Goal: Task Accomplishment & Management: Use online tool/utility

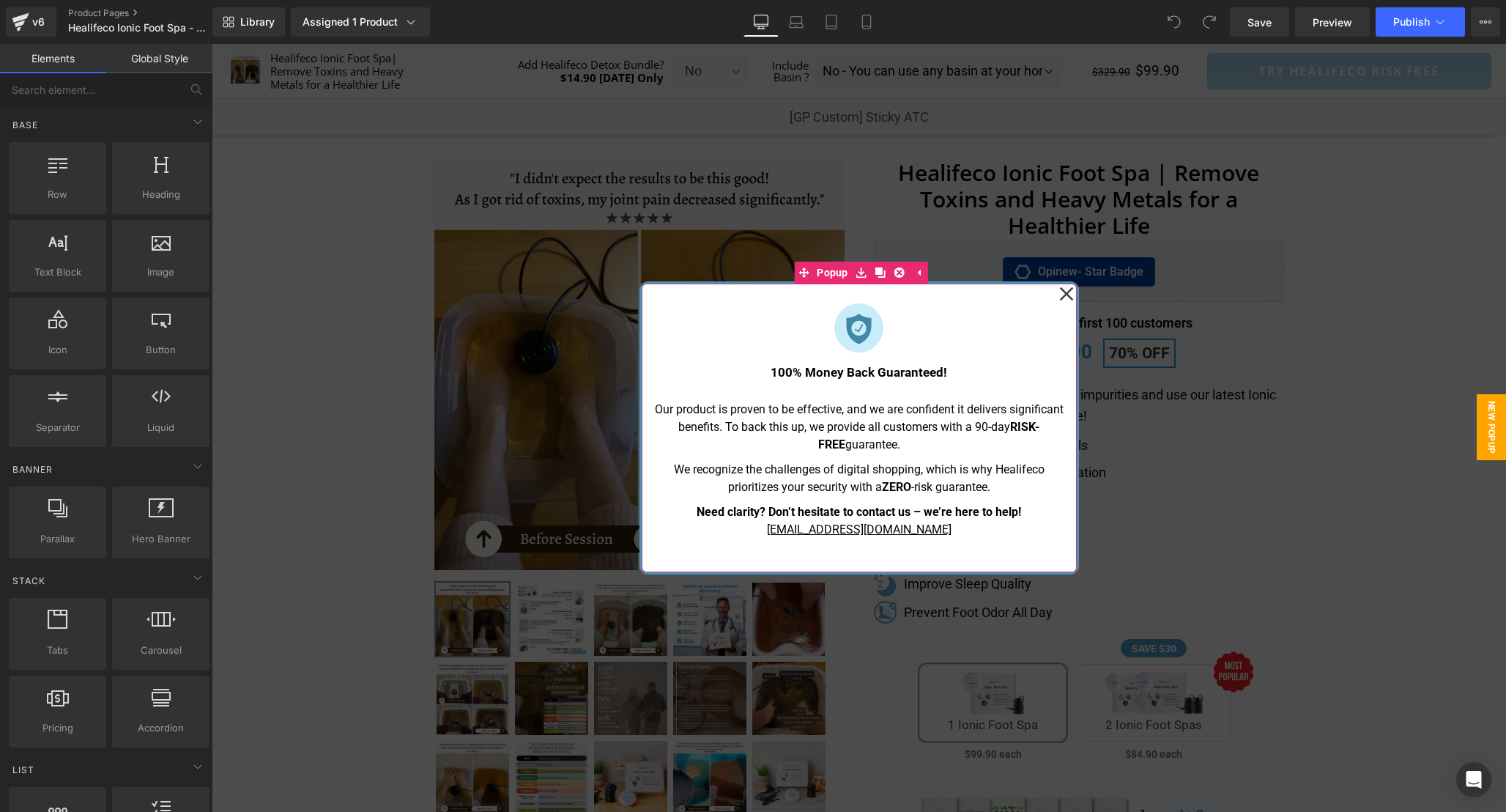
click at [1065, 299] on icon at bounding box center [1066, 294] width 14 height 73
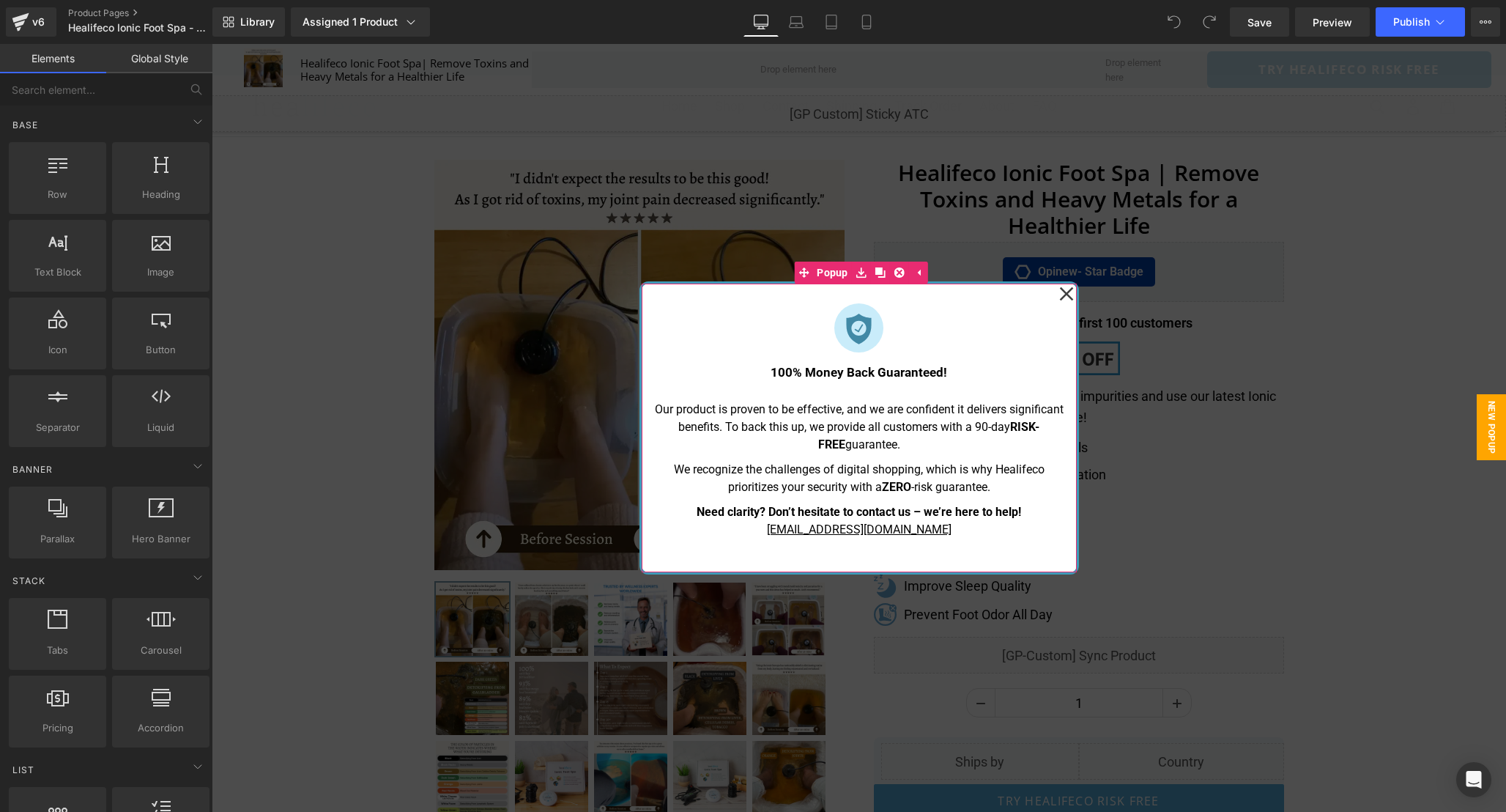
click at [1057, 292] on div "Image 100% Money Back Guaranteed! Text Block Our product is proven to be effect…" at bounding box center [859, 428] width 435 height 288
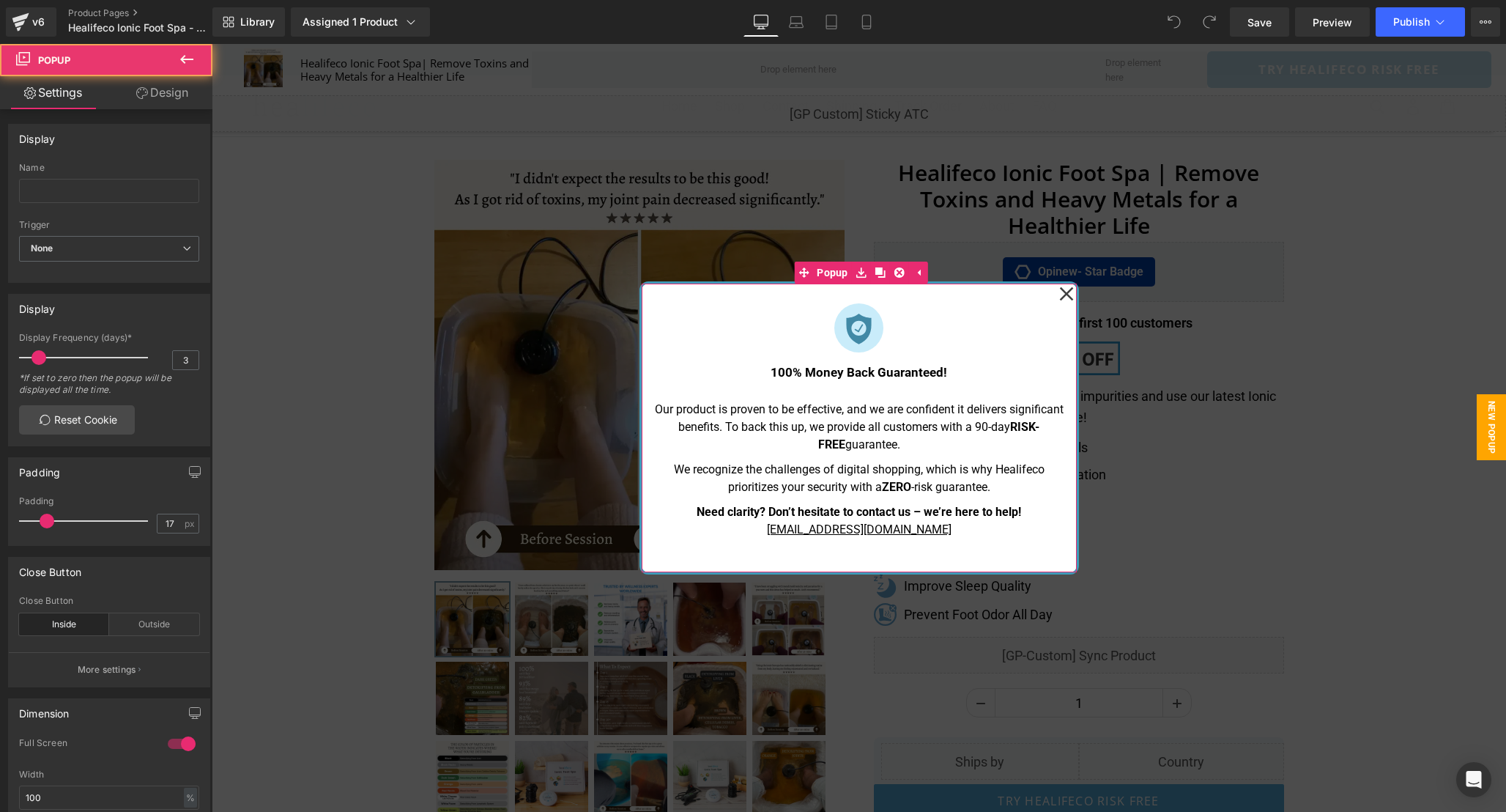
click at [1066, 295] on icon at bounding box center [1066, 295] width 14 height 14
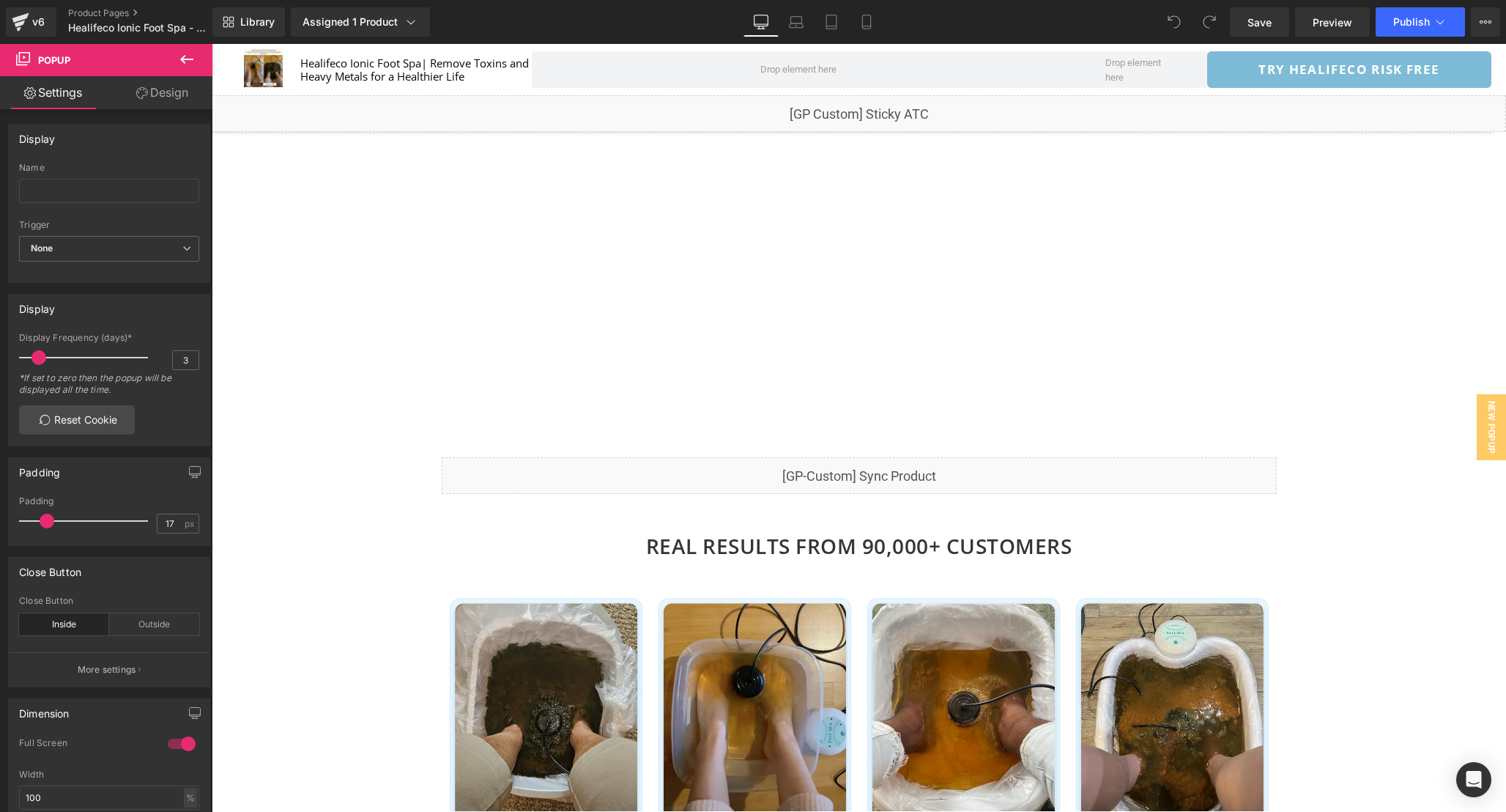
scroll to position [1111, 0]
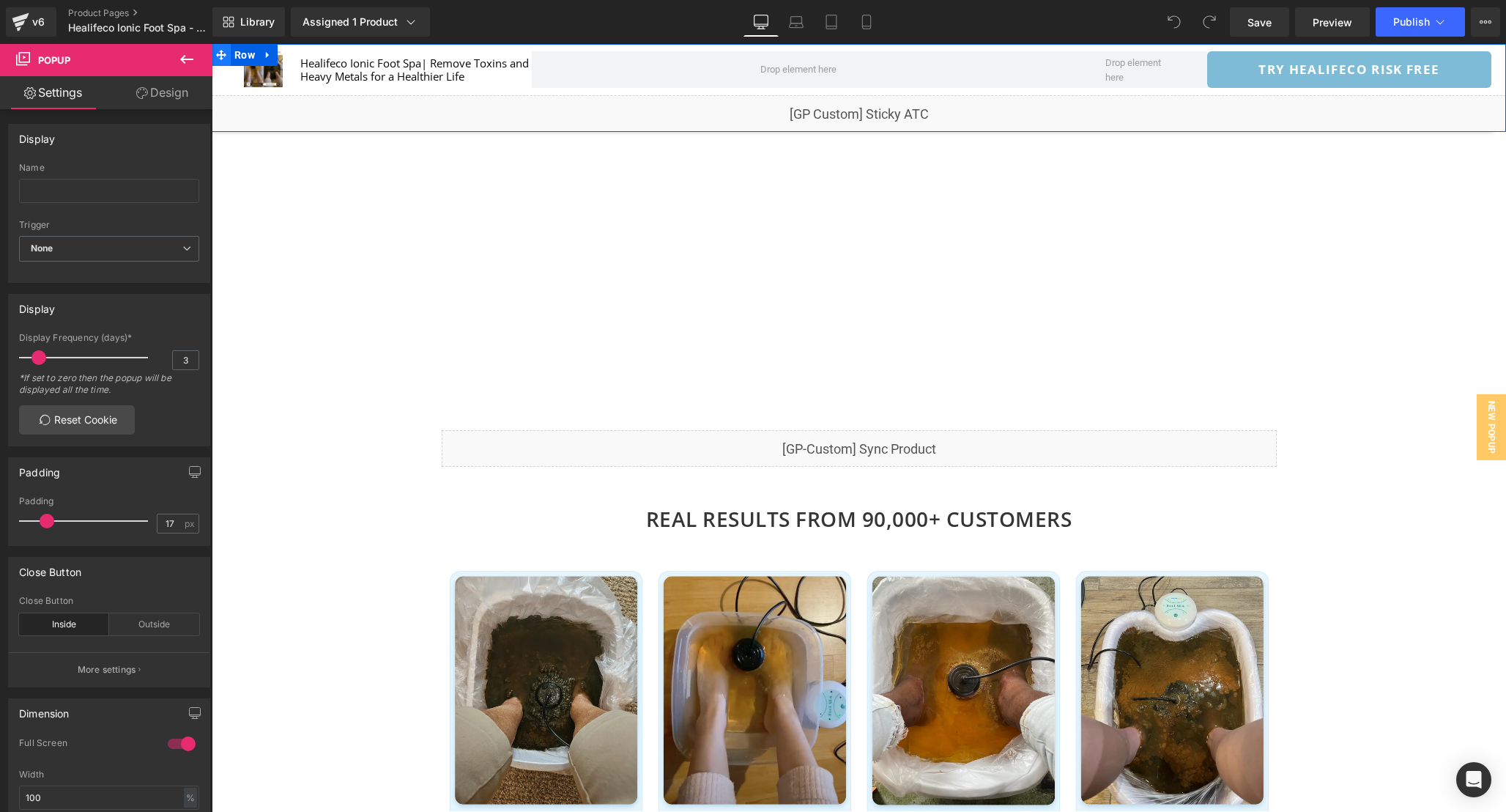
click at [212, 45] on span at bounding box center [221, 55] width 19 height 22
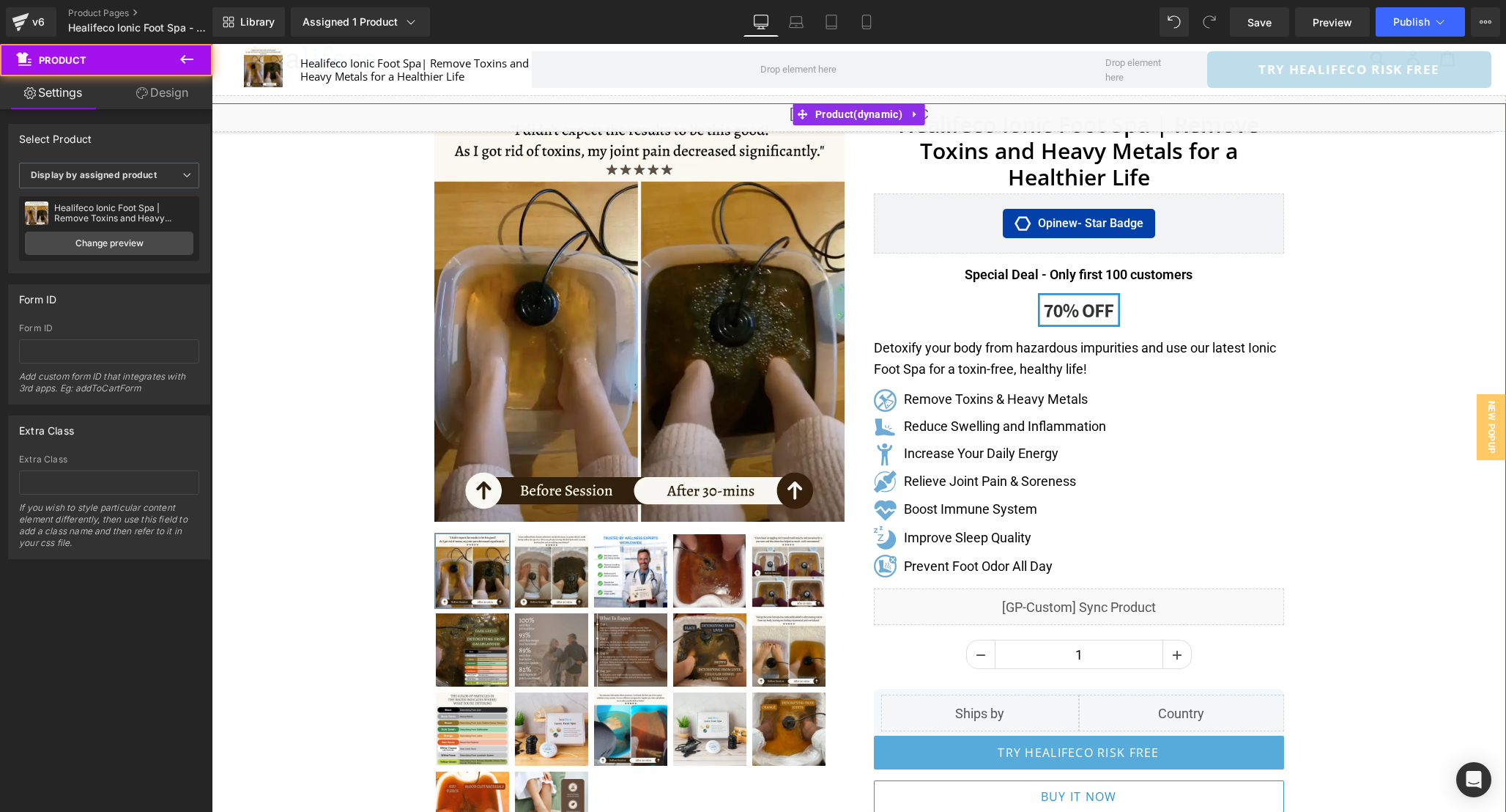
scroll to position [0, 0]
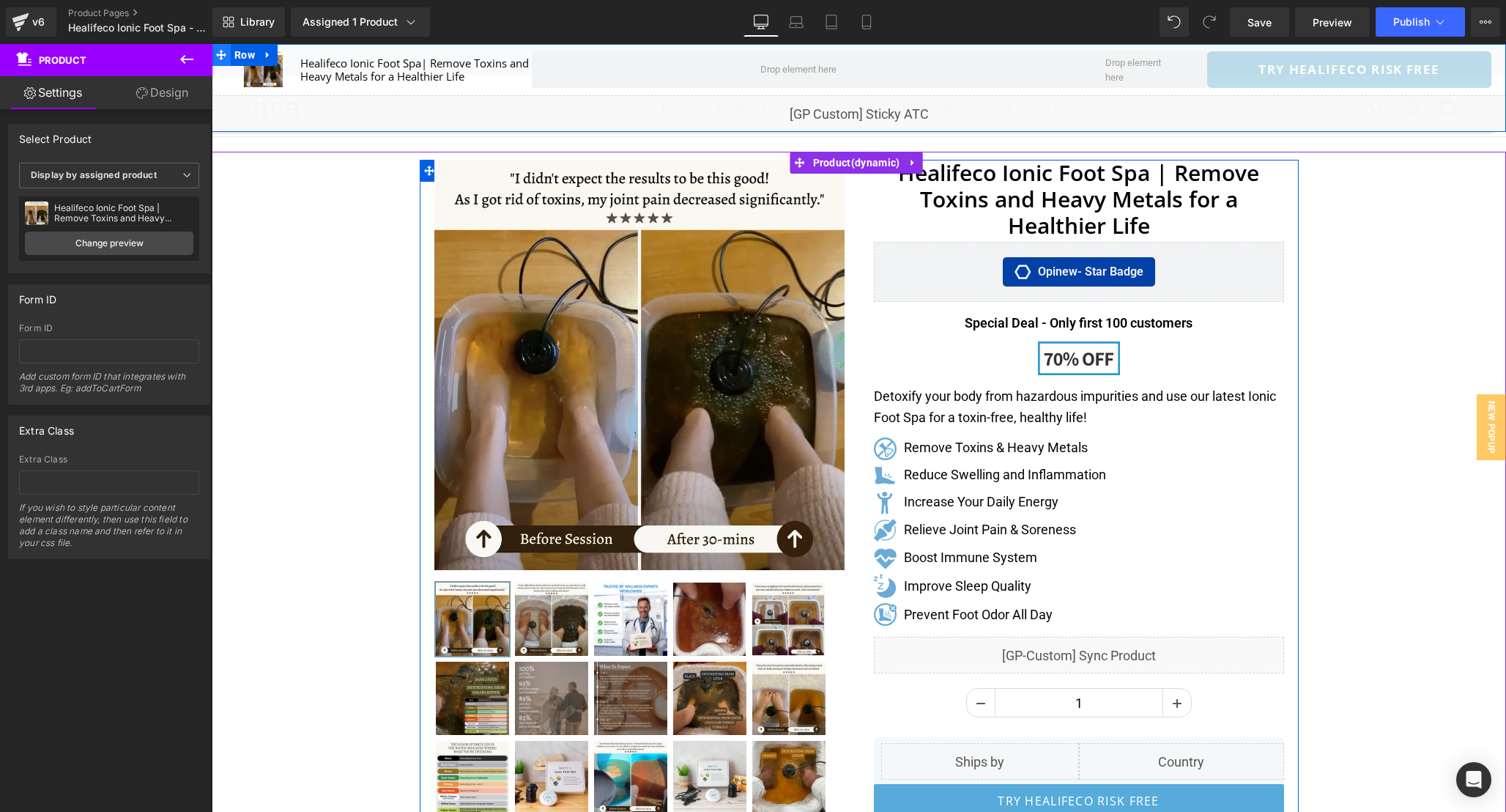
click at [220, 58] on icon at bounding box center [221, 55] width 10 height 10
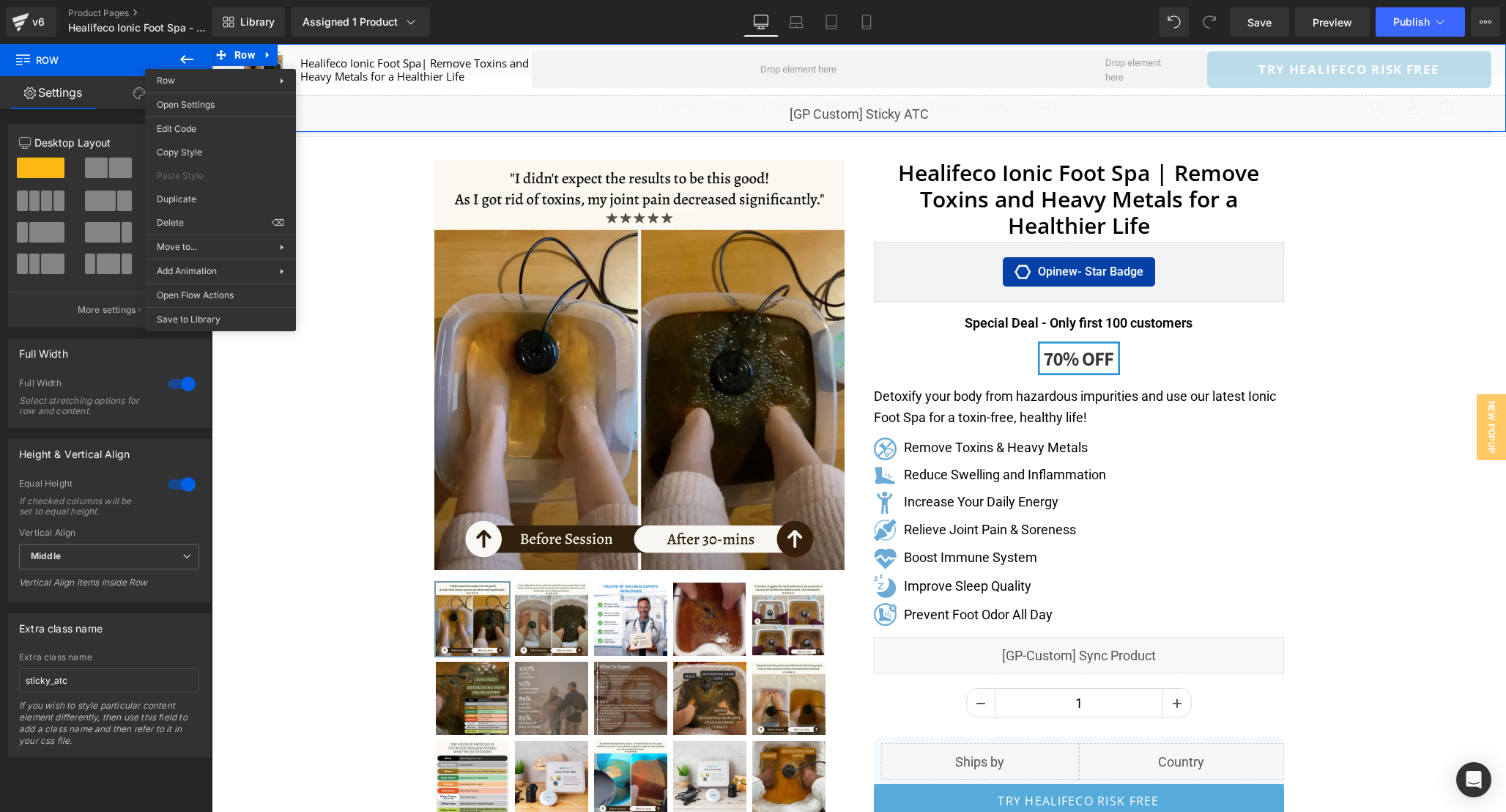
drag, startPoint x: 435, startPoint y: 268, endPoint x: 223, endPoint y: 224, distance: 216.5
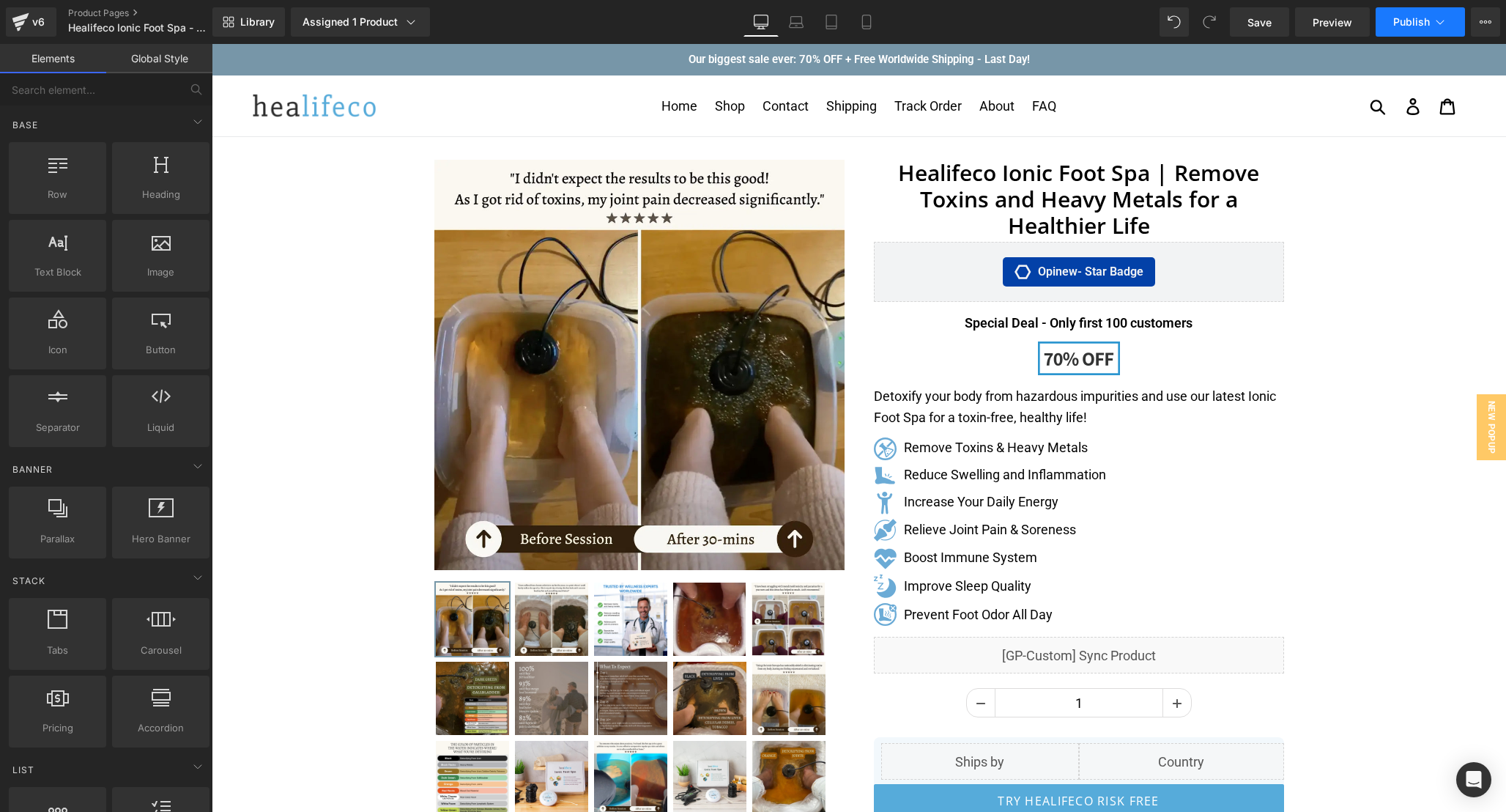
click at [1410, 13] on button "Publish" at bounding box center [1420, 21] width 90 height 29
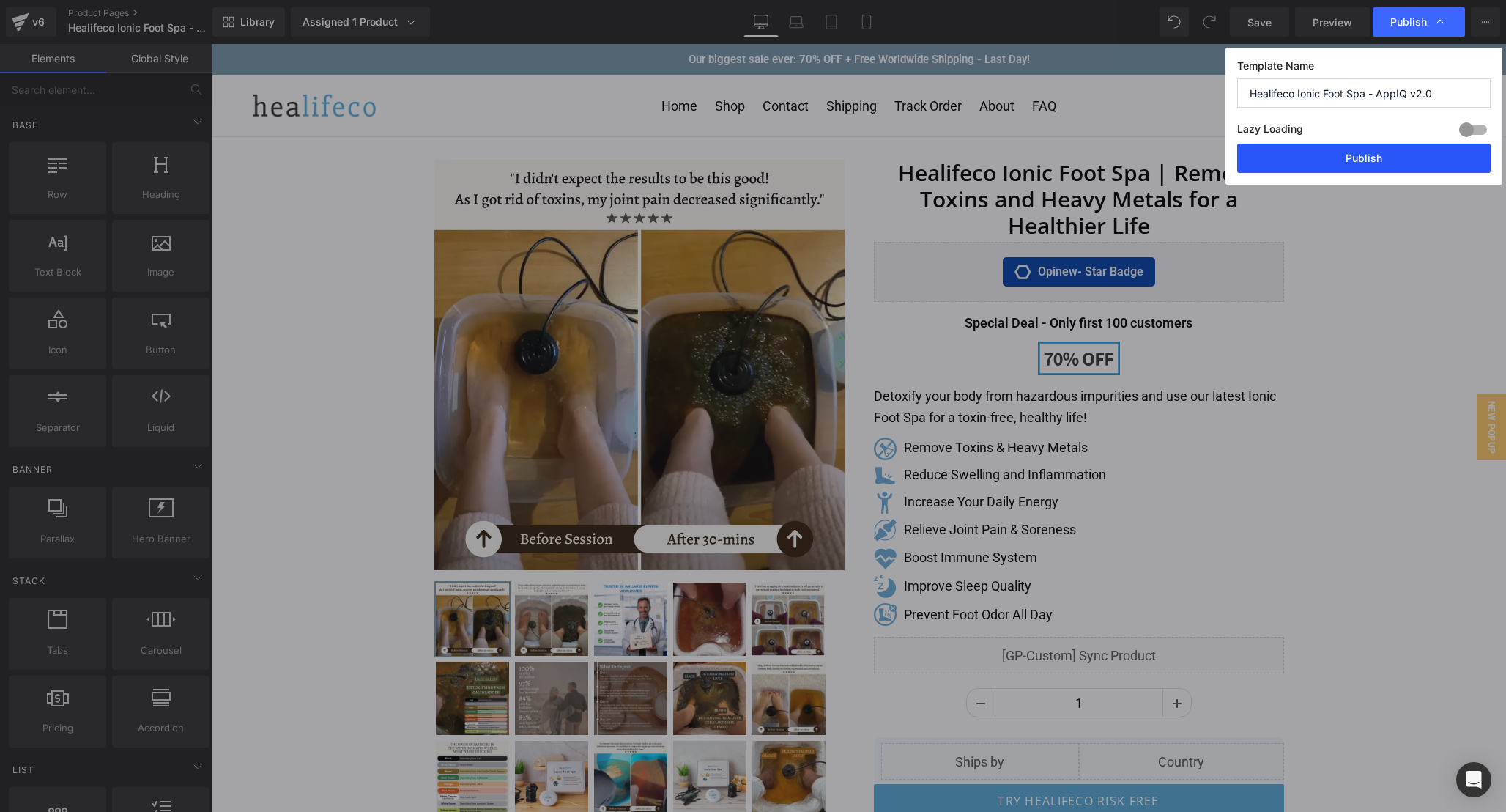
click at [1419, 161] on button "Publish" at bounding box center [1364, 158] width 254 height 29
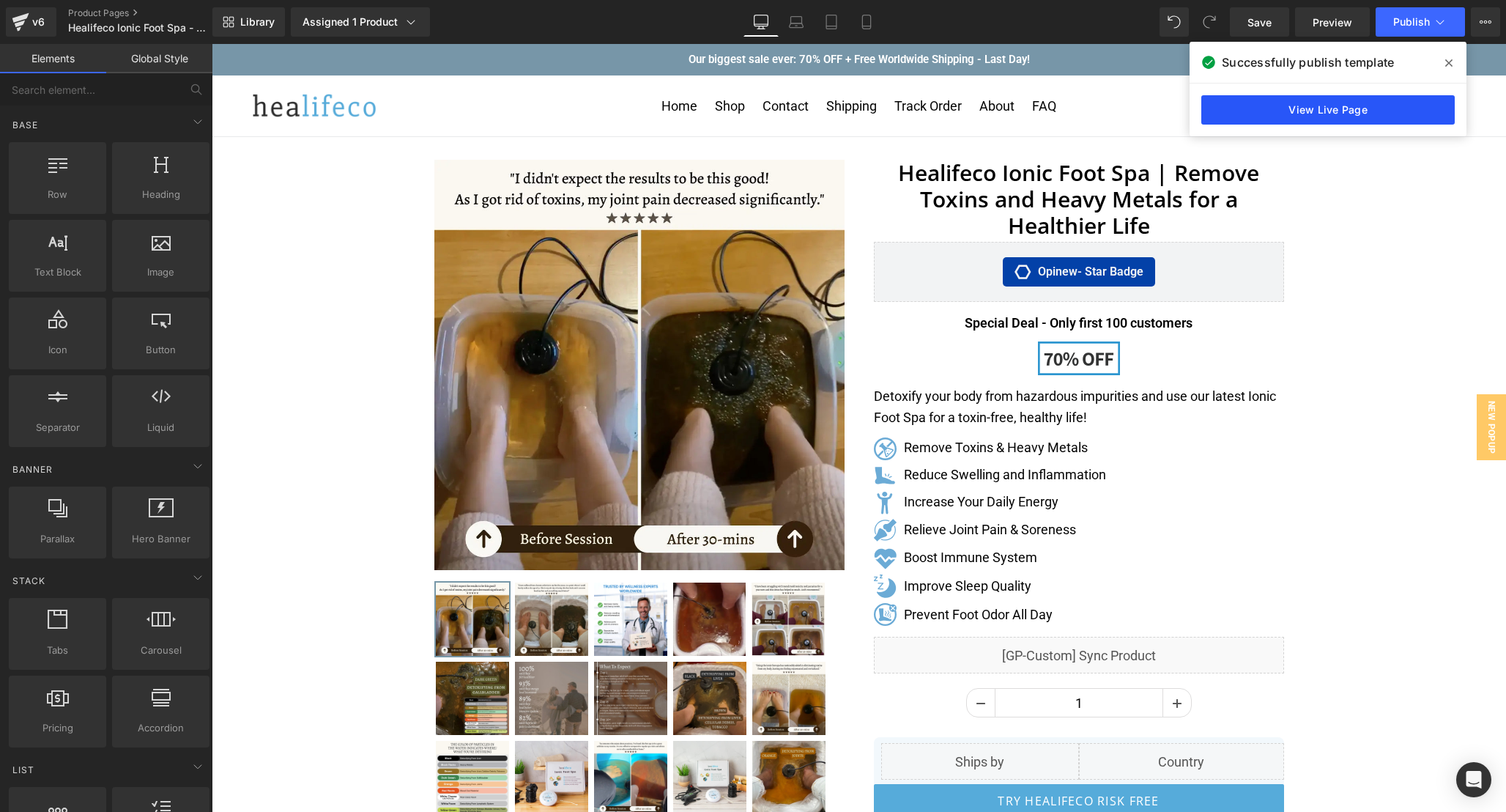
click at [1394, 102] on link "View Live Page" at bounding box center [1329, 109] width 254 height 29
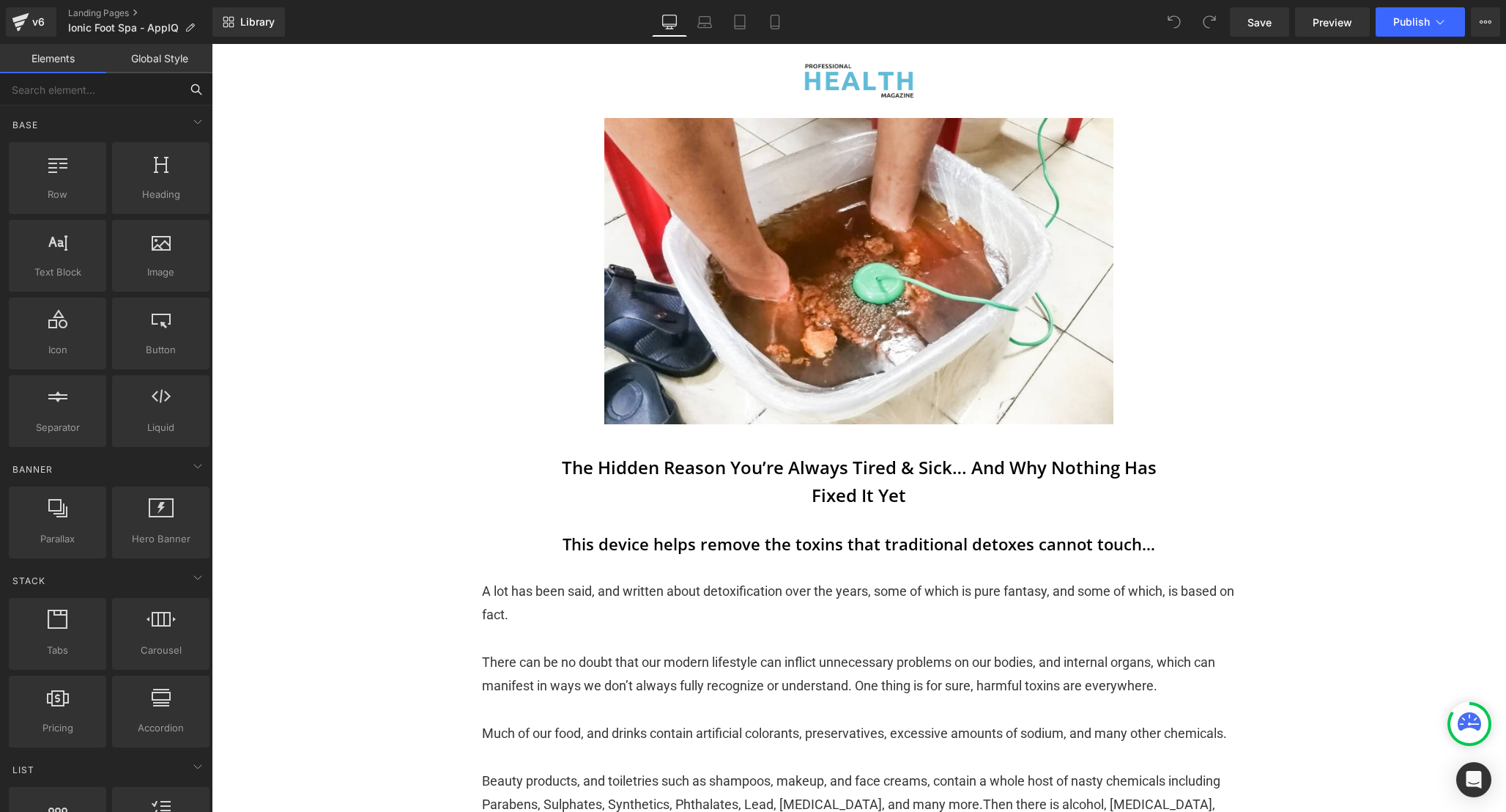
click at [97, 90] on input "text" at bounding box center [90, 89] width 181 height 32
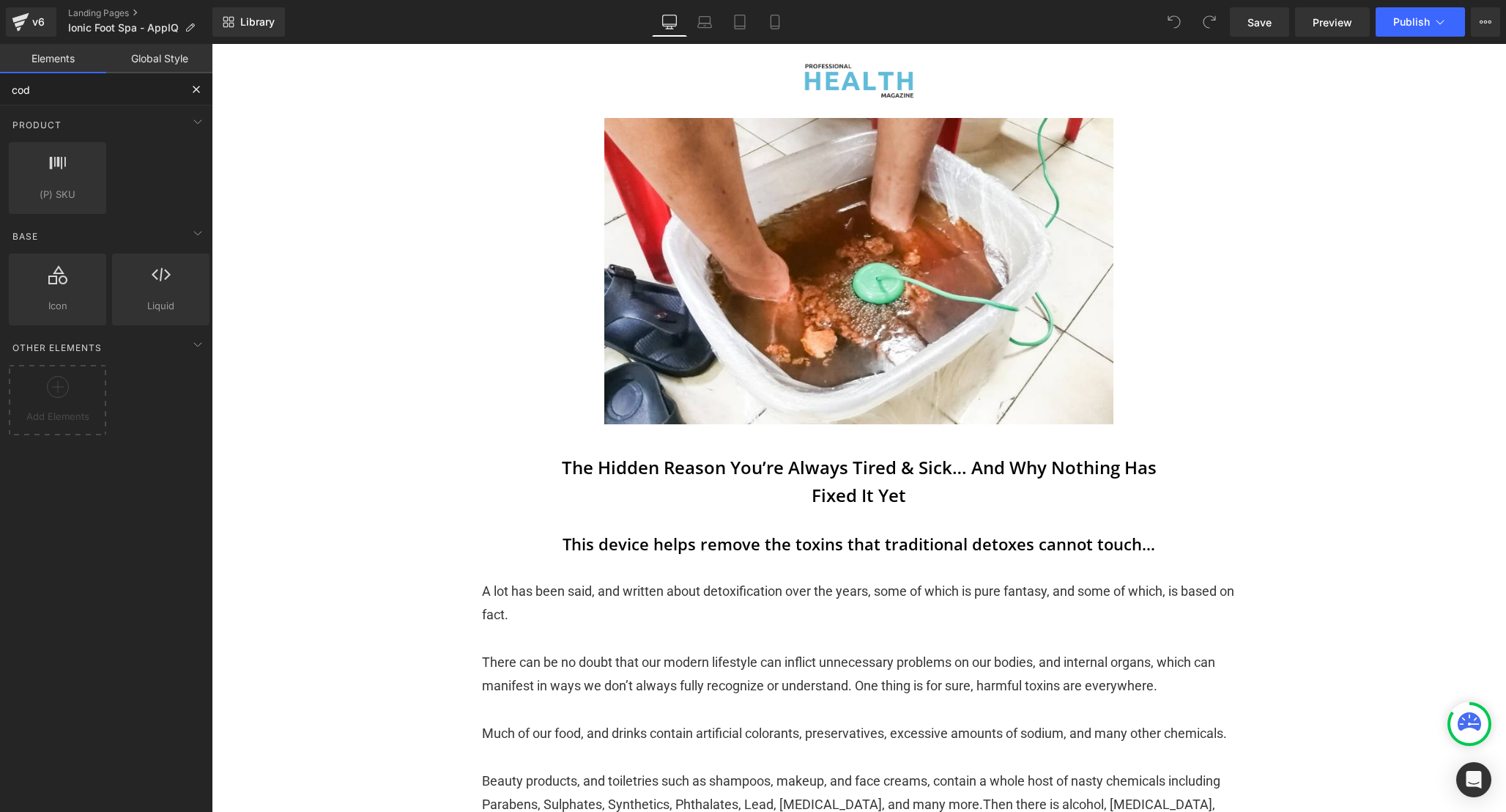
type input "code"
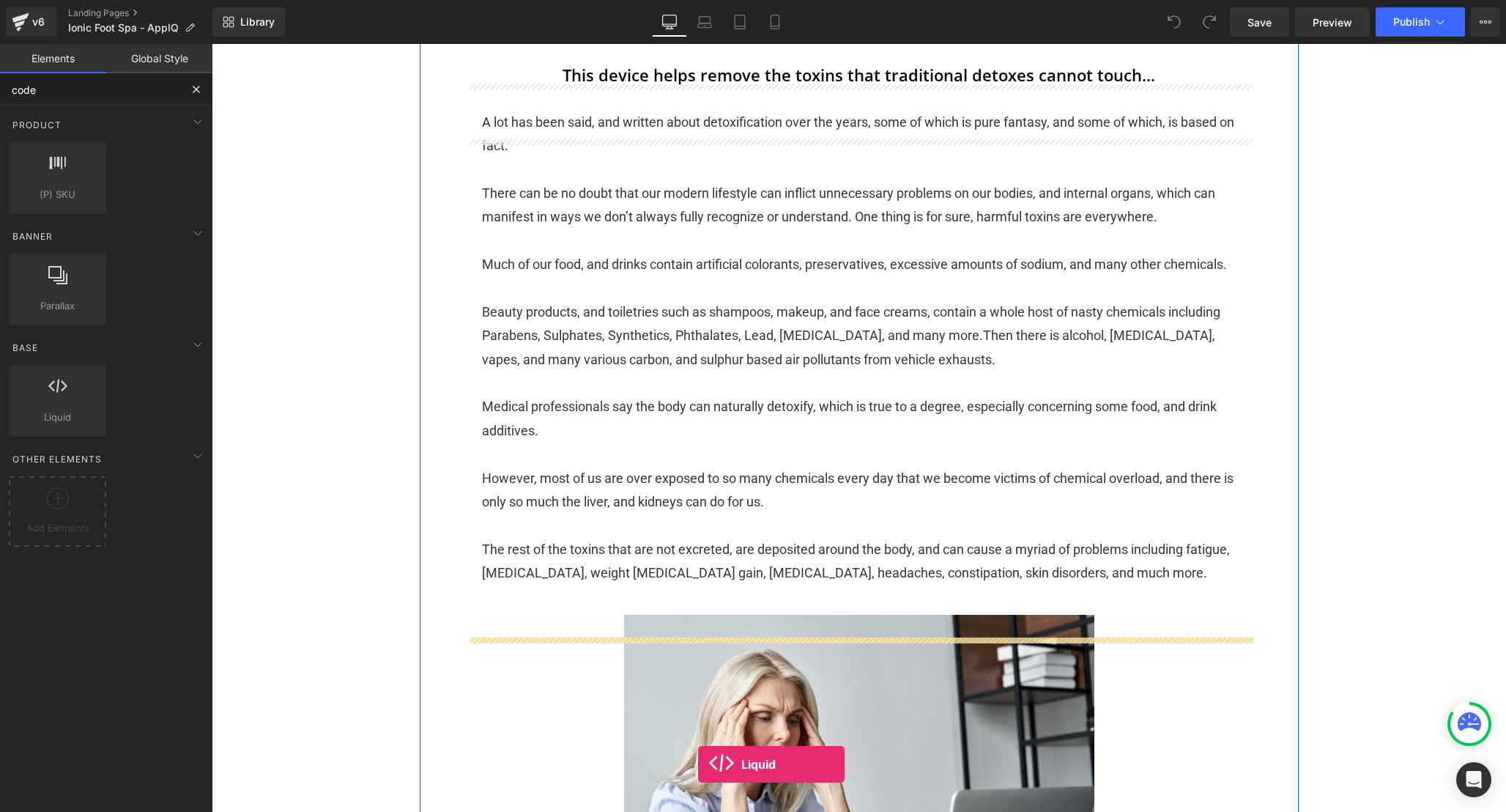
scroll to position [630, 0]
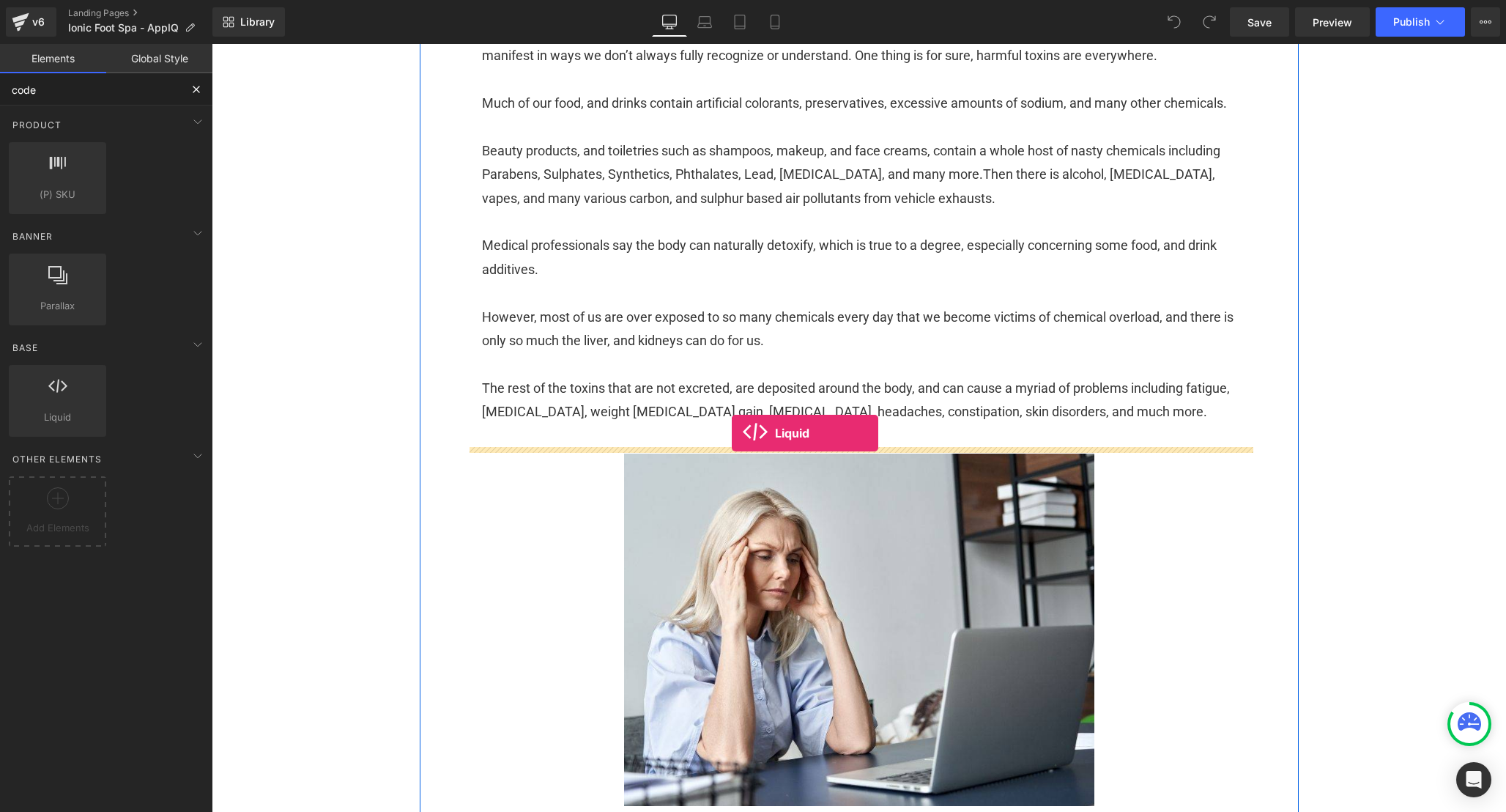
drag, startPoint x: 261, startPoint y: 450, endPoint x: 732, endPoint y: 433, distance: 471.3
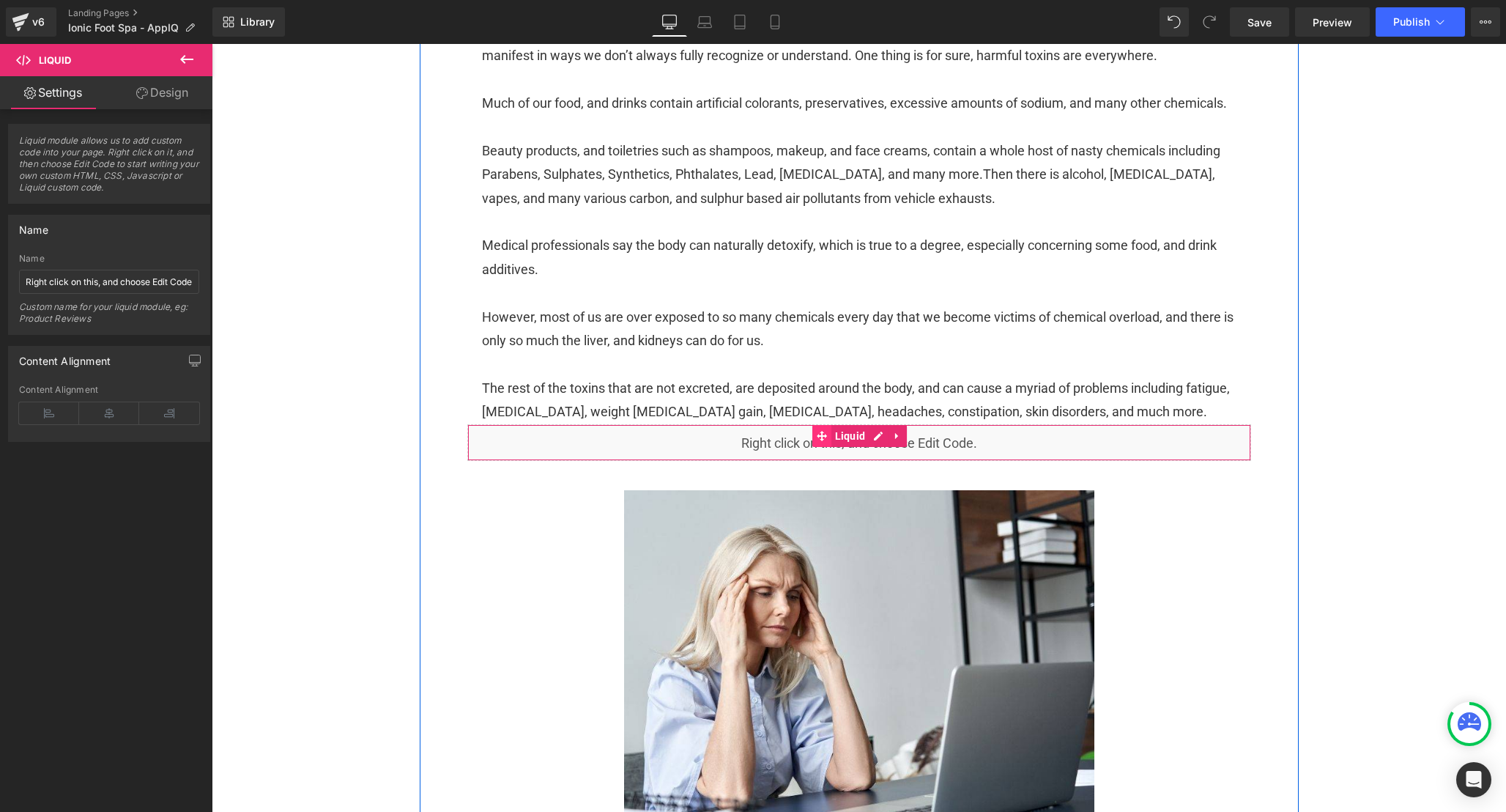
click at [825, 441] on icon at bounding box center [822, 436] width 10 height 10
click at [177, 93] on link "Design" at bounding box center [162, 93] width 106 height 33
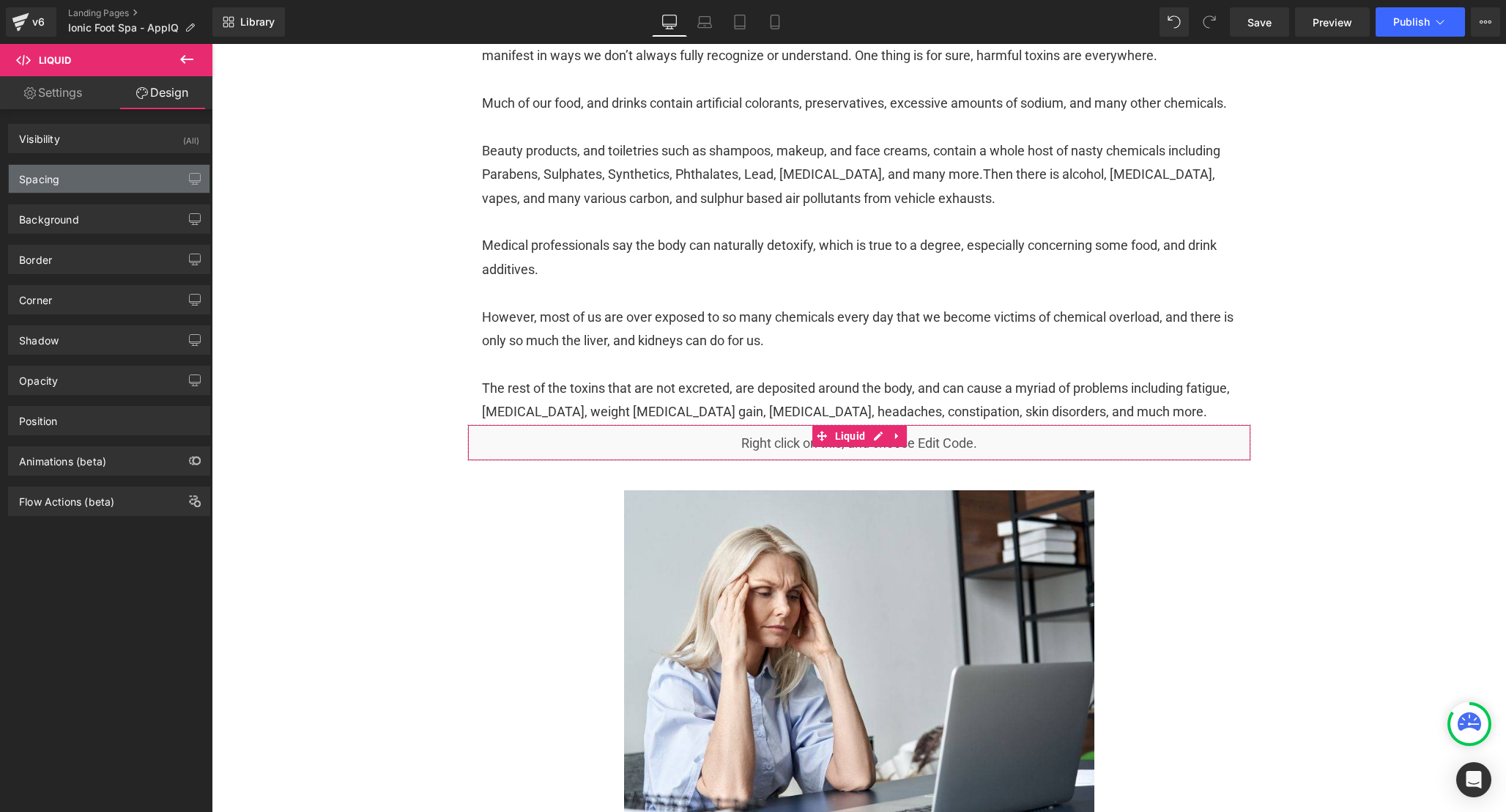
click at [118, 186] on div "Spacing" at bounding box center [109, 178] width 200 height 28
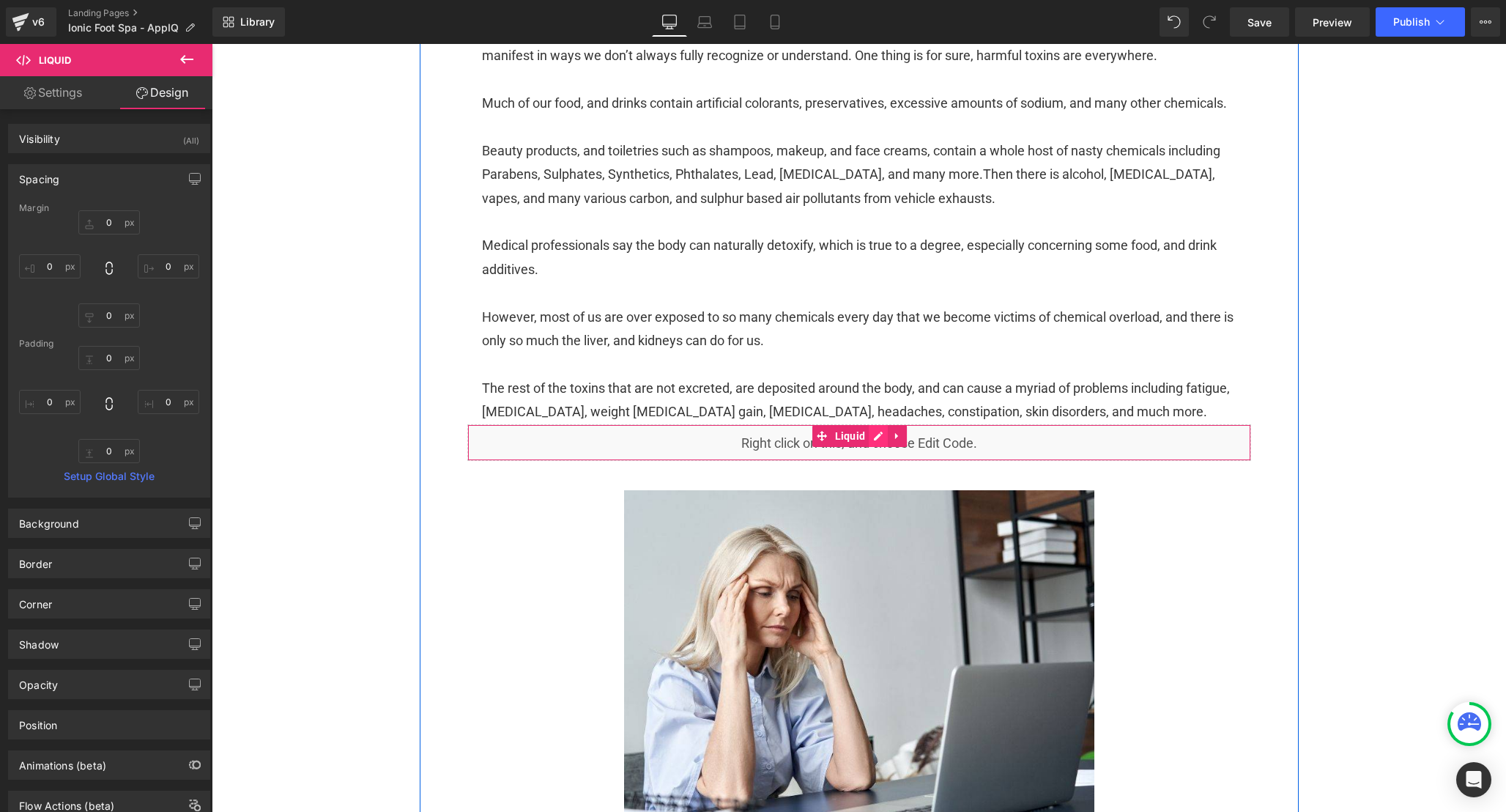
click at [879, 460] on div "Liquid" at bounding box center [860, 442] width 784 height 36
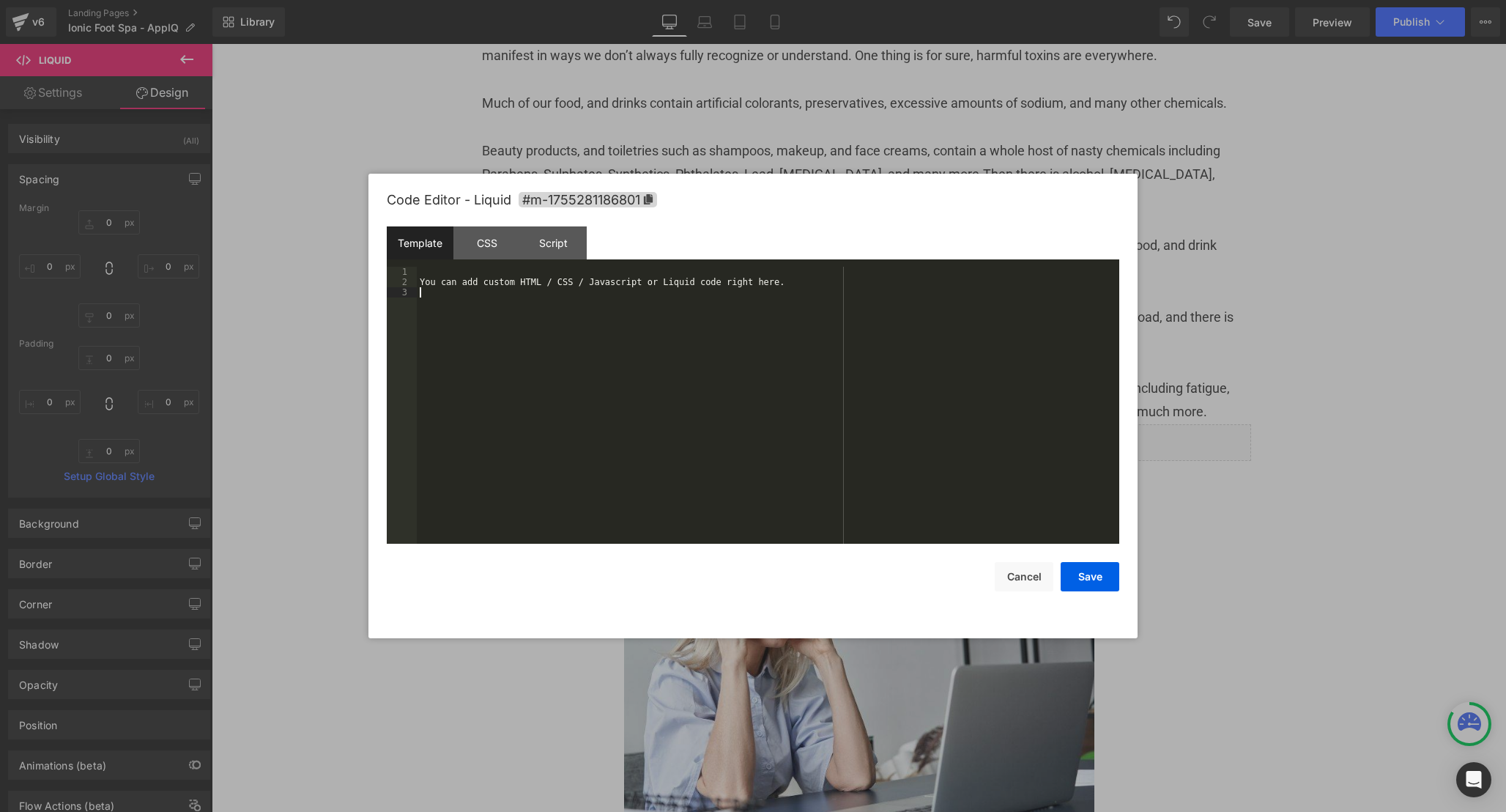
click at [576, 379] on div "You can add custom HTML / CSS / Javascript or Liquid code right here." at bounding box center [768, 415] width 703 height 297
click at [559, 356] on div "You can add custom HTML / CSS / Javascript or Liquid code right here." at bounding box center [768, 415] width 703 height 297
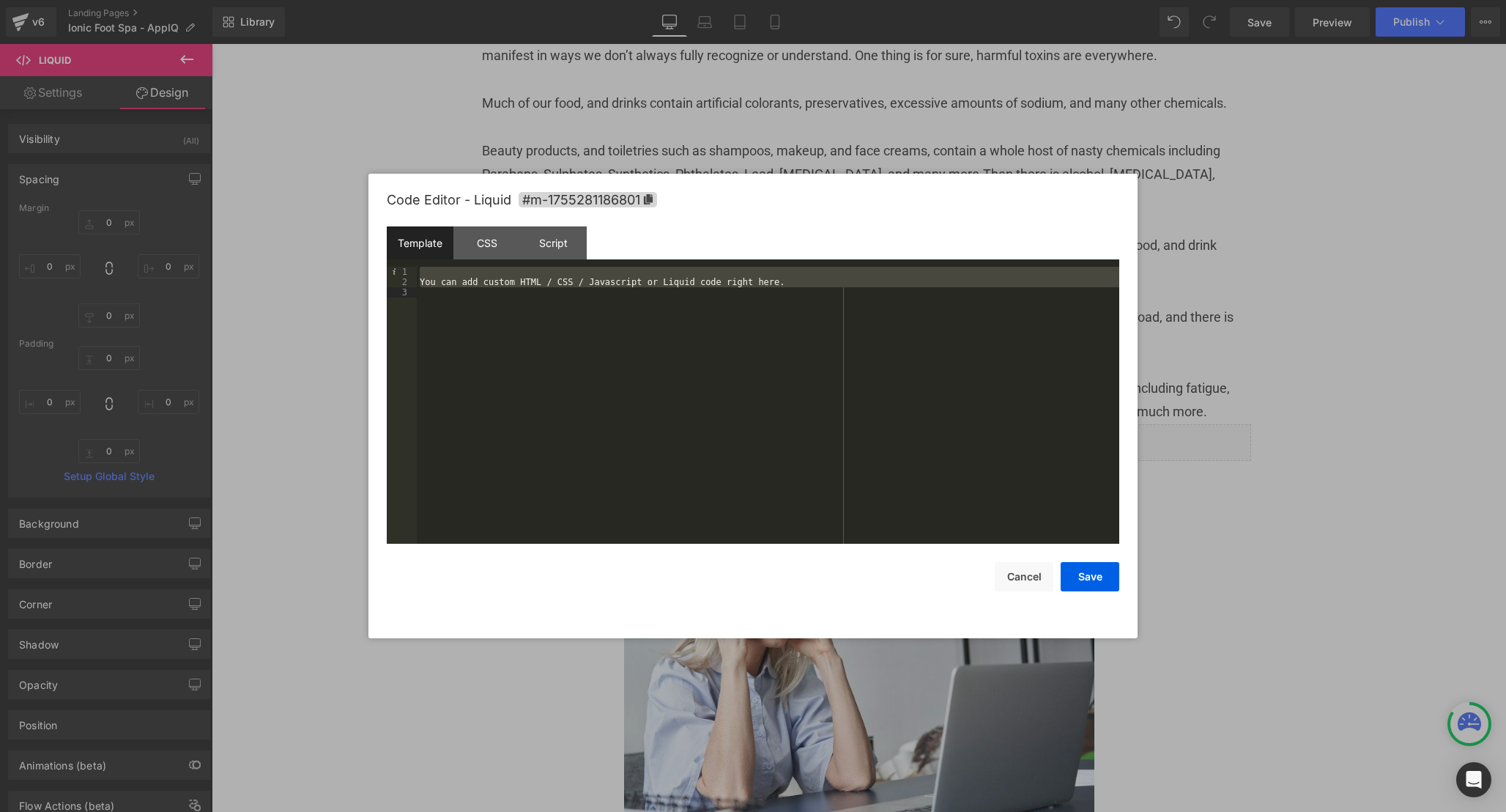
click at [559, 356] on div "You can add custom HTML / CSS / Javascript or Liquid code right here." at bounding box center [768, 415] width 703 height 297
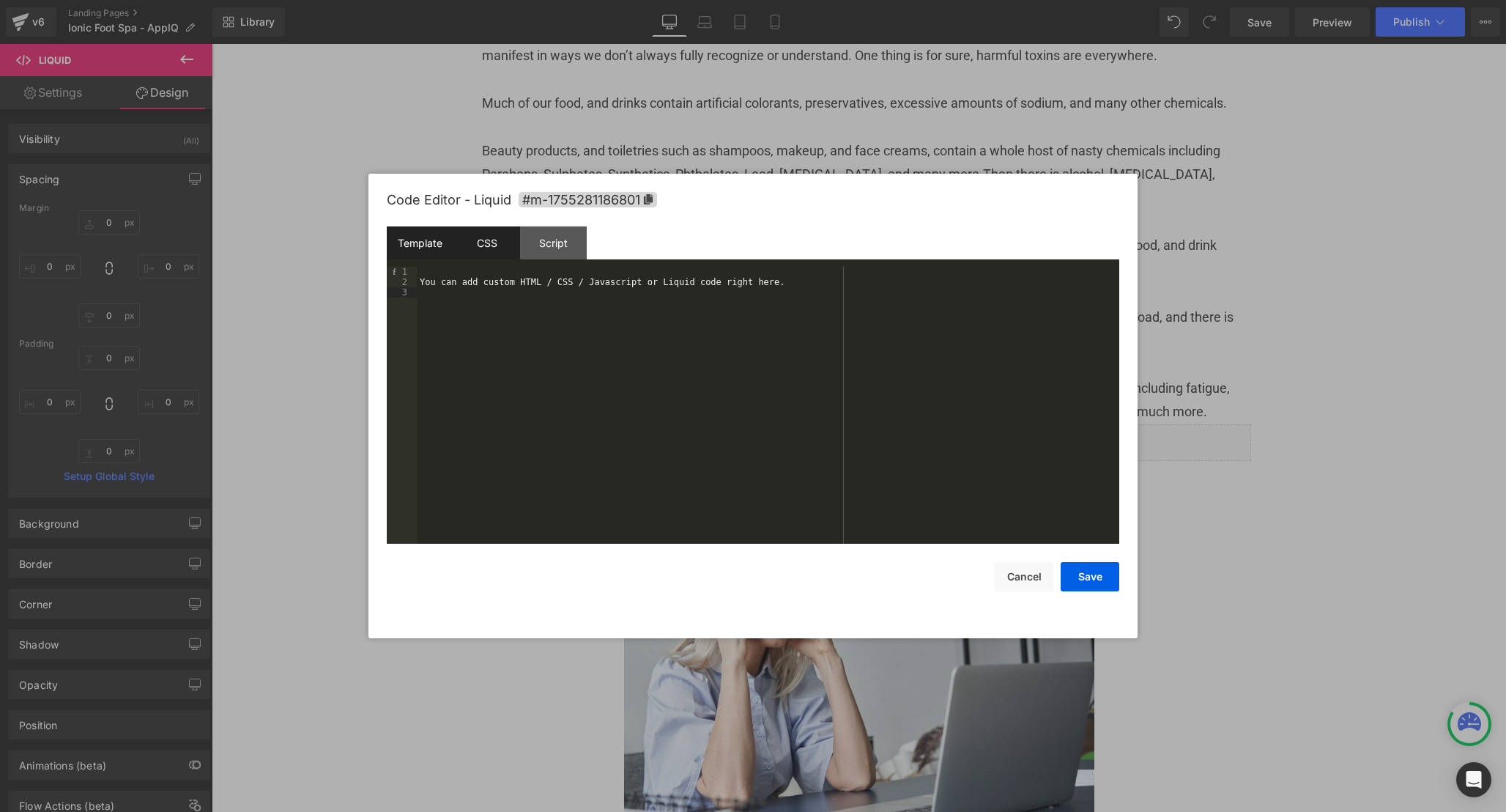
click at [489, 246] on div "CSS" at bounding box center [486, 243] width 67 height 33
click at [574, 231] on div "Script" at bounding box center [554, 243] width 67 height 33
click at [608, 428] on div "( function ( jQuery ) { // var $module = jQuery('#m-1755281186801').children('.…" at bounding box center [768, 415] width 703 height 297
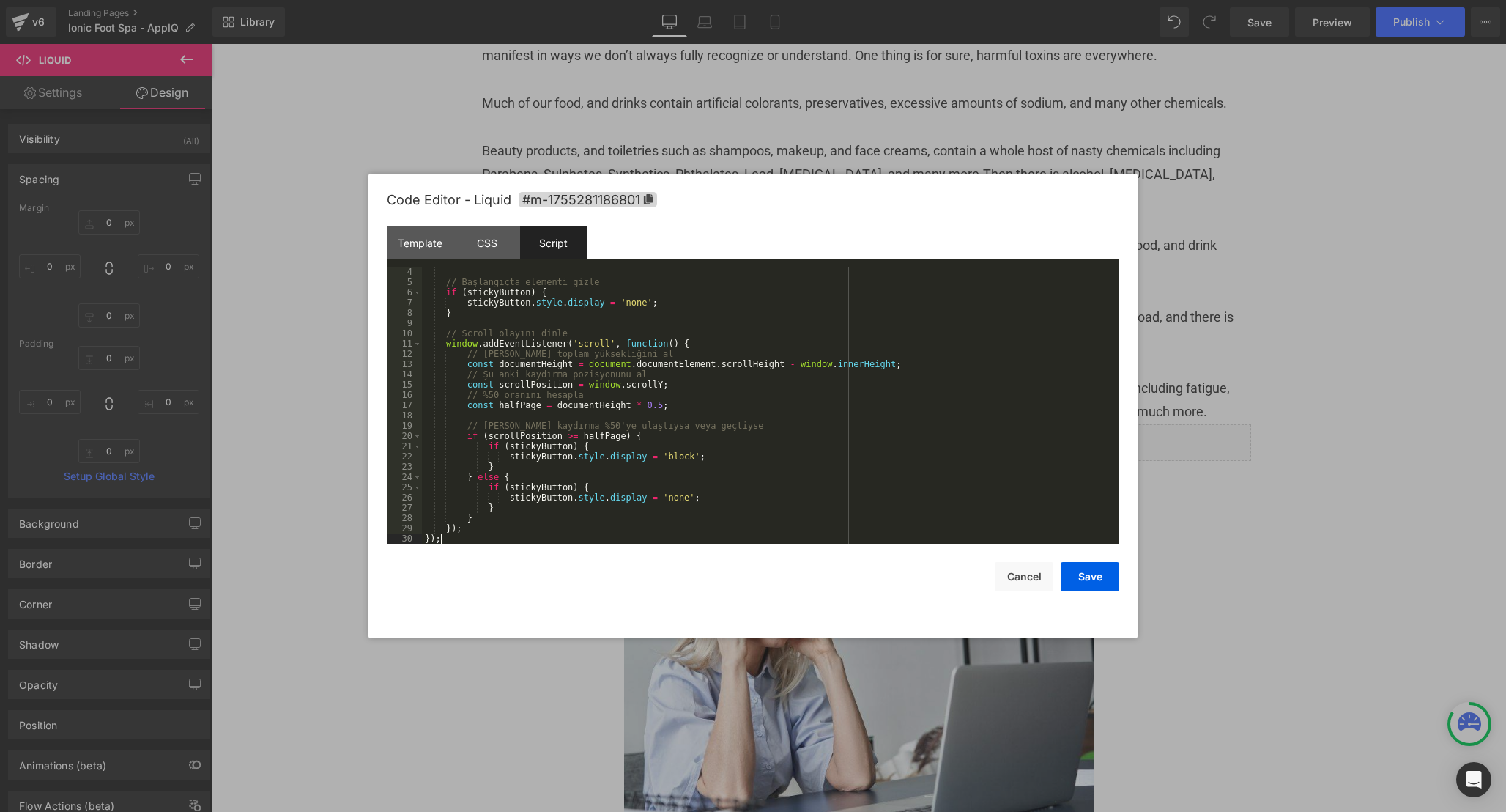
scroll to position [0, 0]
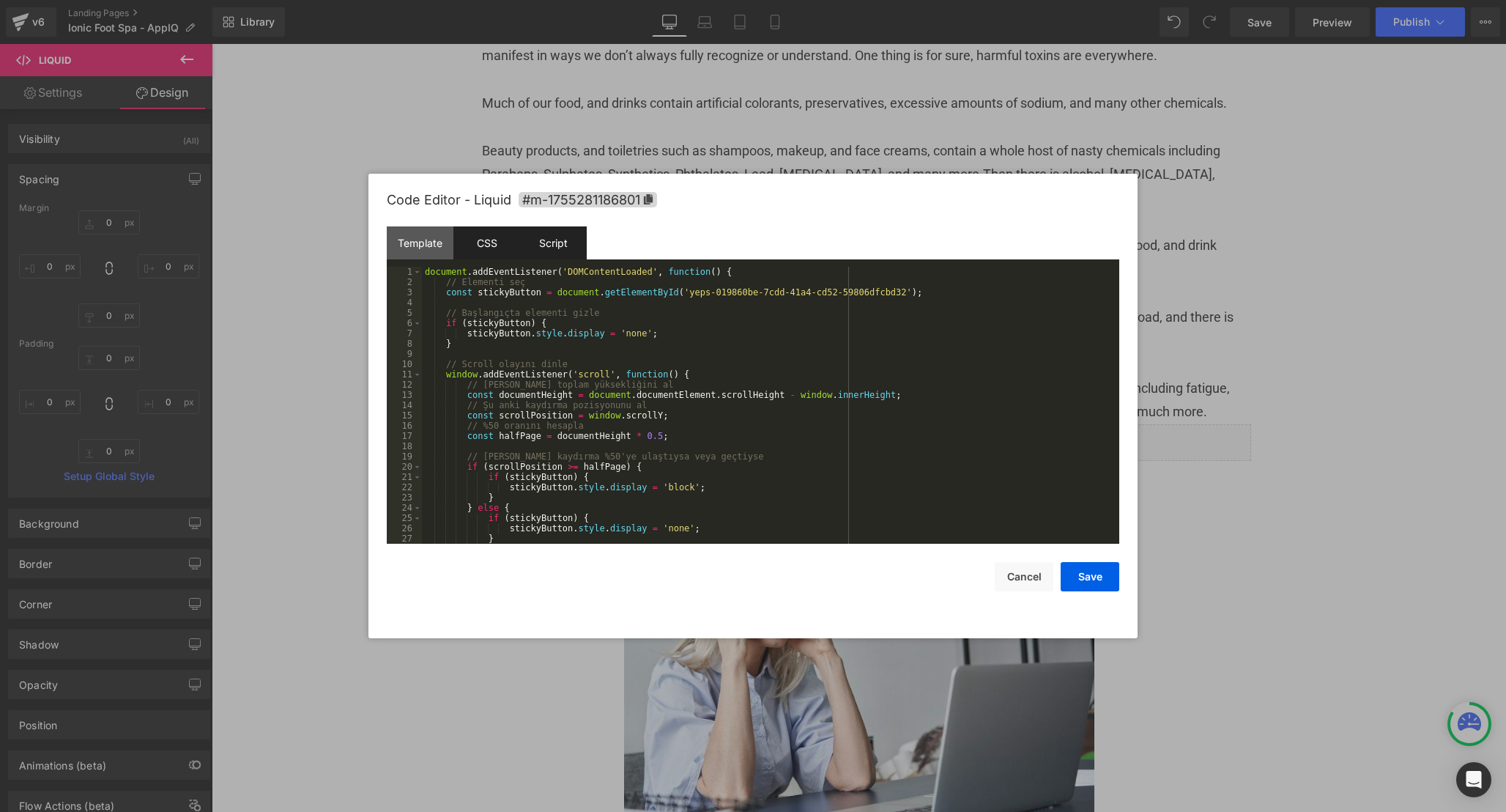
click at [501, 243] on div "CSS" at bounding box center [486, 243] width 67 height 33
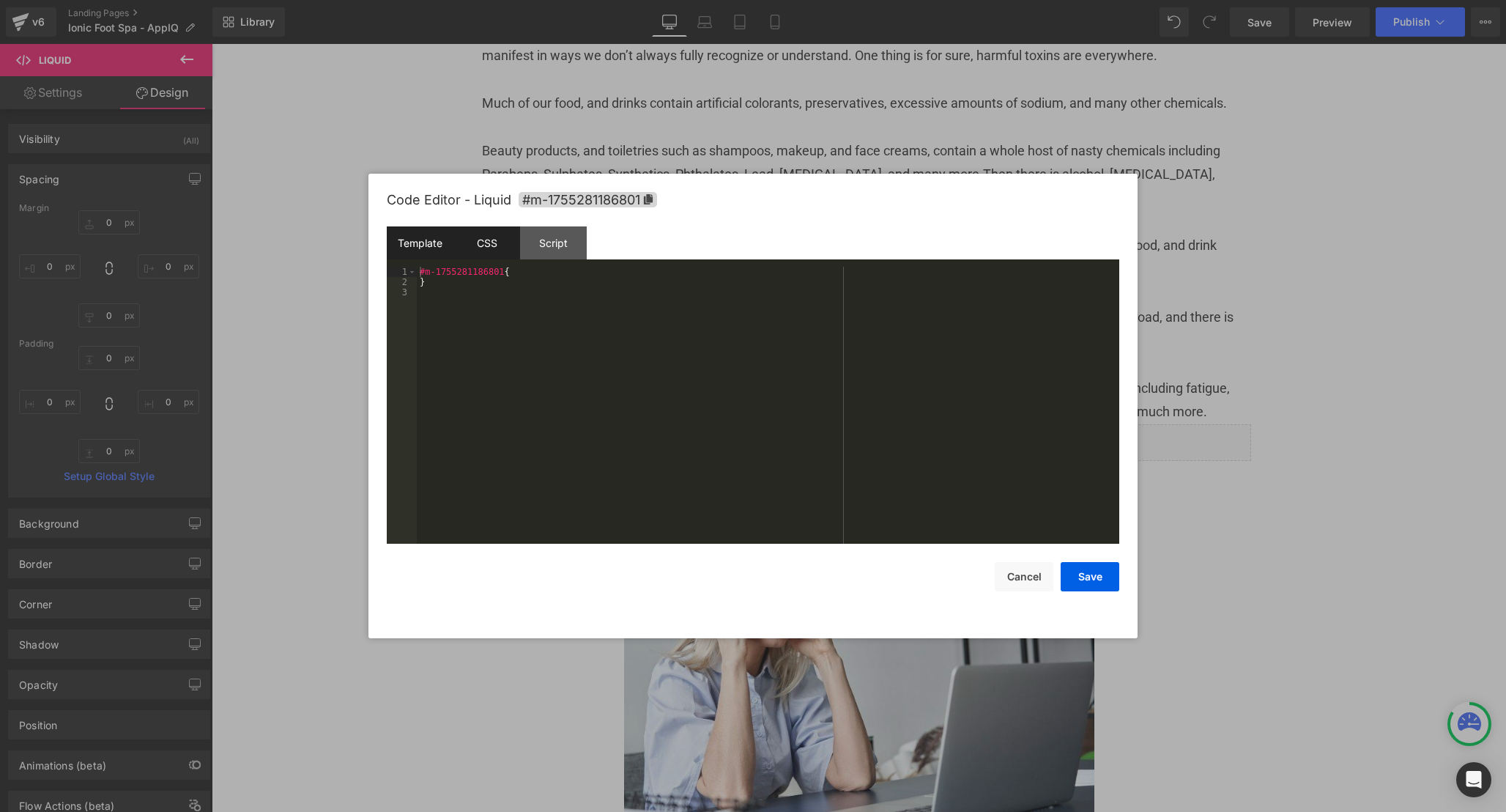
click at [429, 240] on div "Template" at bounding box center [420, 243] width 67 height 33
click at [615, 452] on div "You can add custom HTML / CSS / Javascript or Liquid code right here." at bounding box center [768, 415] width 703 height 297
click at [1111, 573] on button "Save" at bounding box center [1090, 576] width 59 height 29
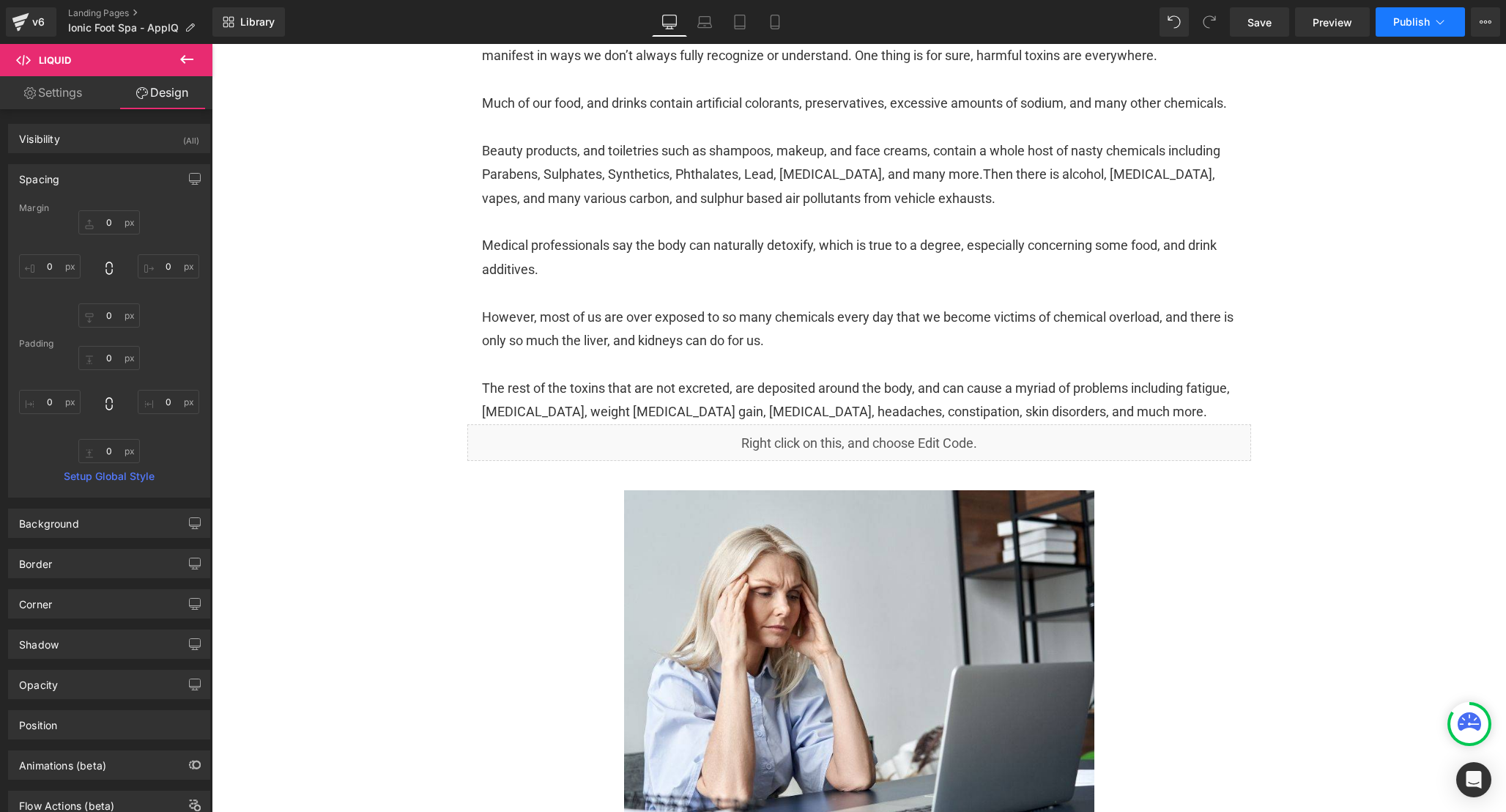
click at [1408, 22] on span "Publish" at bounding box center [1412, 21] width 36 height 12
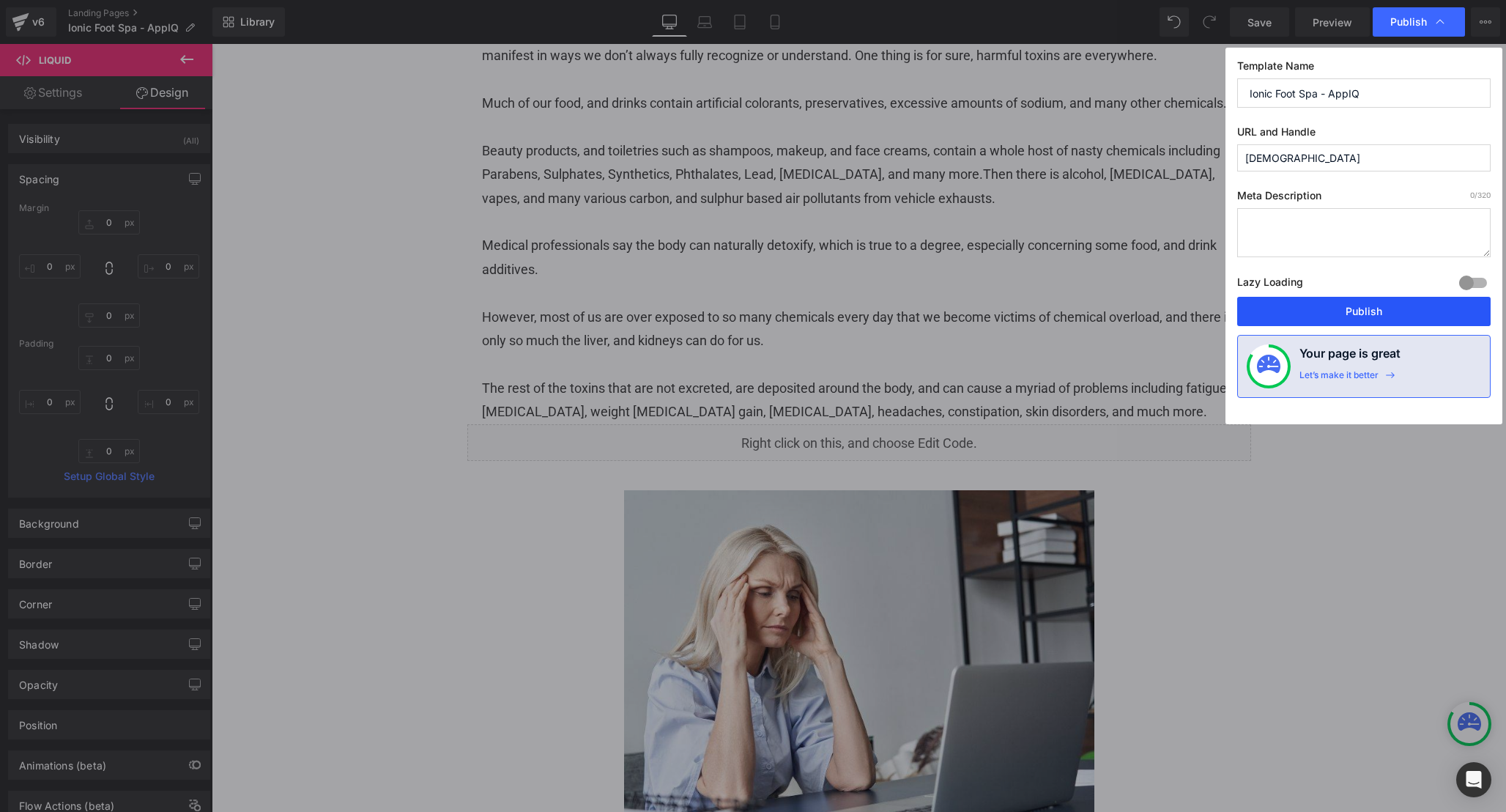
click at [1344, 314] on button "Publish" at bounding box center [1364, 311] width 254 height 29
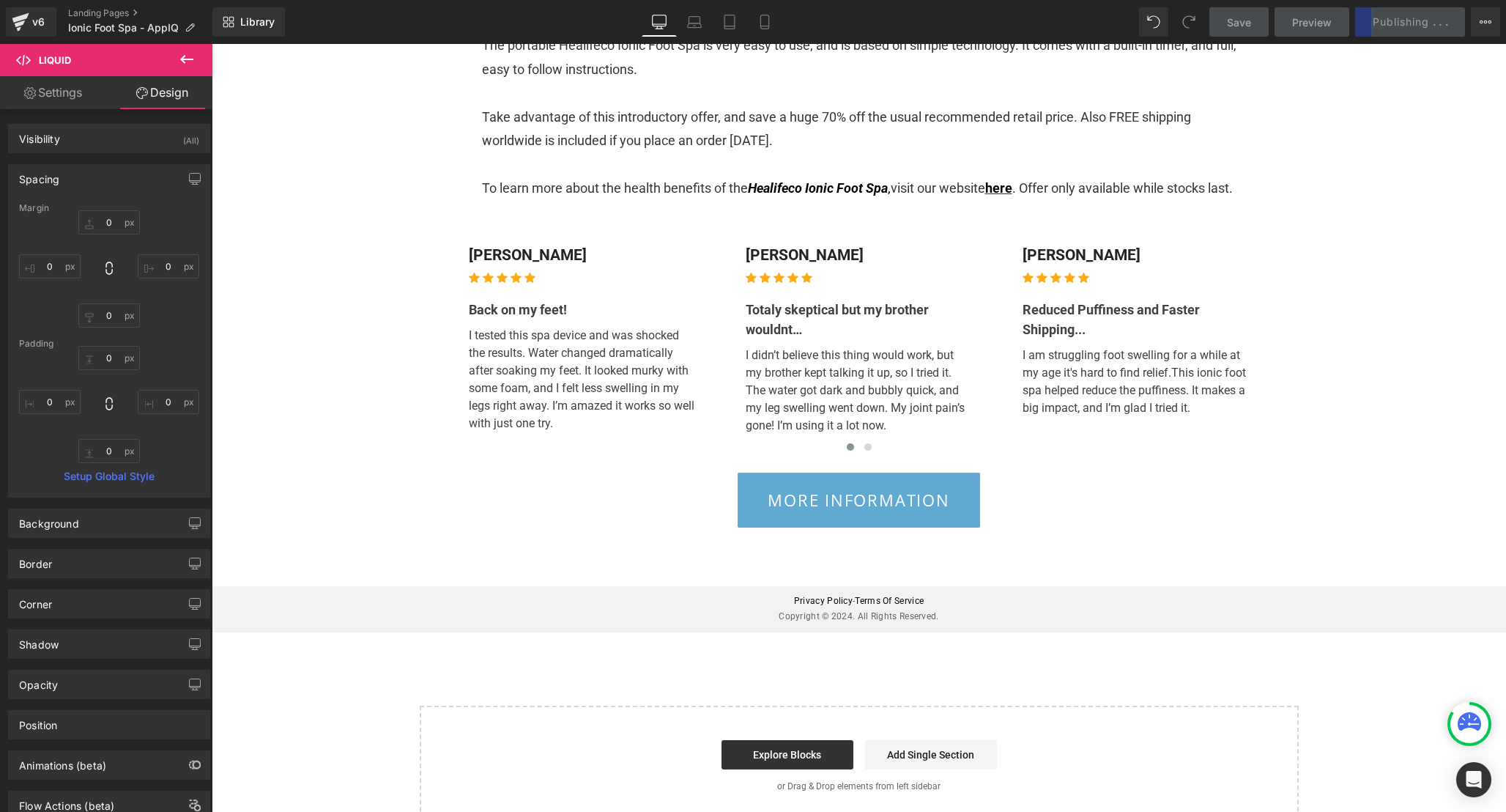
scroll to position [3475, 0]
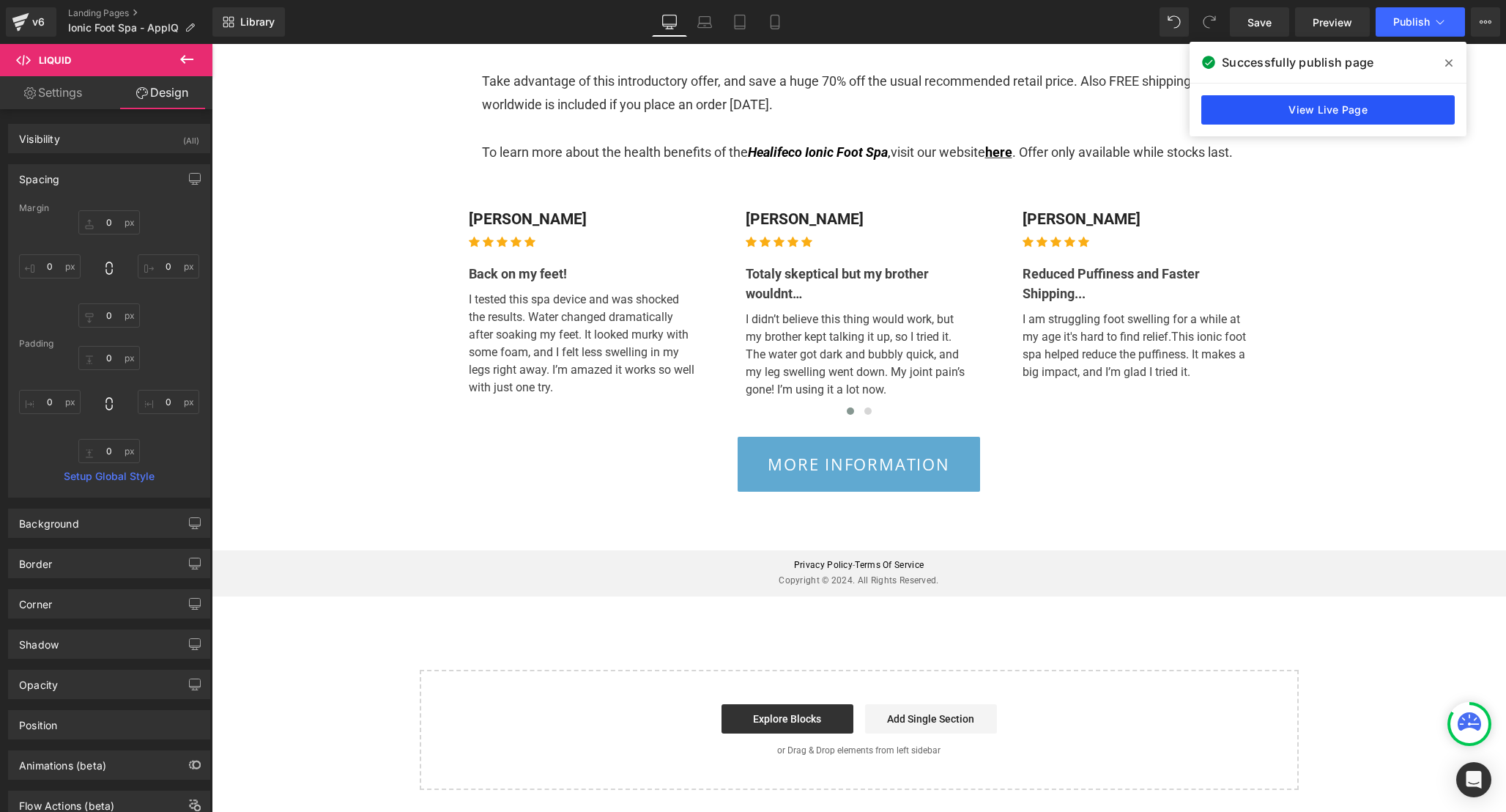
click at [1317, 116] on link "View Live Page" at bounding box center [1329, 109] width 254 height 29
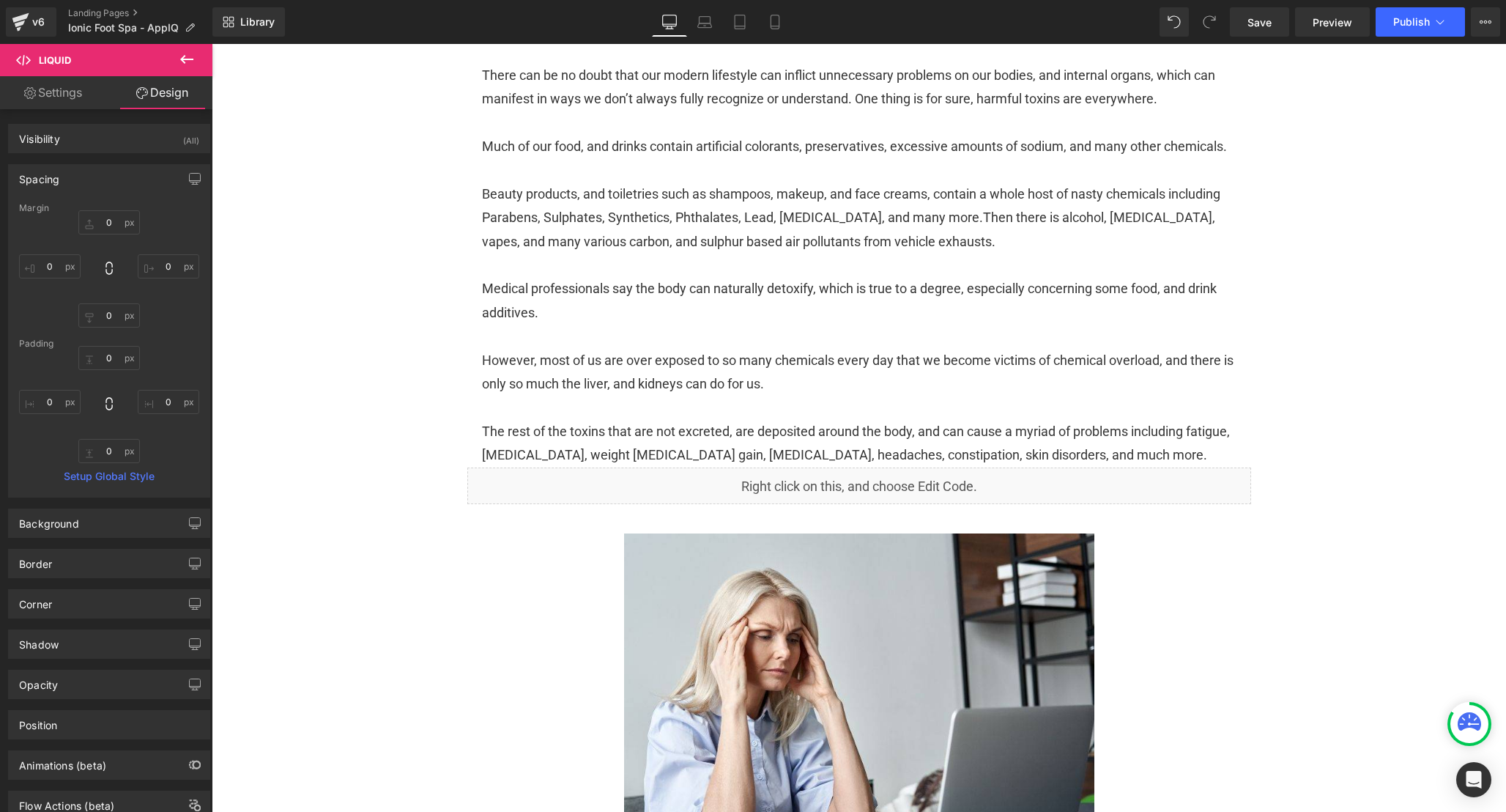
scroll to position [602, 0]
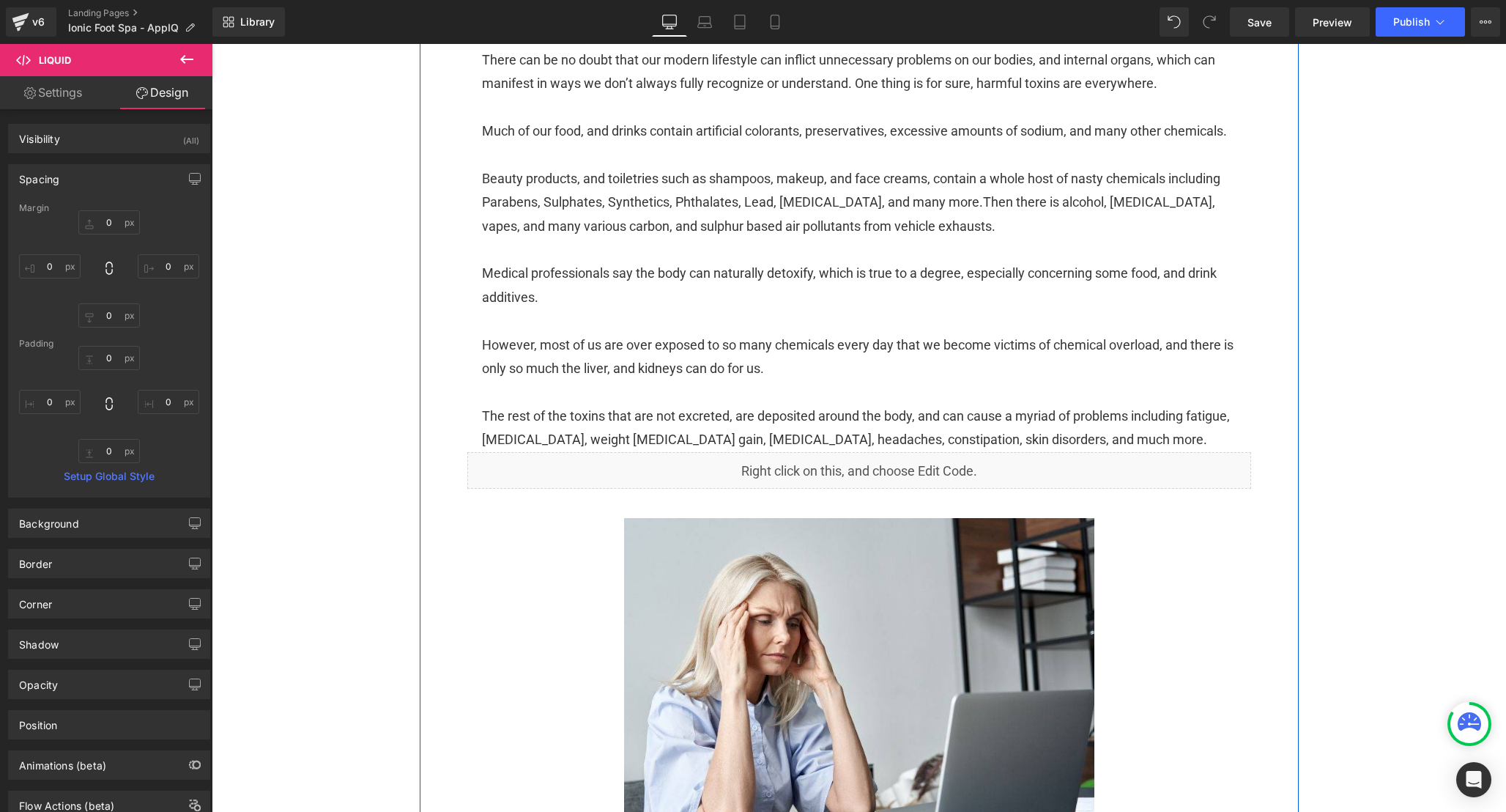
click at [990, 487] on div "Liquid" at bounding box center [860, 471] width 784 height 36
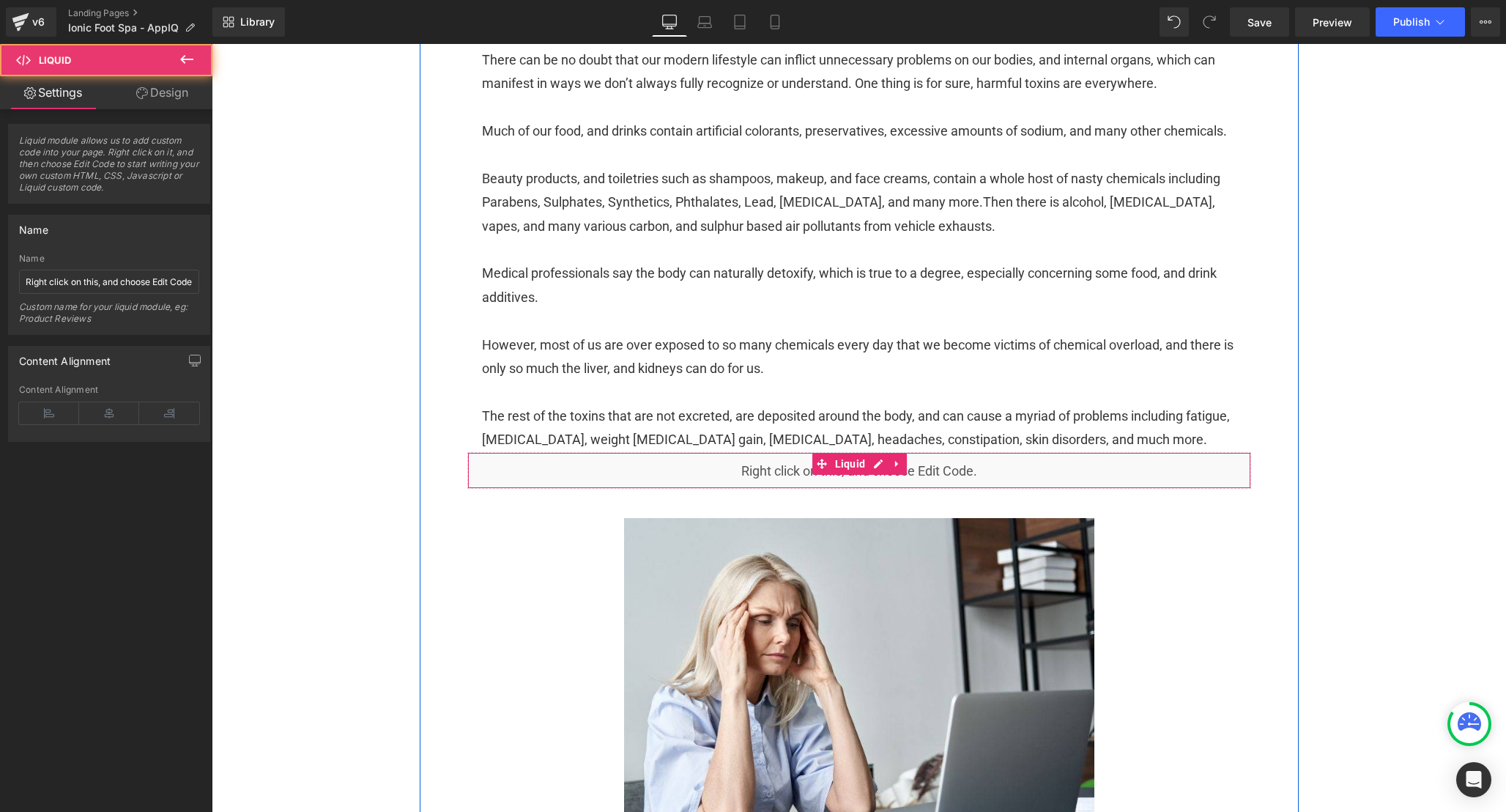
click at [990, 487] on div "Liquid" at bounding box center [860, 471] width 784 height 36
click at [879, 486] on div "Liquid" at bounding box center [860, 471] width 784 height 36
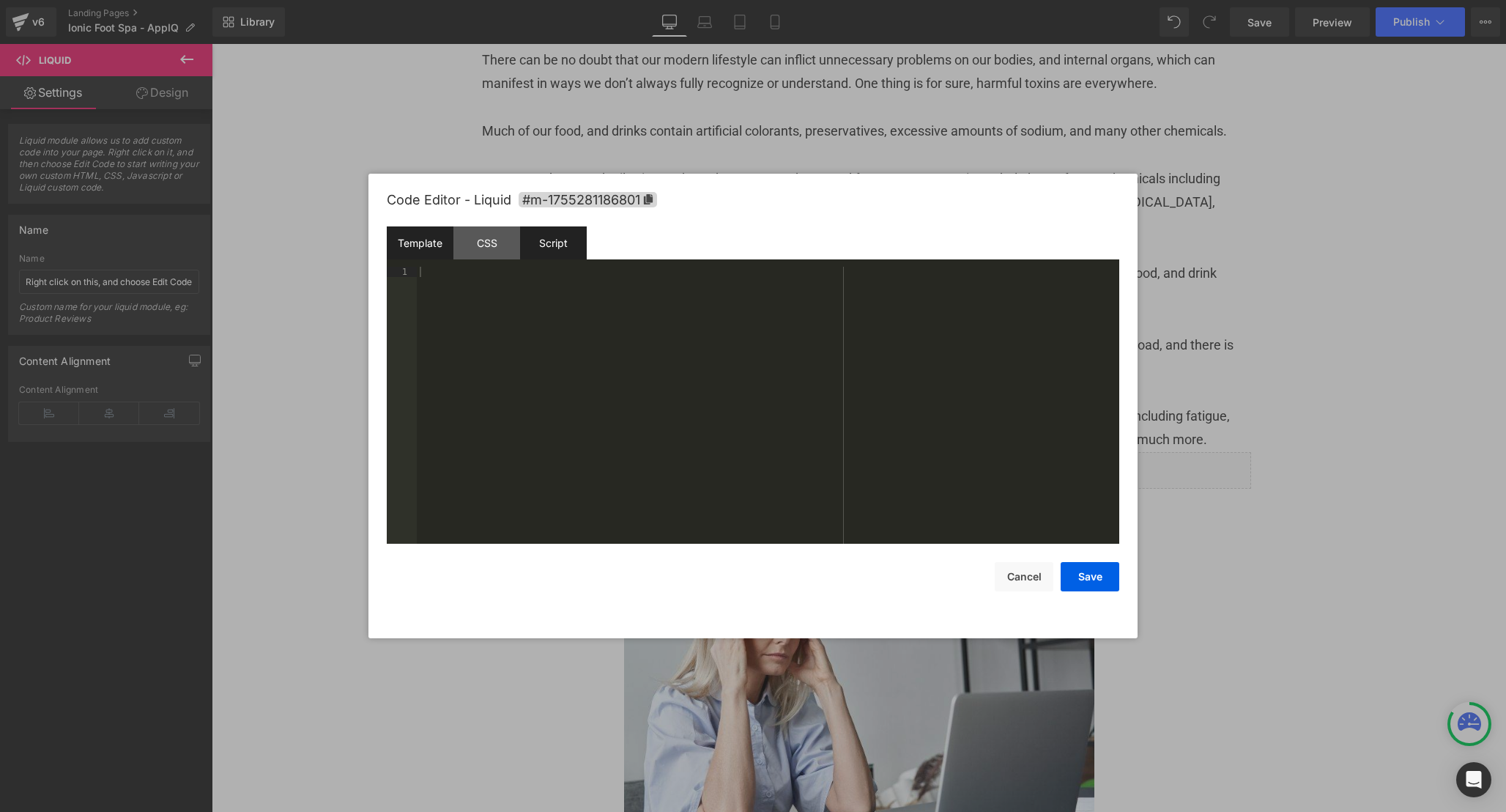
click at [561, 235] on div "Script" at bounding box center [554, 243] width 67 height 33
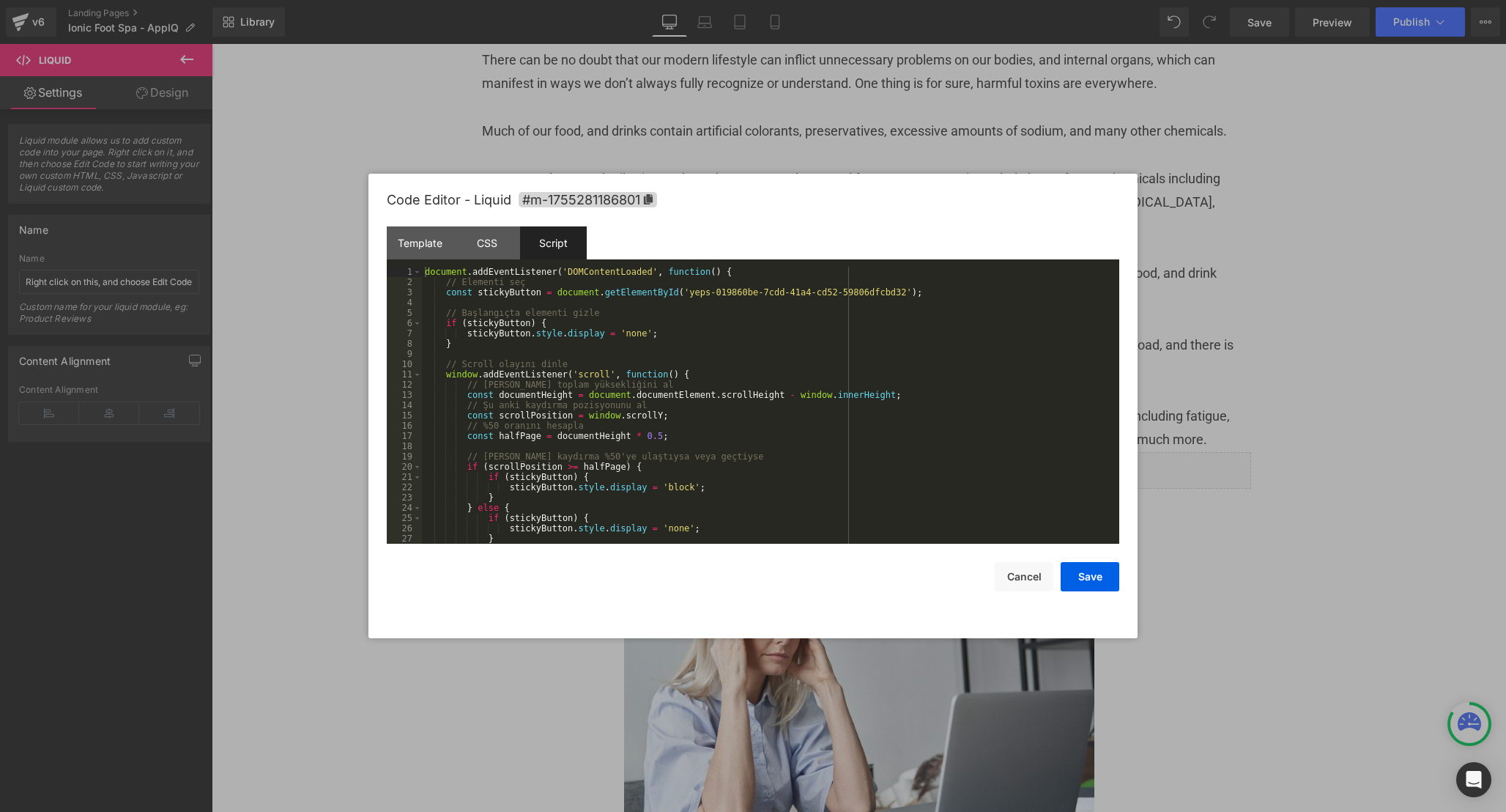
click at [823, 497] on div "document . addEventListener ( 'DOMContentLoaded' , function ( ) { // Elementi s…" at bounding box center [768, 415] width 692 height 297
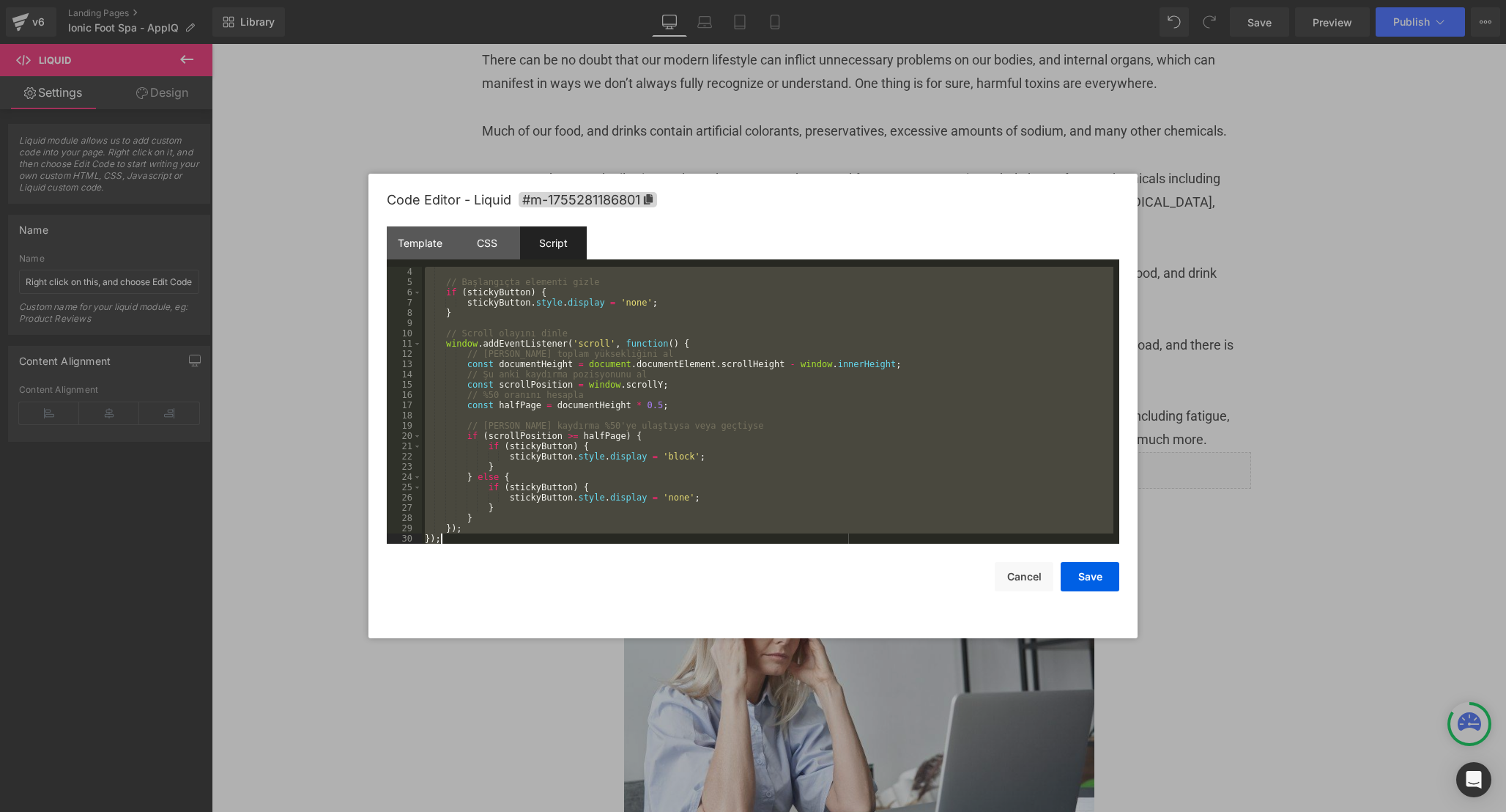
scroll to position [185, 0]
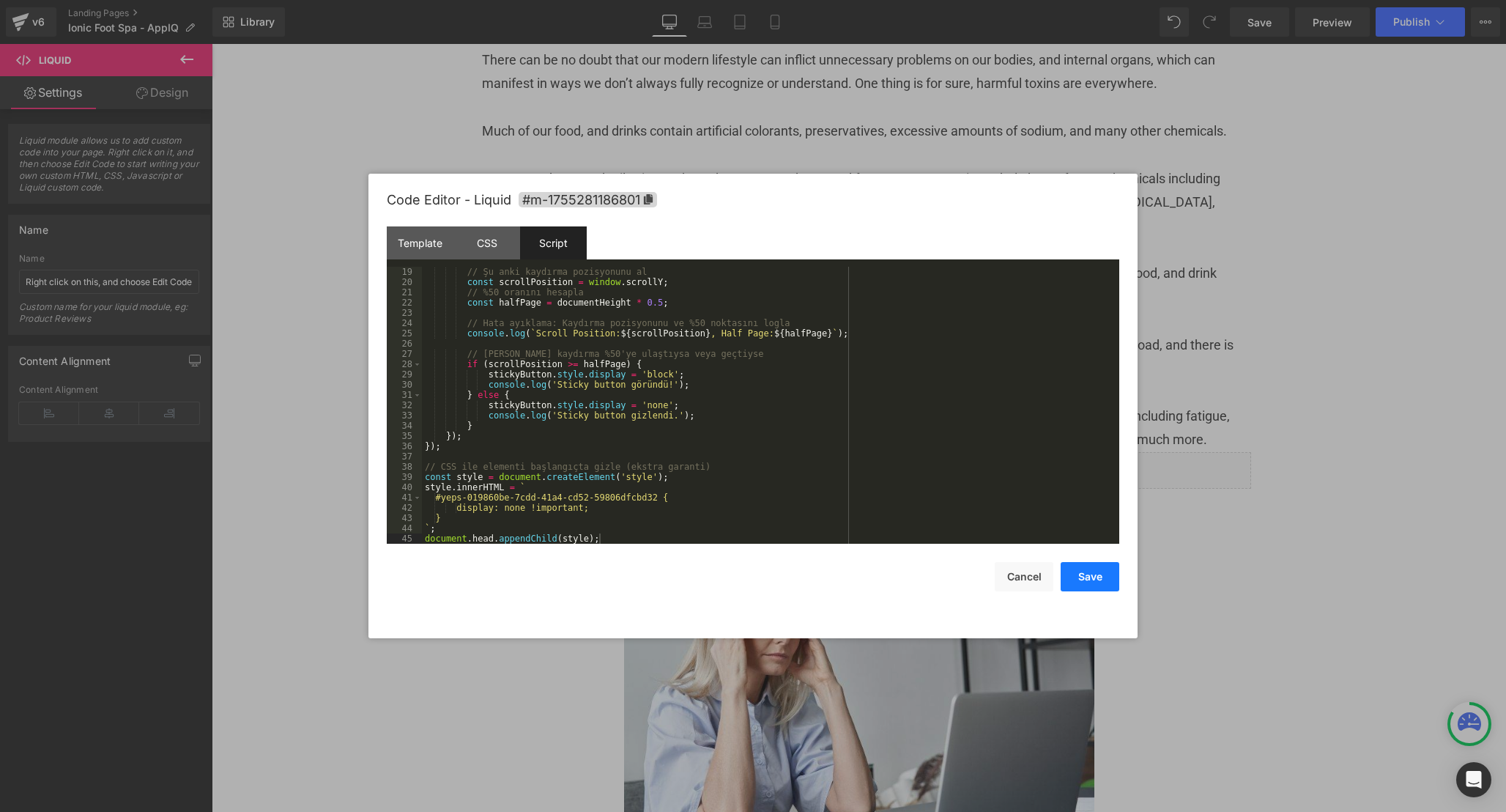
click at [1116, 574] on button "Save" at bounding box center [1090, 576] width 59 height 29
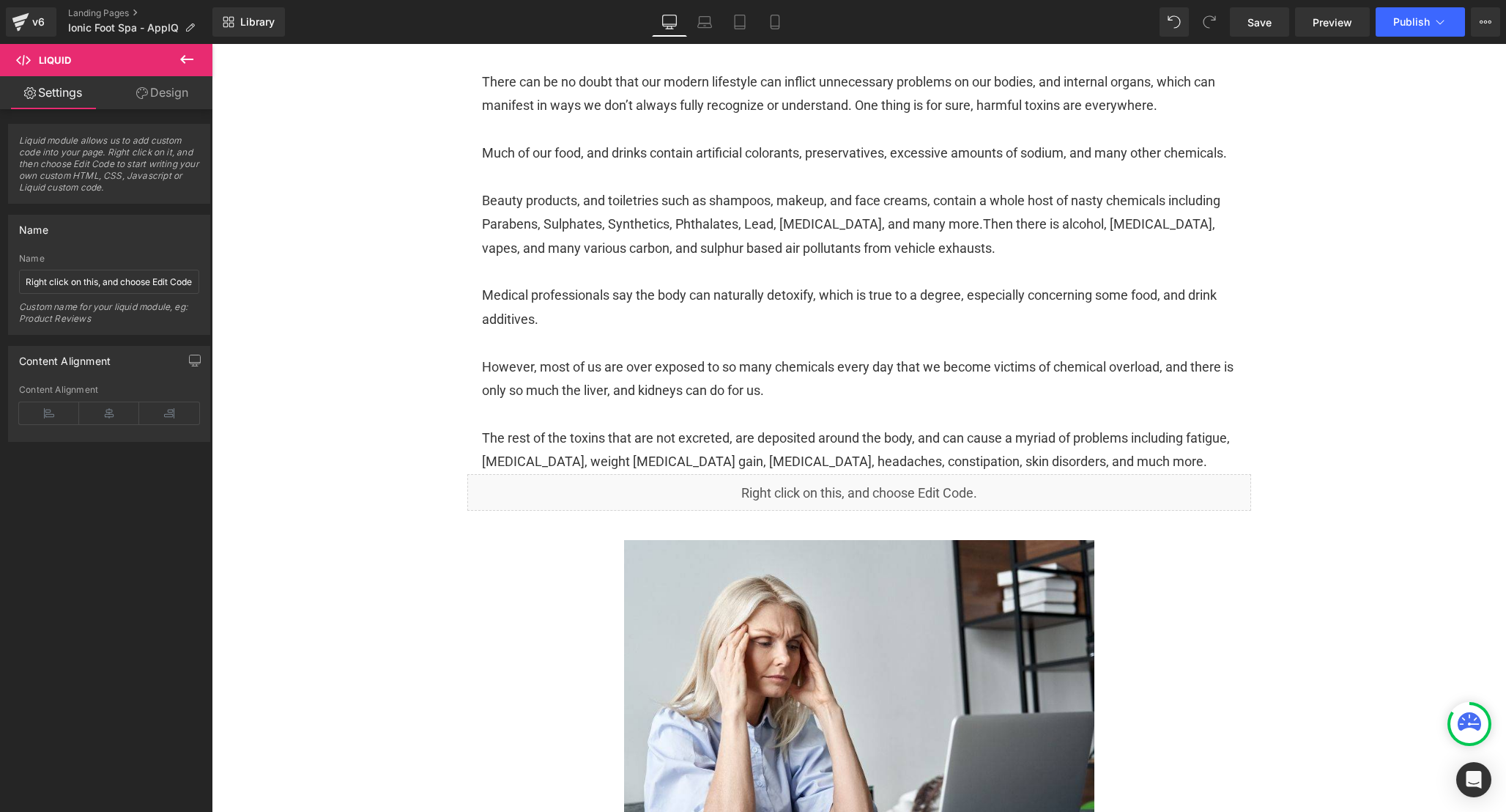
scroll to position [580, 0]
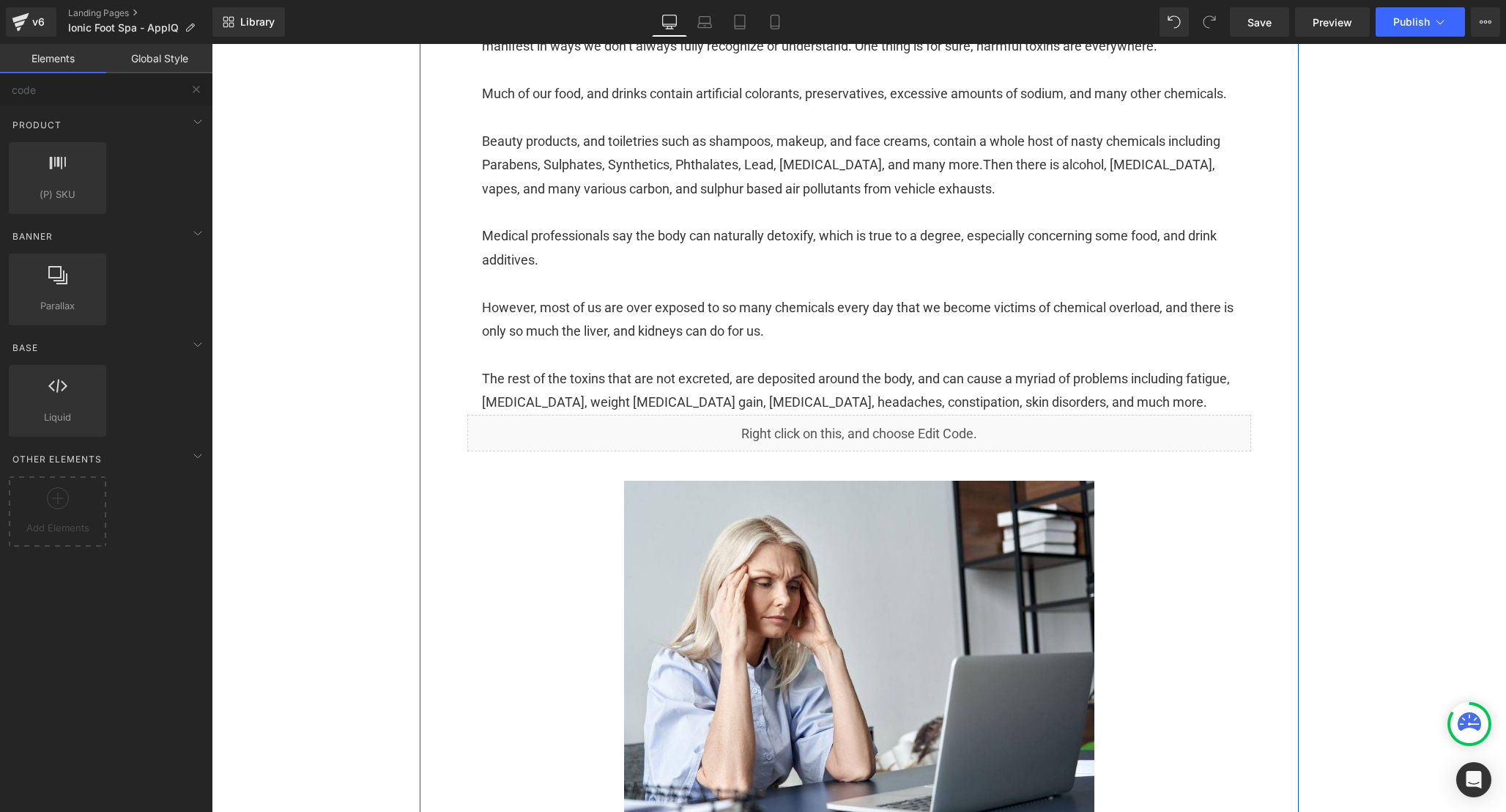
scroll to position [0, 0]
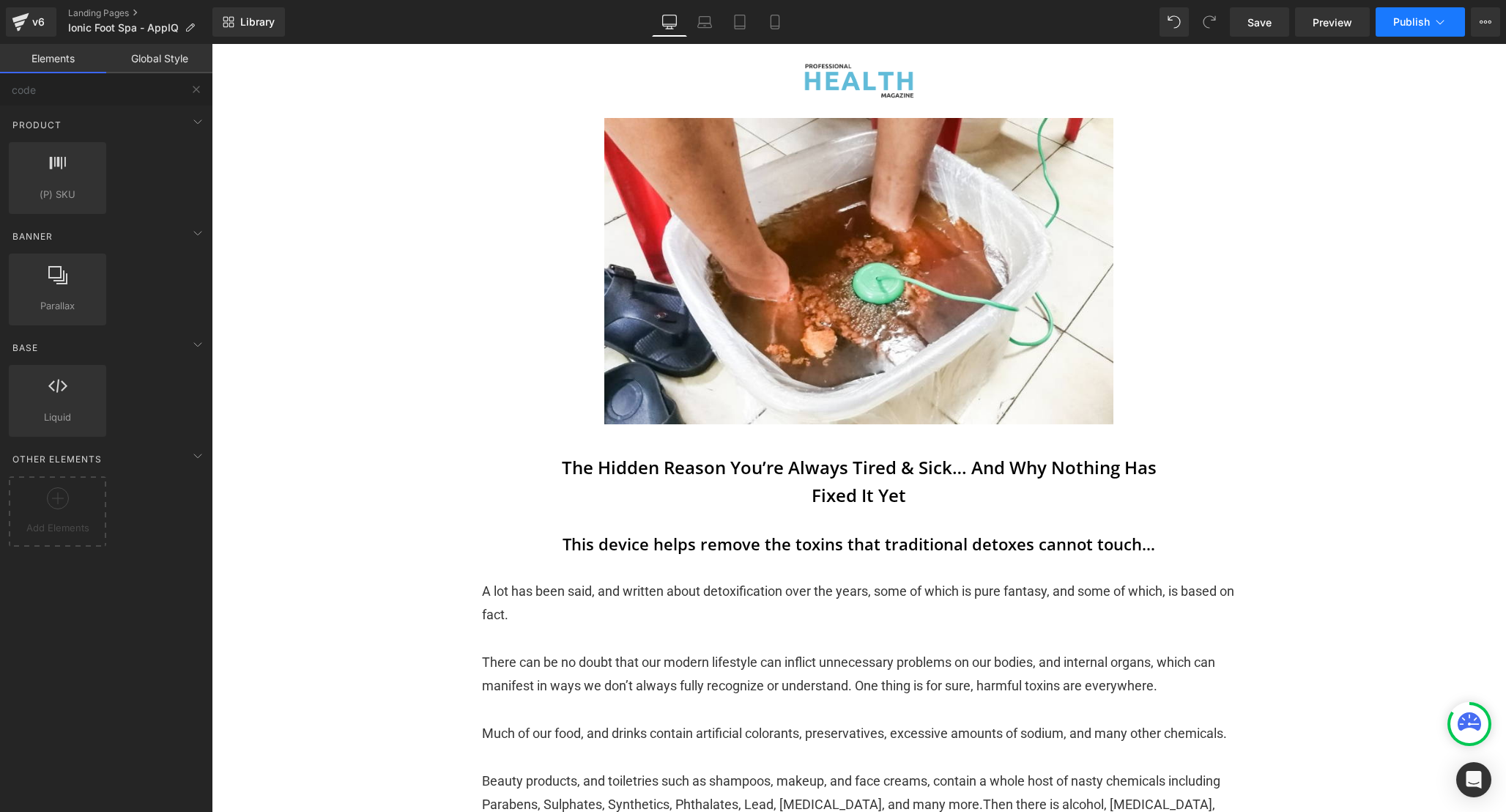
click at [1405, 32] on button "Publish" at bounding box center [1420, 21] width 90 height 29
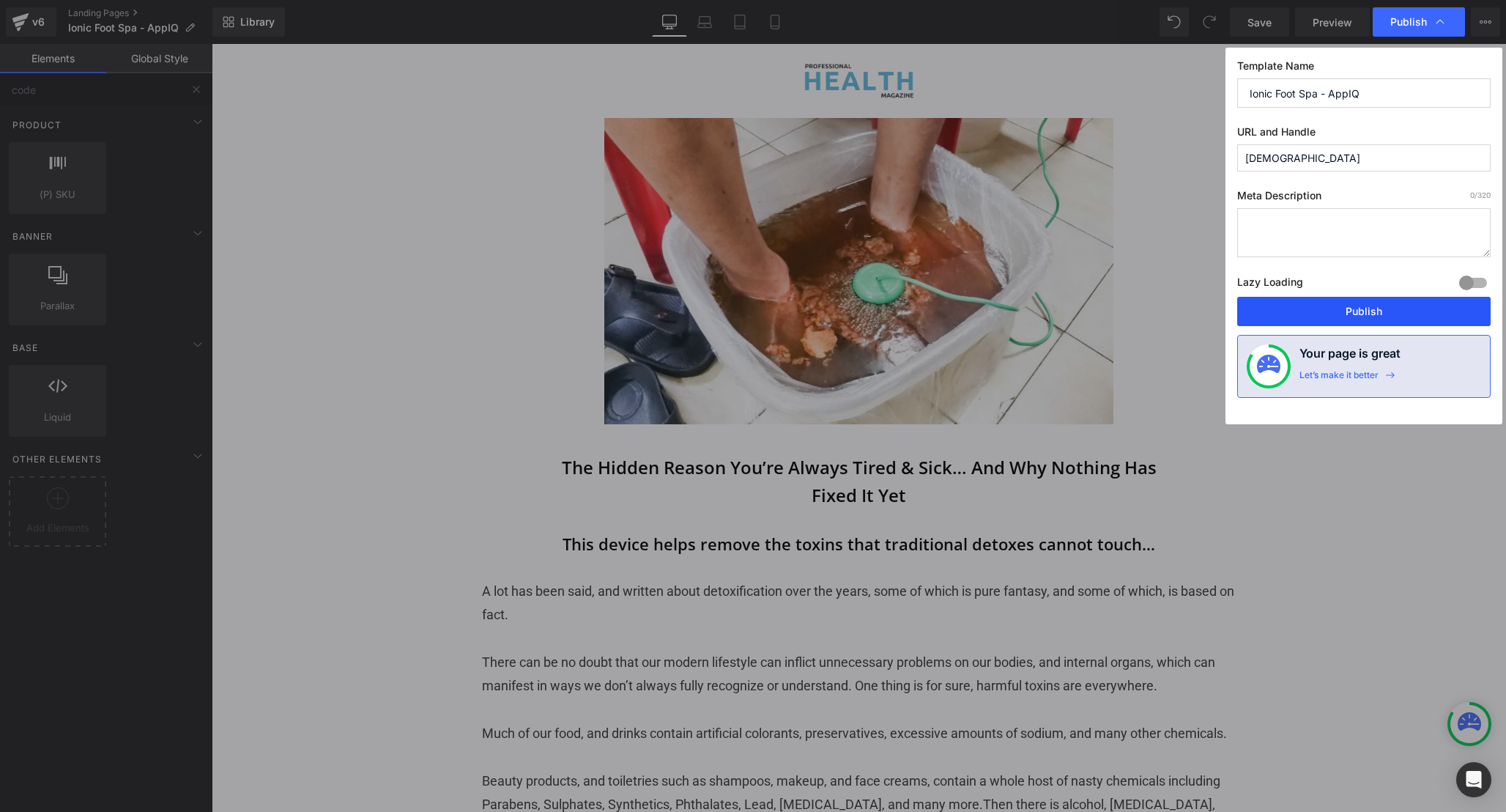
click at [1369, 321] on button "Publish" at bounding box center [1364, 311] width 254 height 29
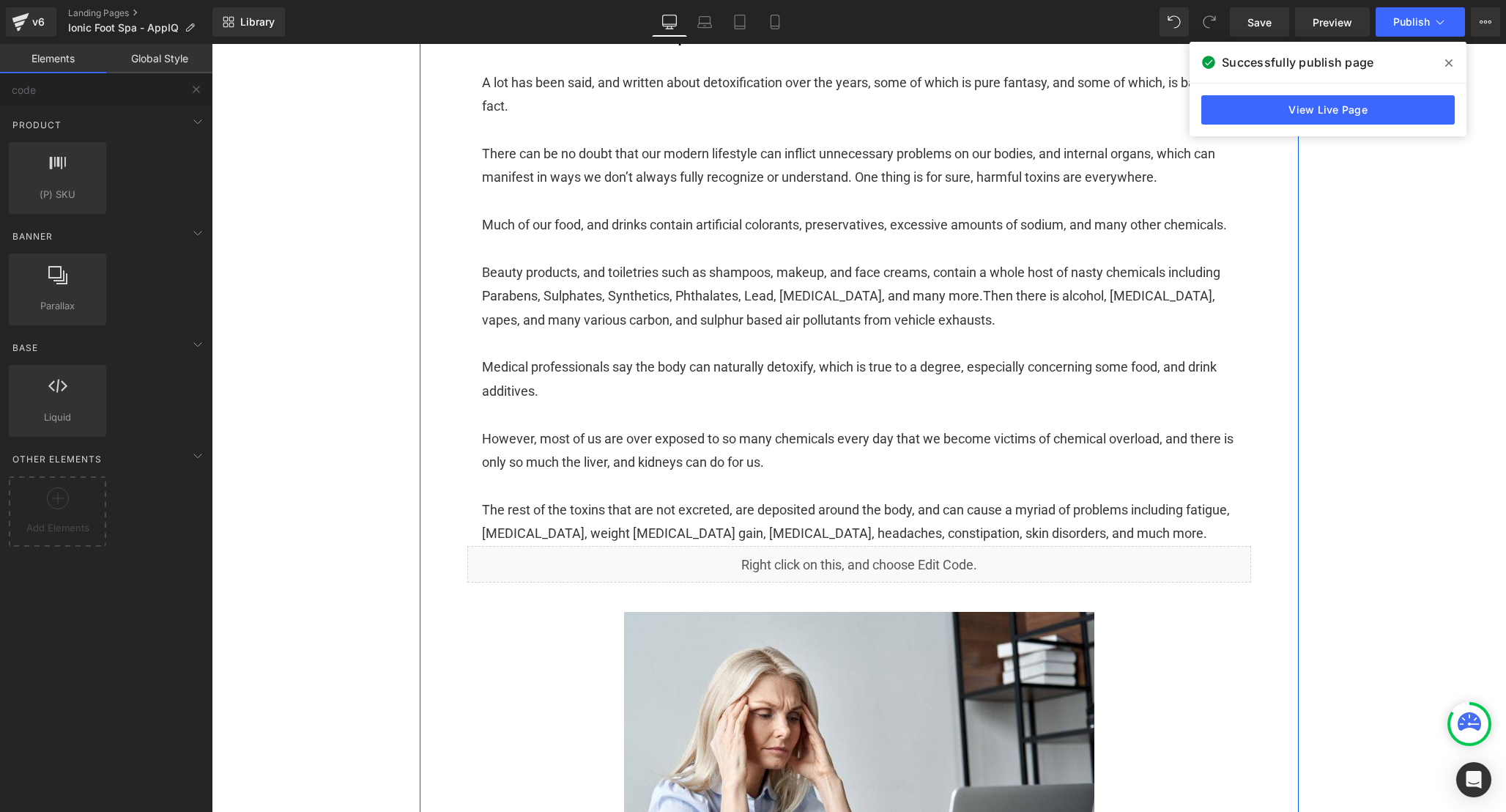
scroll to position [509, 0]
click at [879, 581] on div "Liquid" at bounding box center [860, 563] width 784 height 36
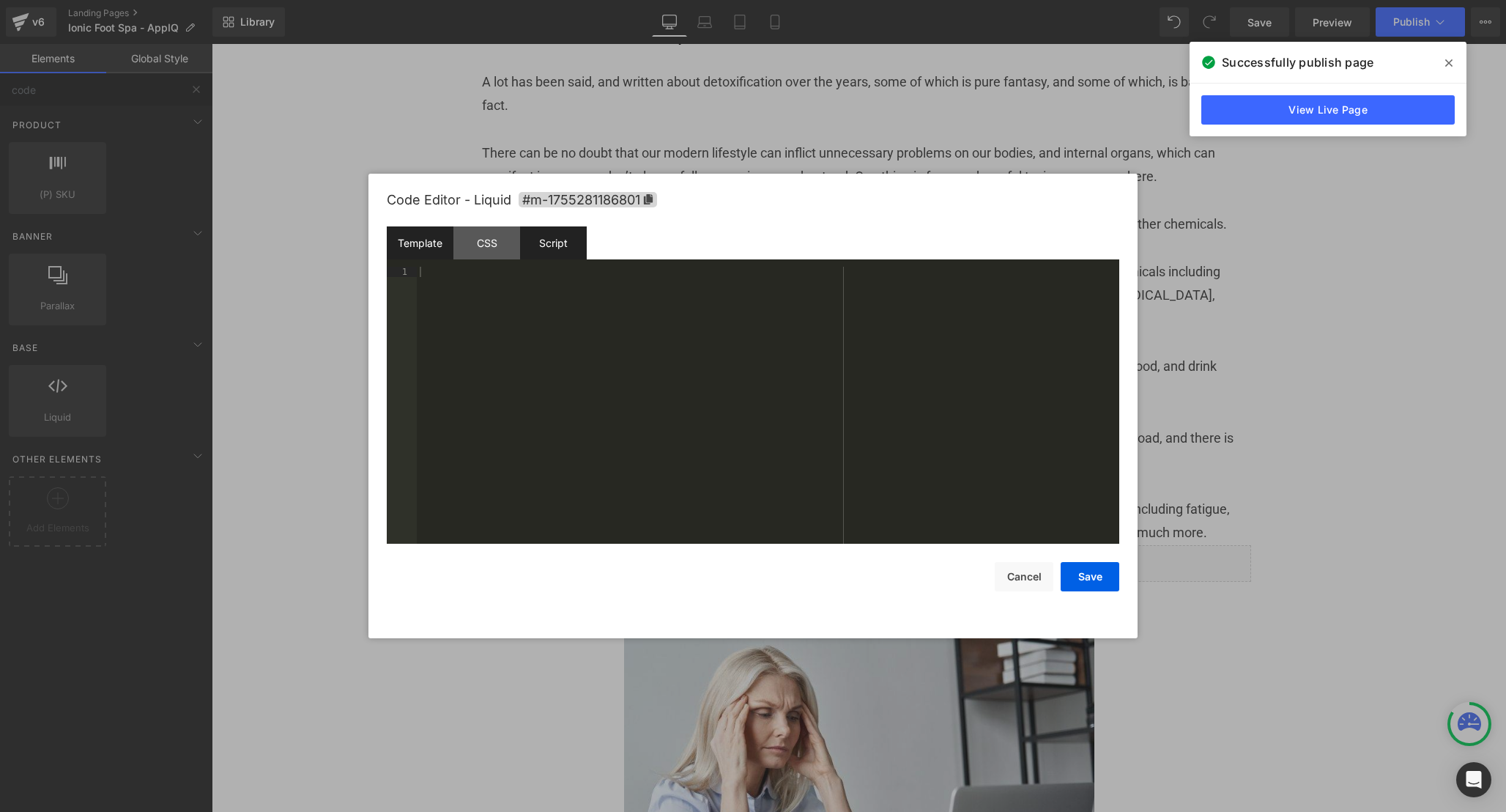
click at [544, 246] on div "Script" at bounding box center [554, 243] width 67 height 33
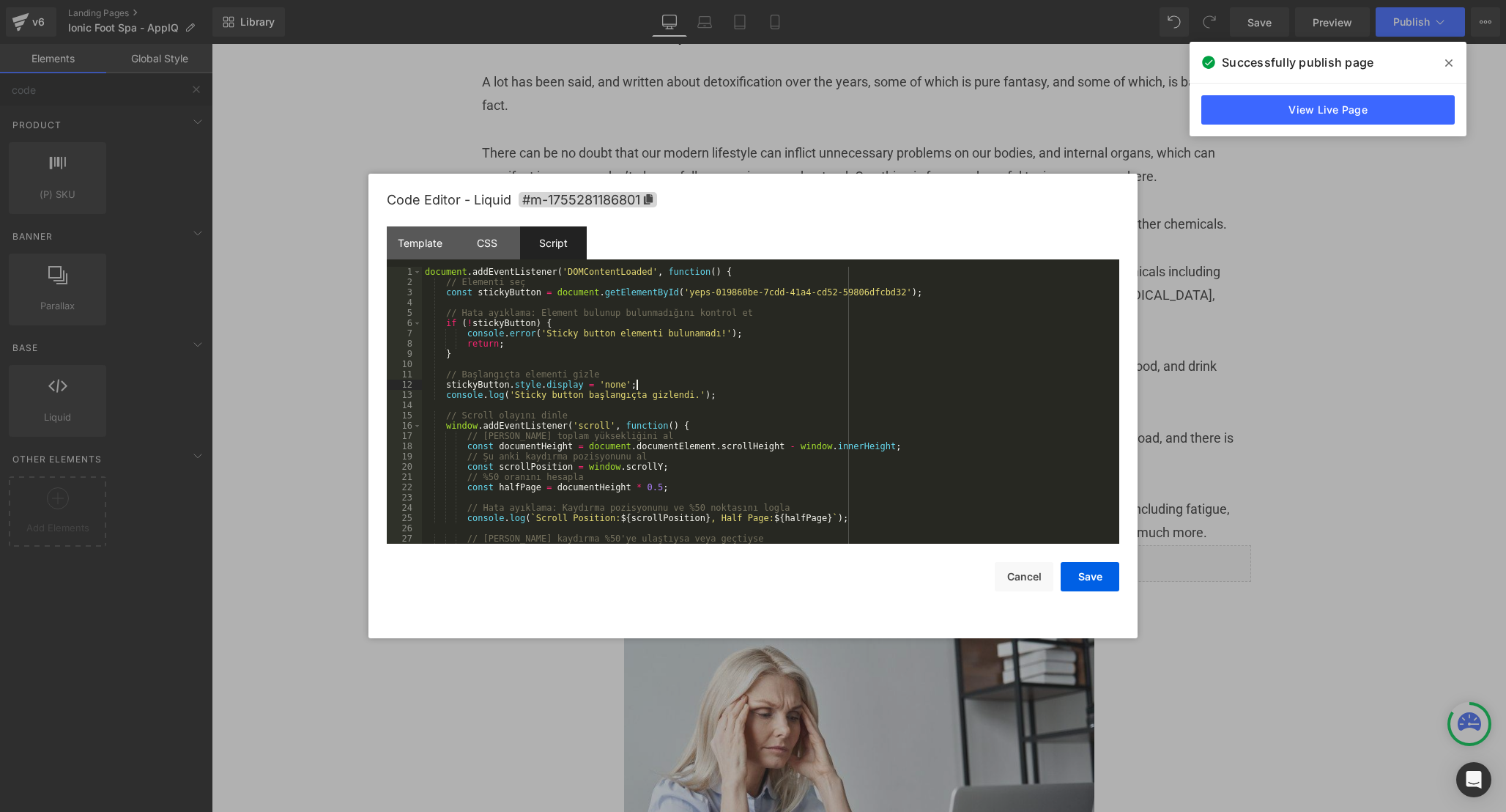
click at [735, 385] on div "document . addEventListener ( 'DOMContentLoaded' , function ( ) { // Elementi s…" at bounding box center [768, 415] width 692 height 297
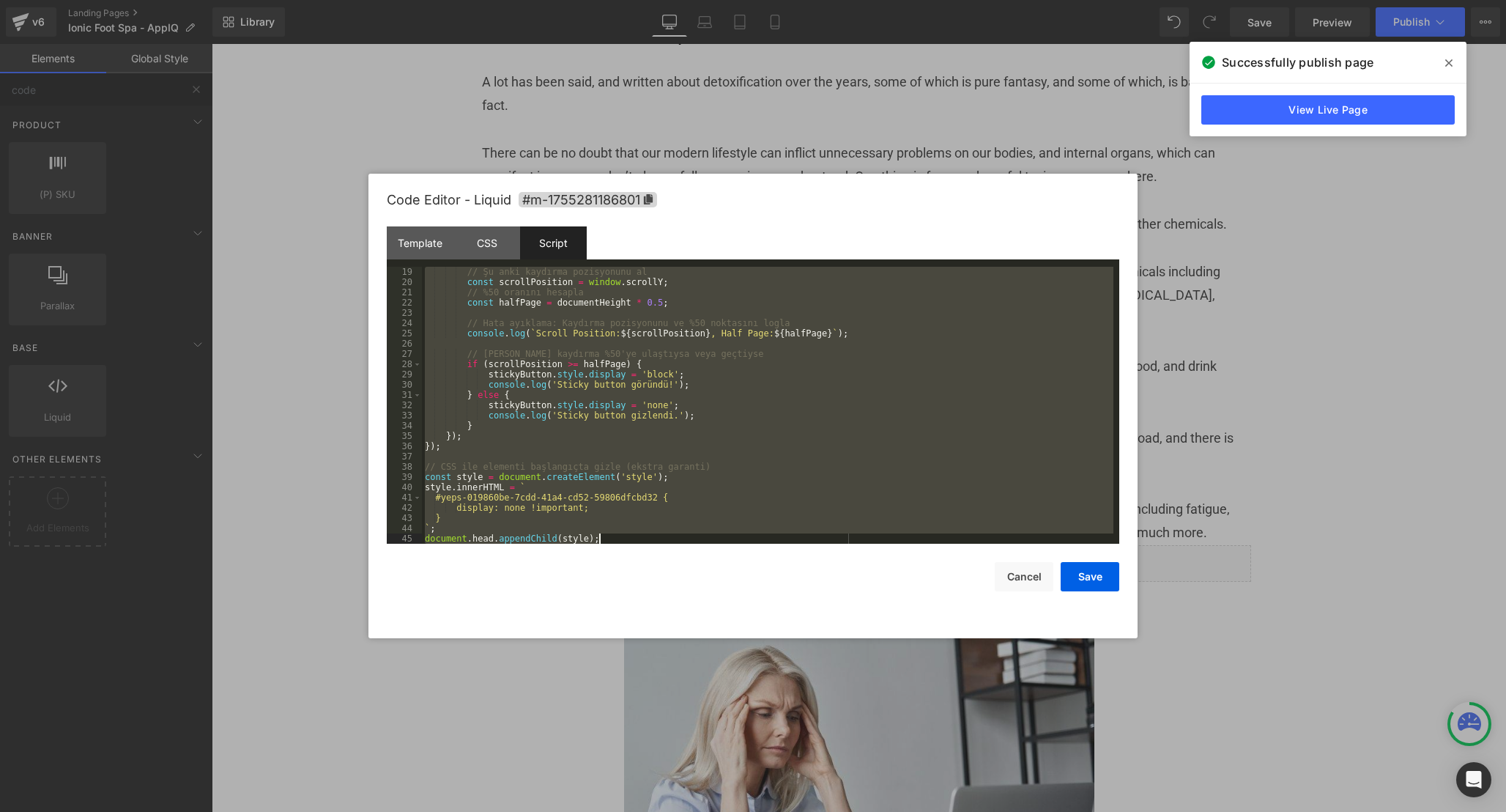
scroll to position [41, 0]
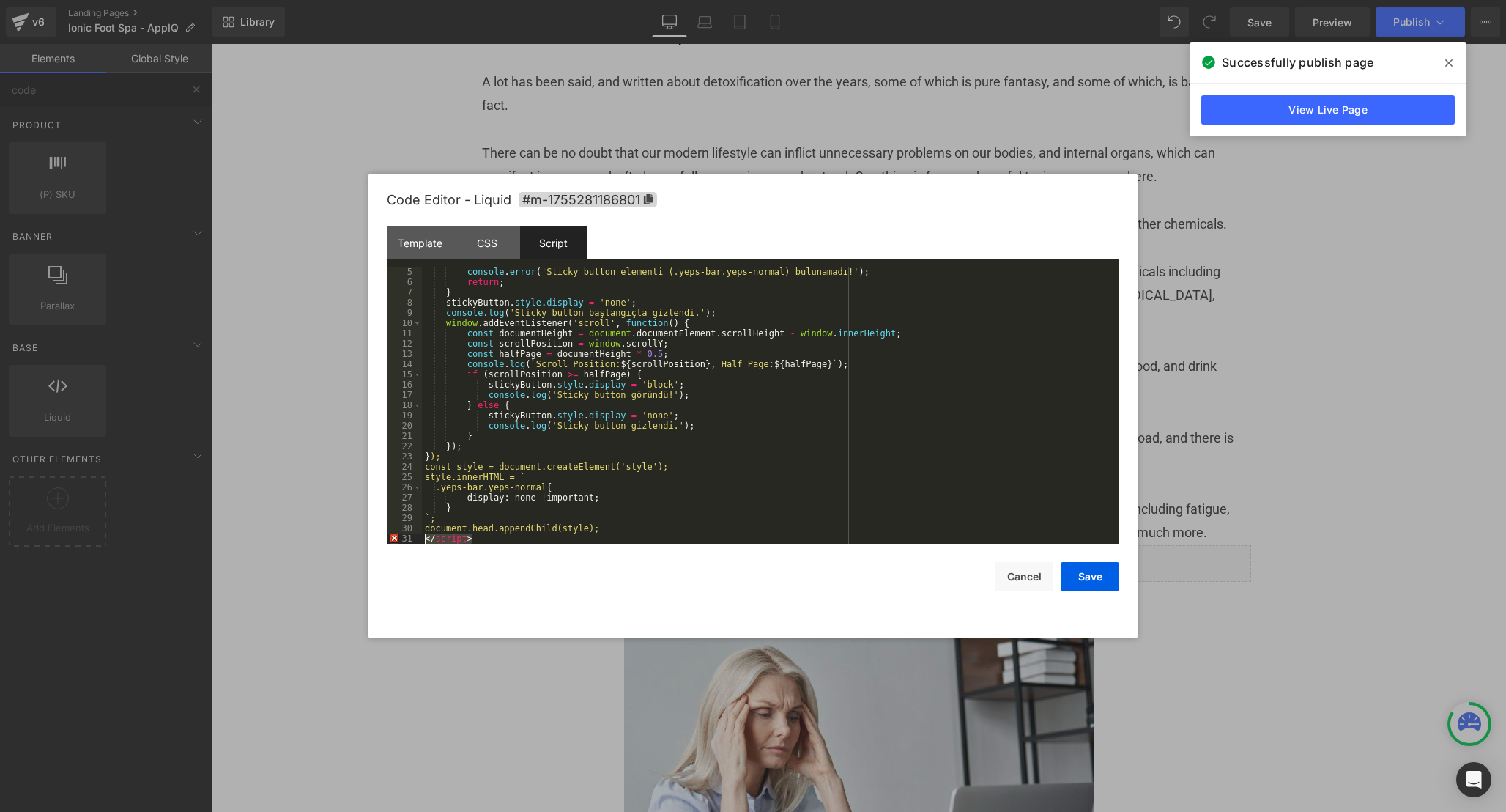
drag, startPoint x: 492, startPoint y: 539, endPoint x: 375, endPoint y: 539, distance: 117.0
click at [375, 539] on div "Code Editor - Liquid #m-1755281186801 Template CSS Script Data 1 XXXXXXXXXXXXXX…" at bounding box center [753, 406] width 769 height 464
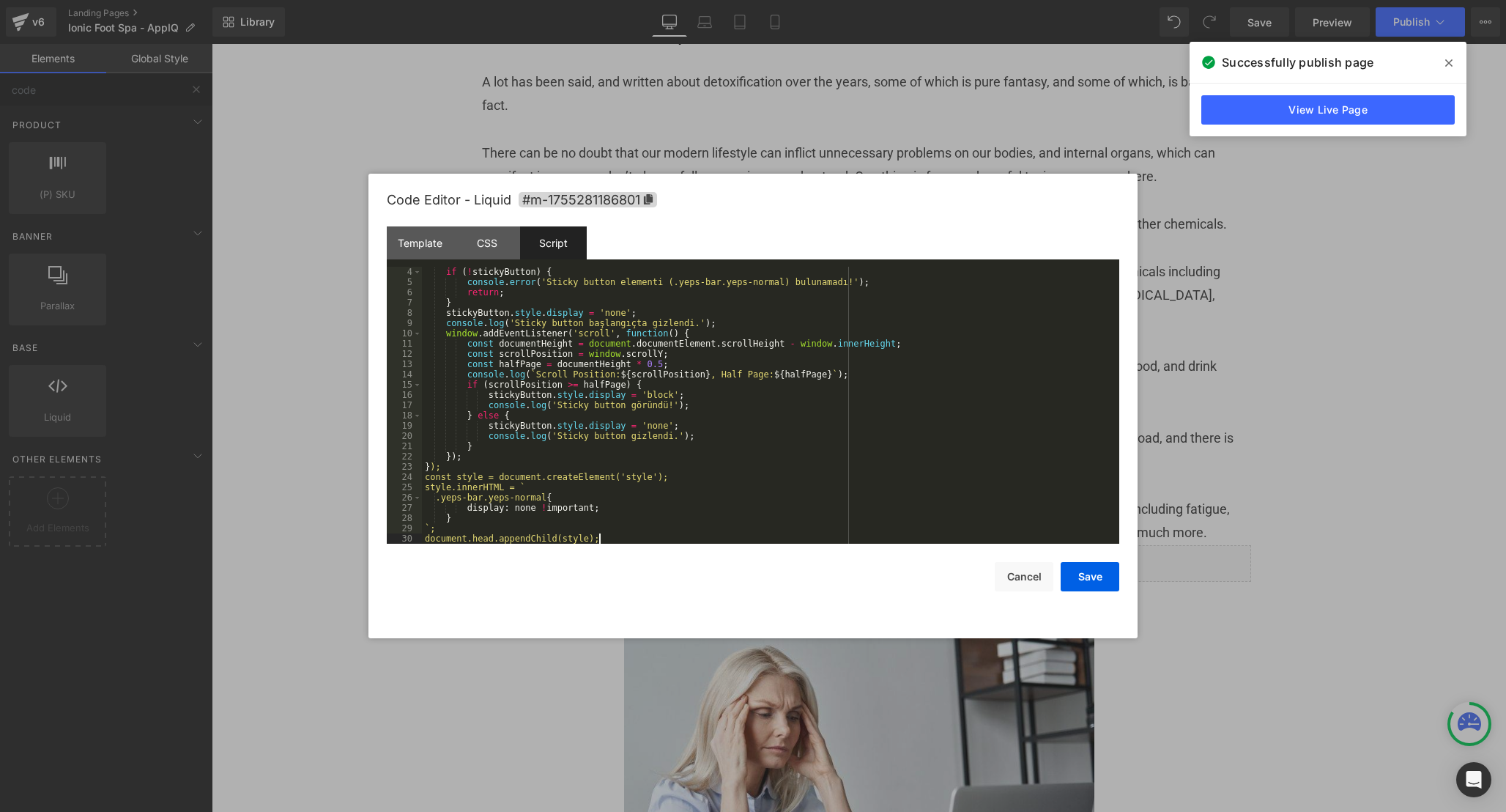
scroll to position [0, 0]
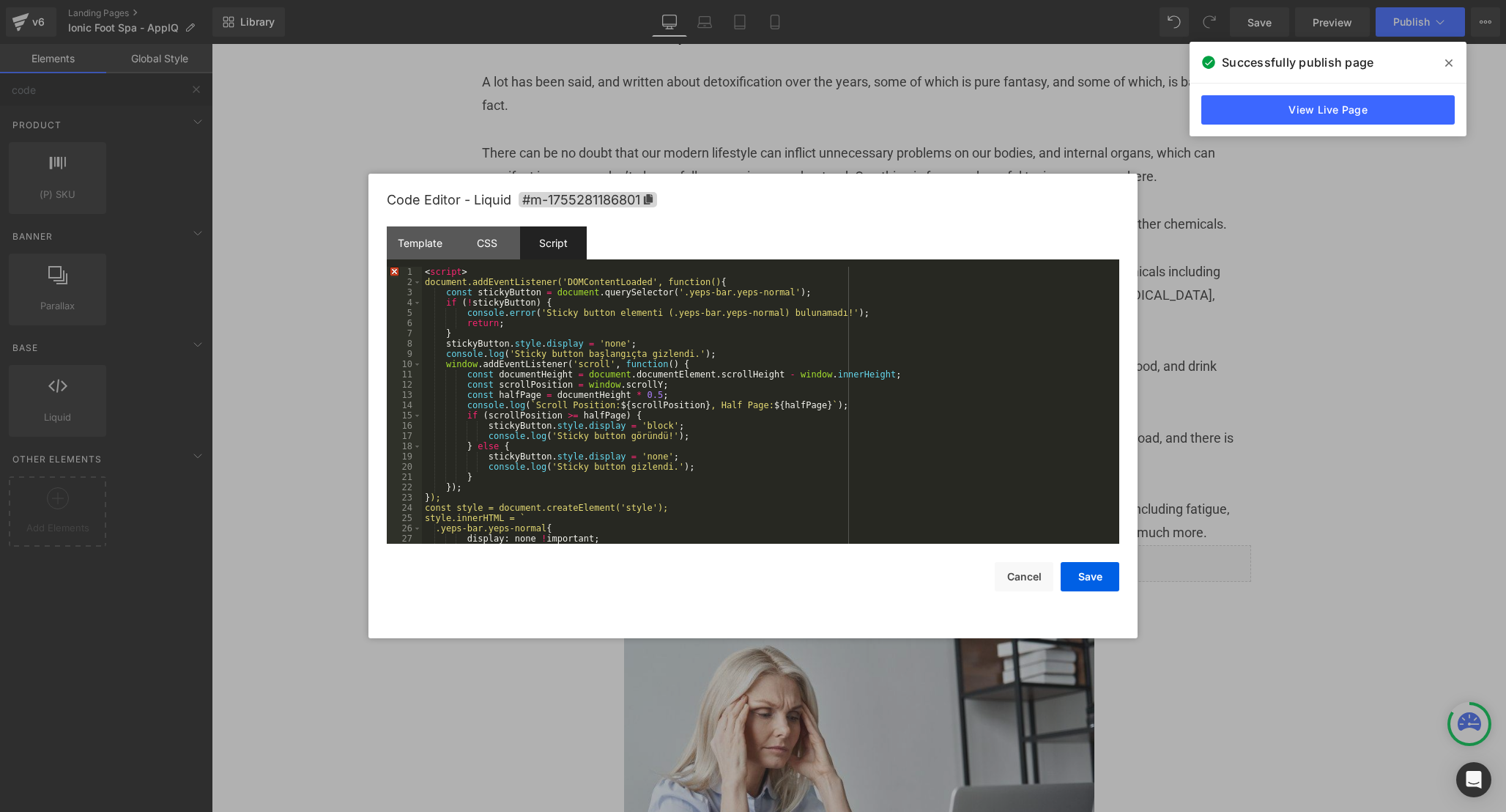
drag, startPoint x: 480, startPoint y: 273, endPoint x: 365, endPoint y: 273, distance: 115.0
click at [365, 273] on body "Liquid You are previewing how the will restyle your page. You can not edit Elem…" at bounding box center [753, 406] width 1506 height 812
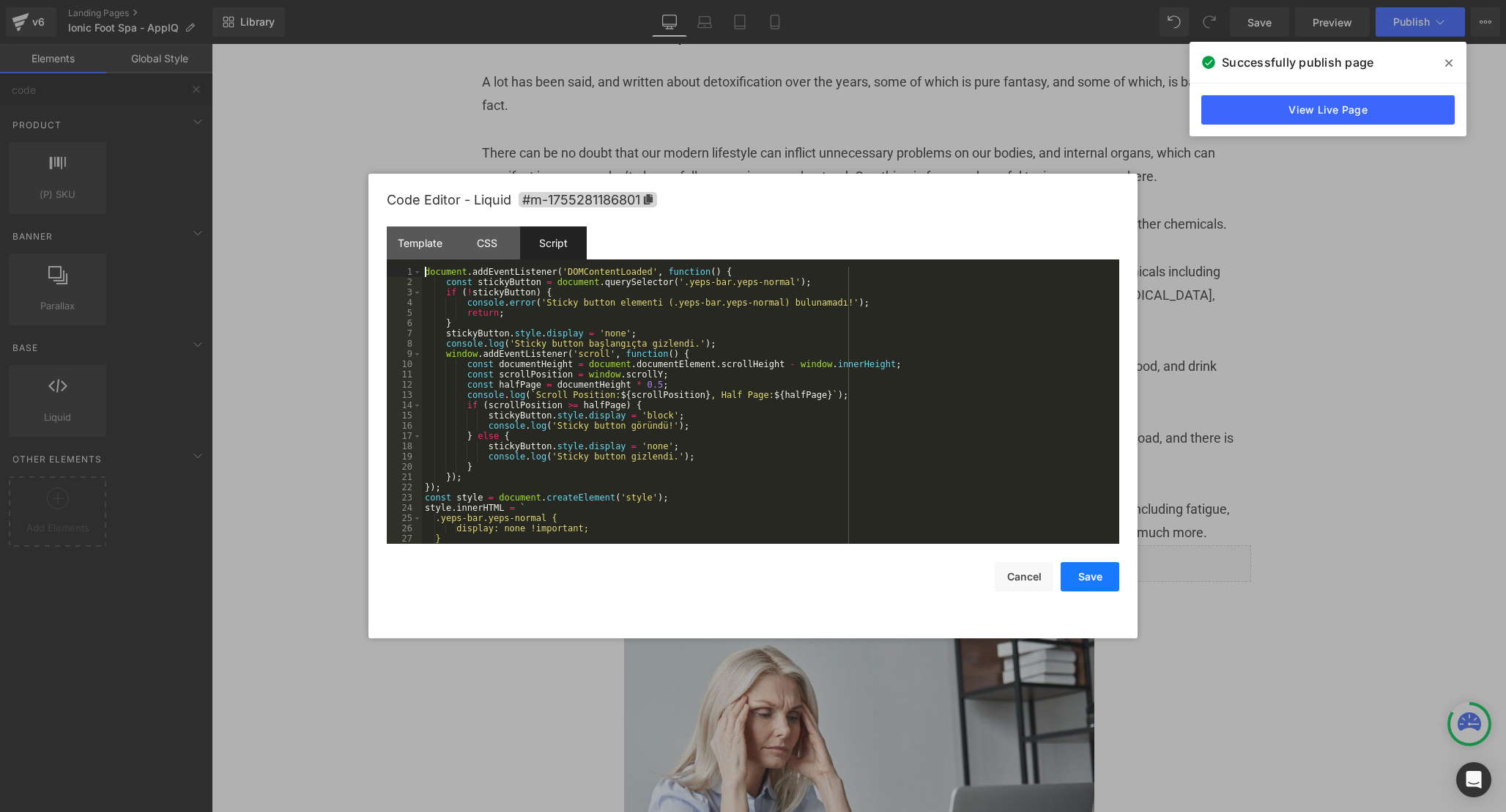
click at [1092, 573] on button "Save" at bounding box center [1090, 576] width 59 height 29
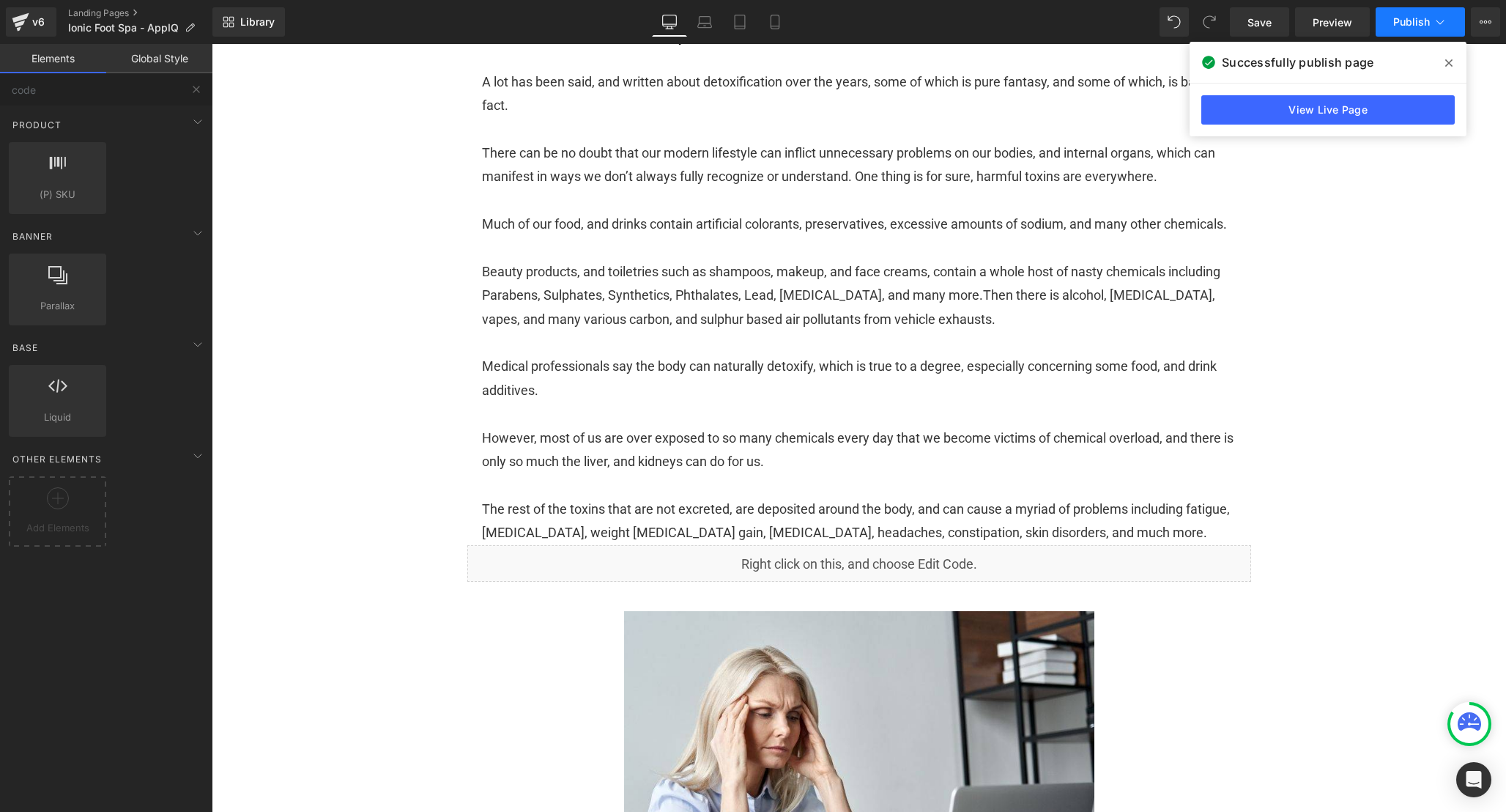
click at [1428, 22] on span "Publish" at bounding box center [1412, 21] width 36 height 12
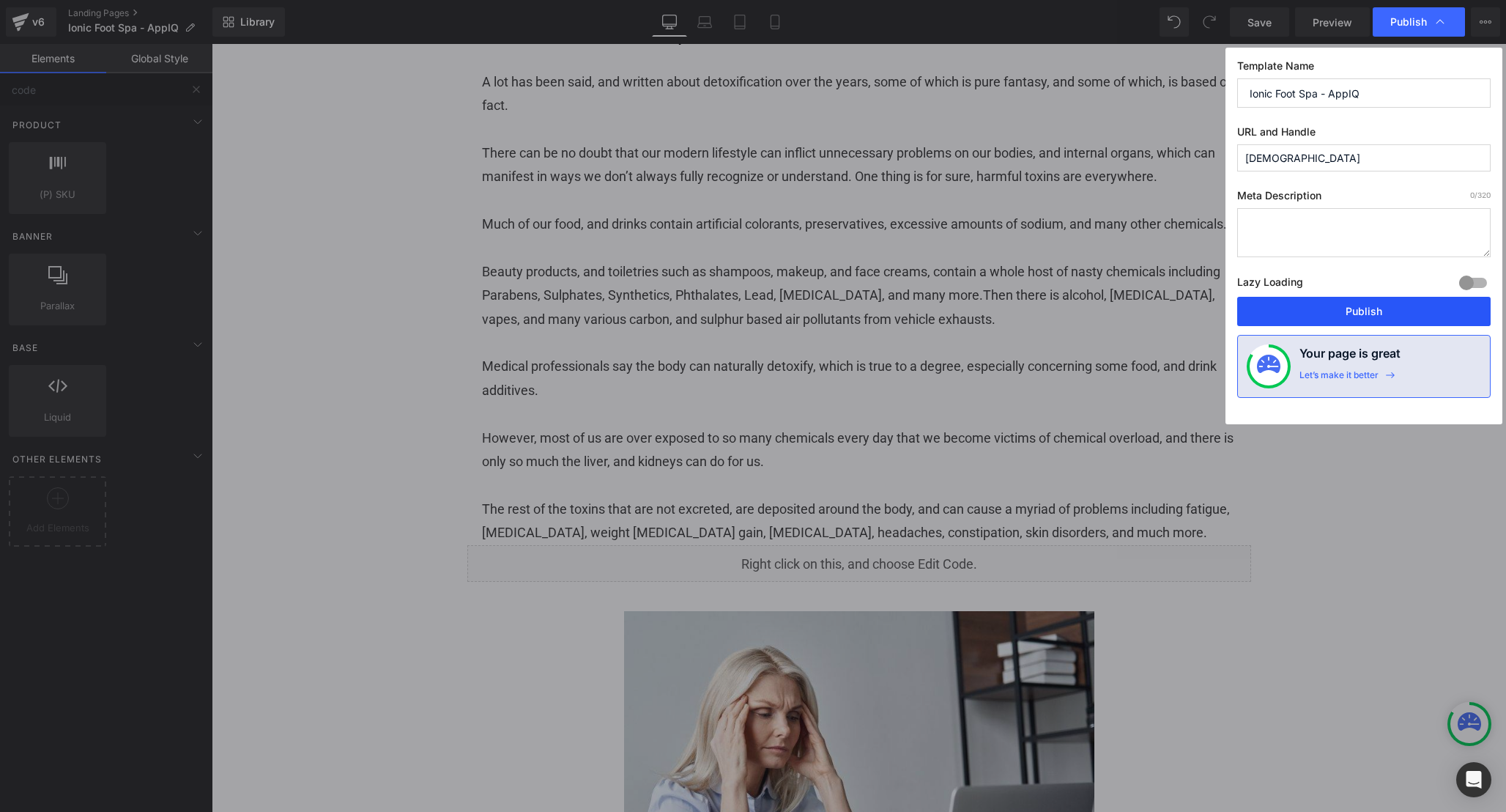
click at [1383, 309] on button "Publish" at bounding box center [1364, 311] width 254 height 29
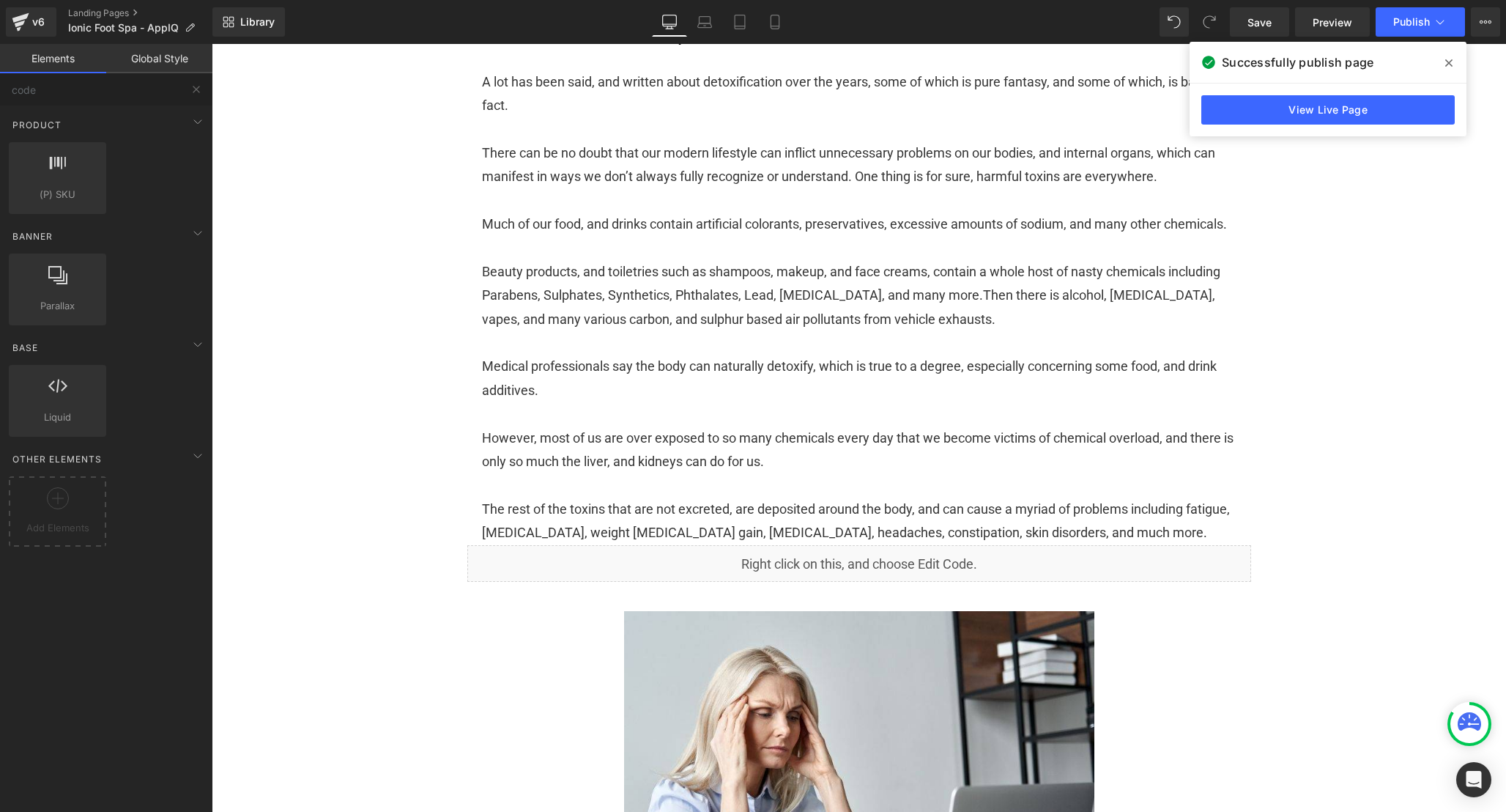
click at [1451, 61] on icon at bounding box center [1449, 63] width 7 height 7
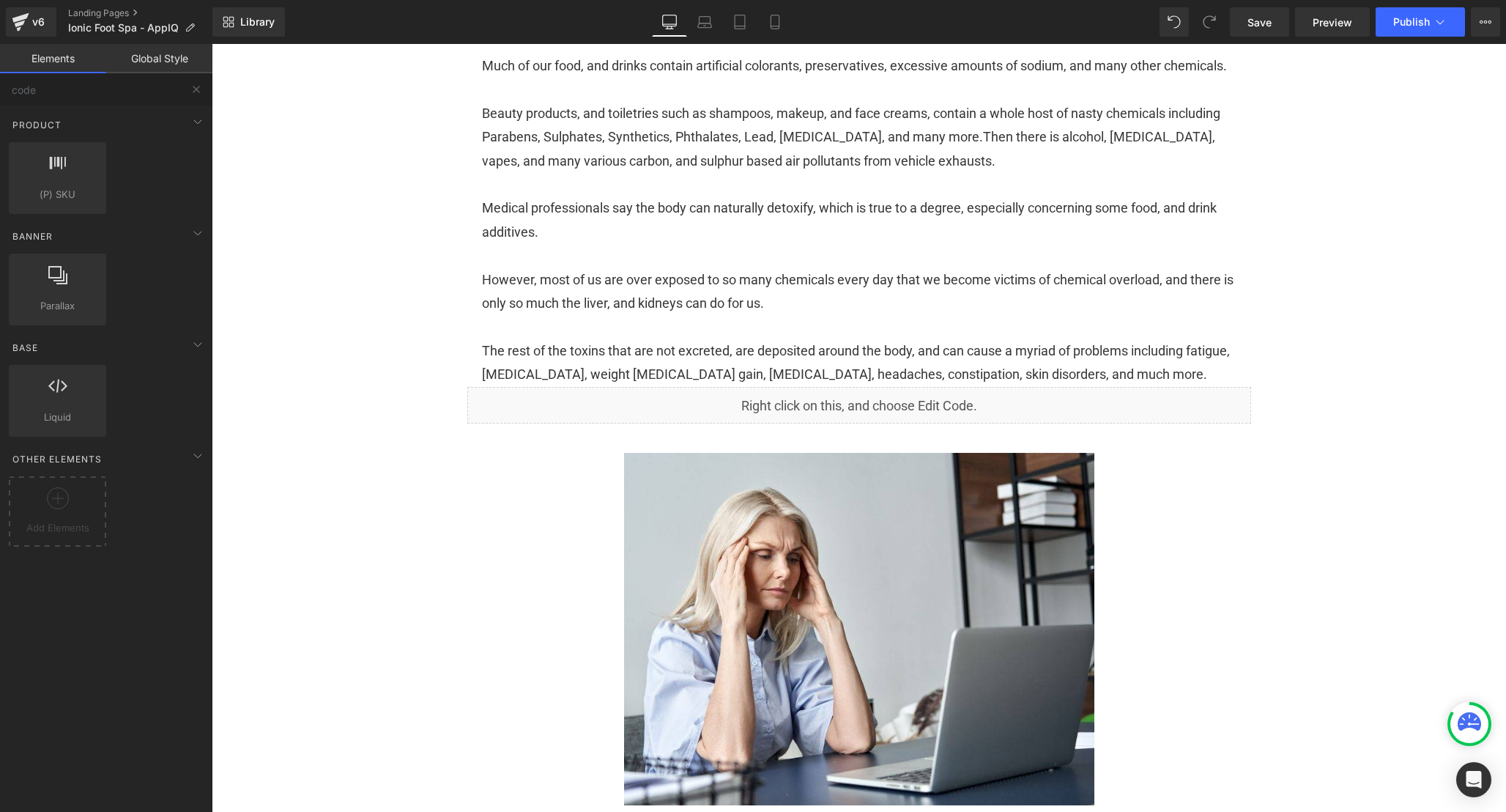
scroll to position [685, 0]
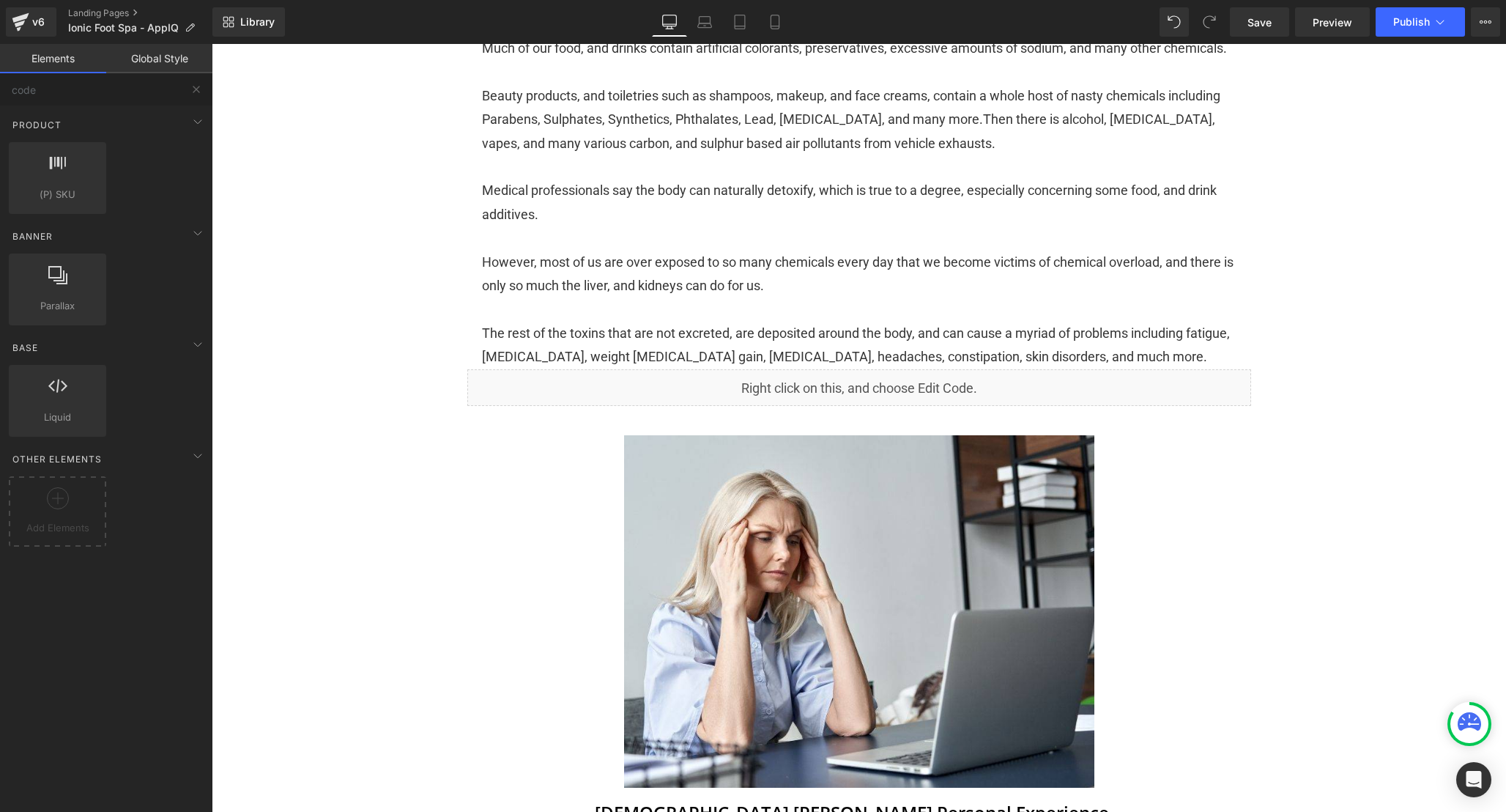
click at [947, 406] on div "Liquid" at bounding box center [860, 387] width 784 height 36
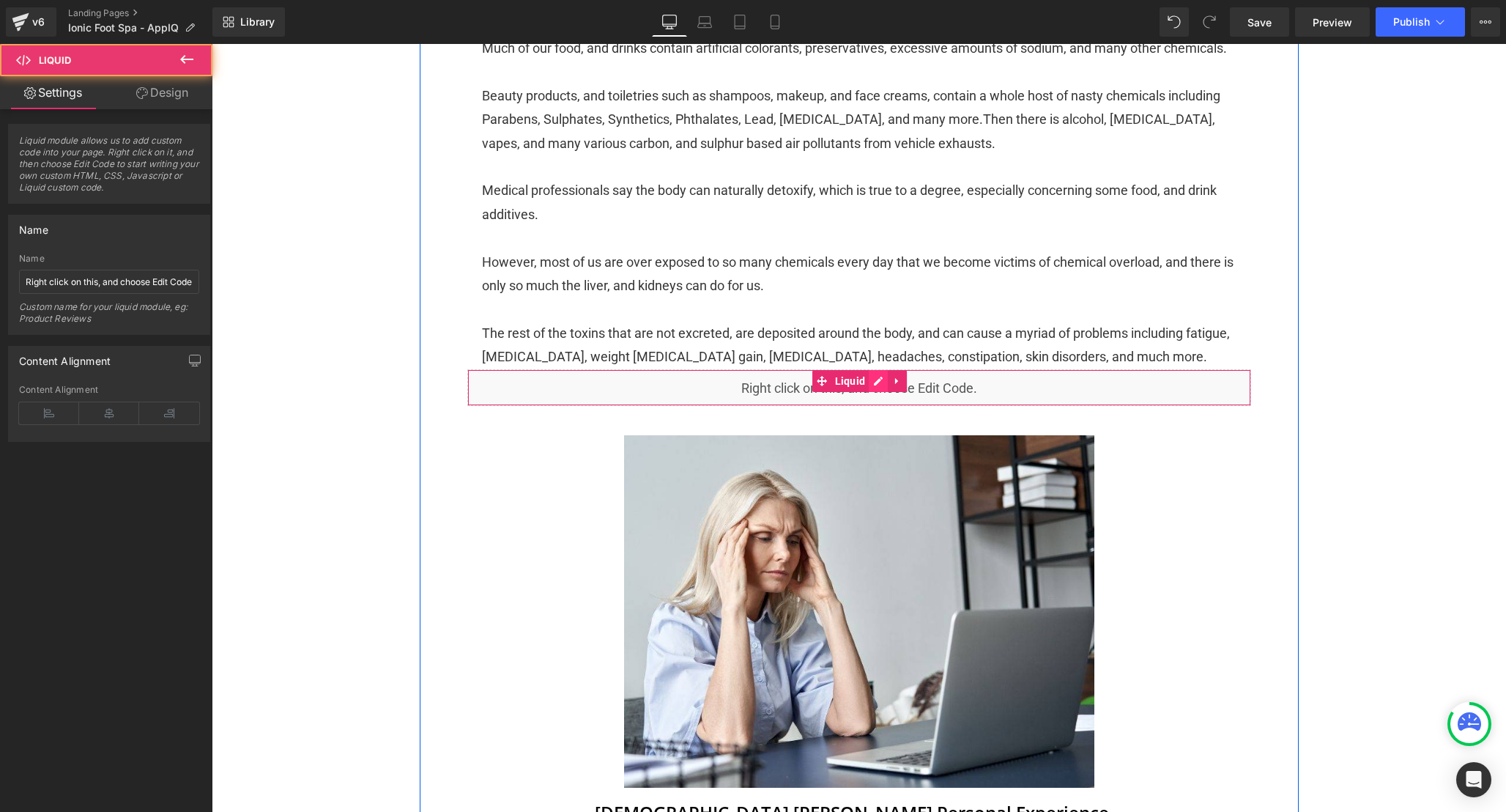
click at [879, 406] on div "Liquid" at bounding box center [860, 387] width 784 height 36
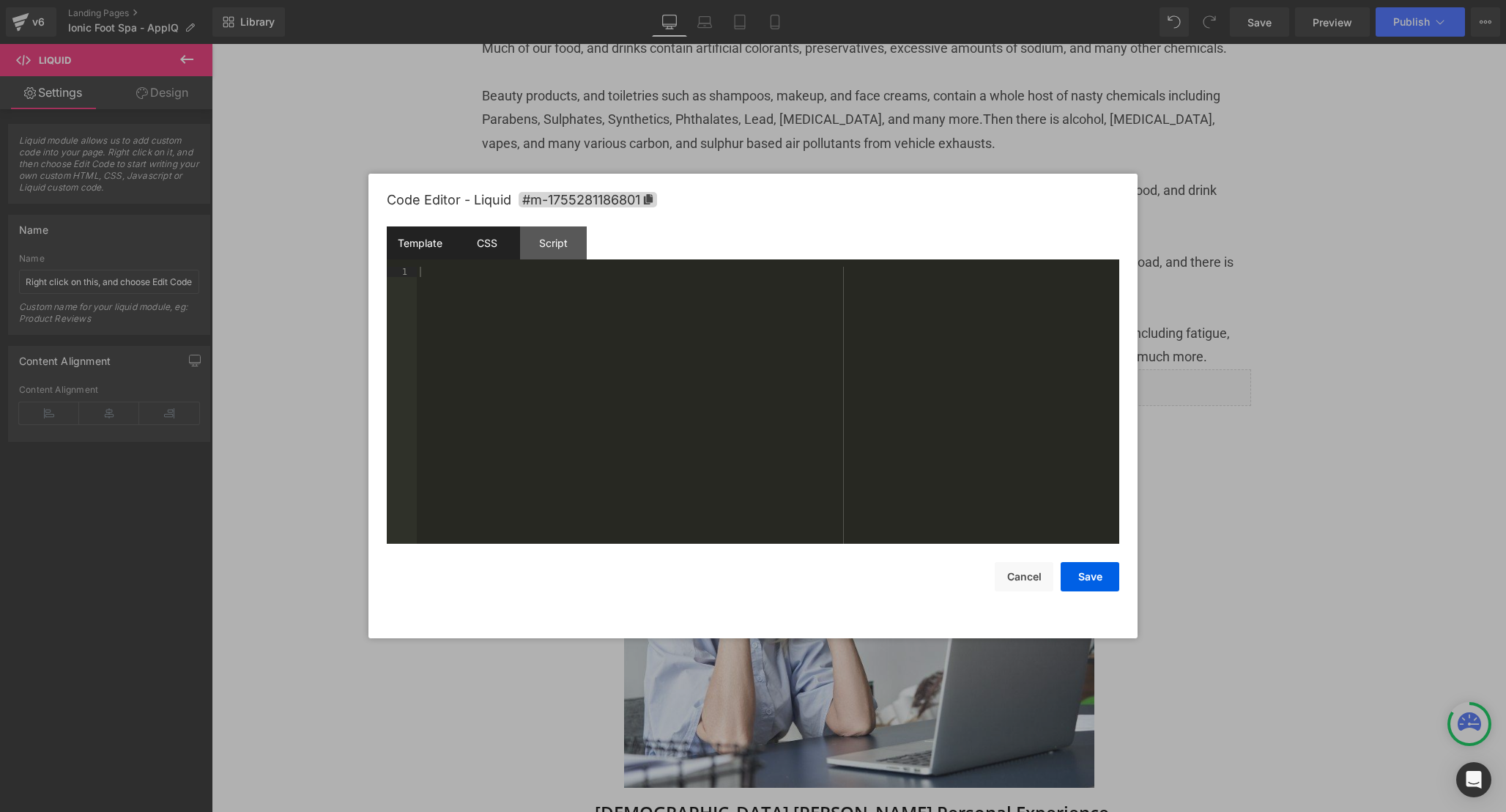
click at [492, 258] on div "CSS" at bounding box center [486, 243] width 67 height 33
click at [562, 368] on div "#m-1755281186801 { }" at bounding box center [768, 415] width 703 height 297
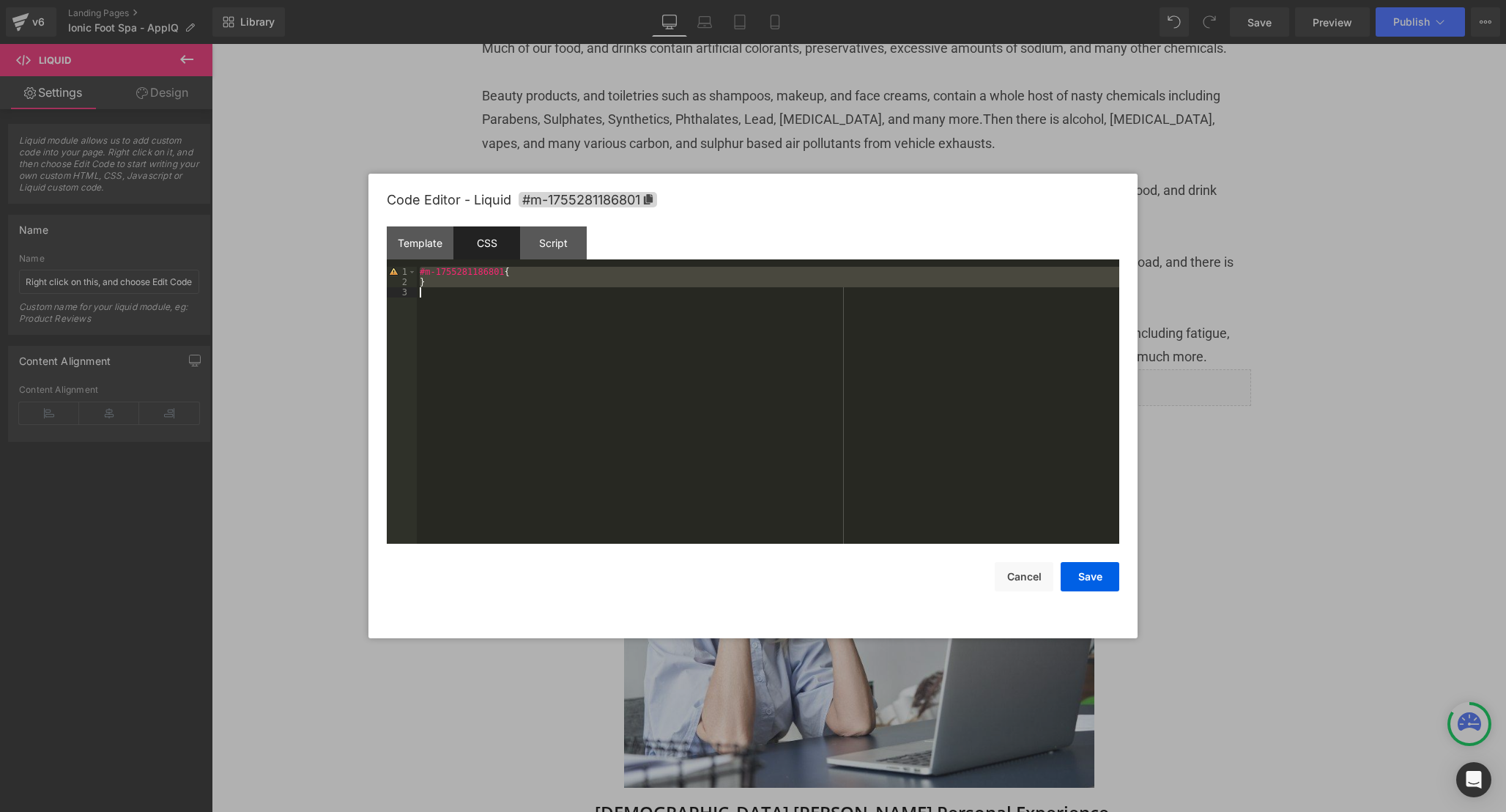
click at [528, 264] on div "Template CSS Script Data" at bounding box center [753, 246] width 733 height 40
click at [532, 273] on div "#m-1755281186801 { }" at bounding box center [768, 415] width 703 height 297
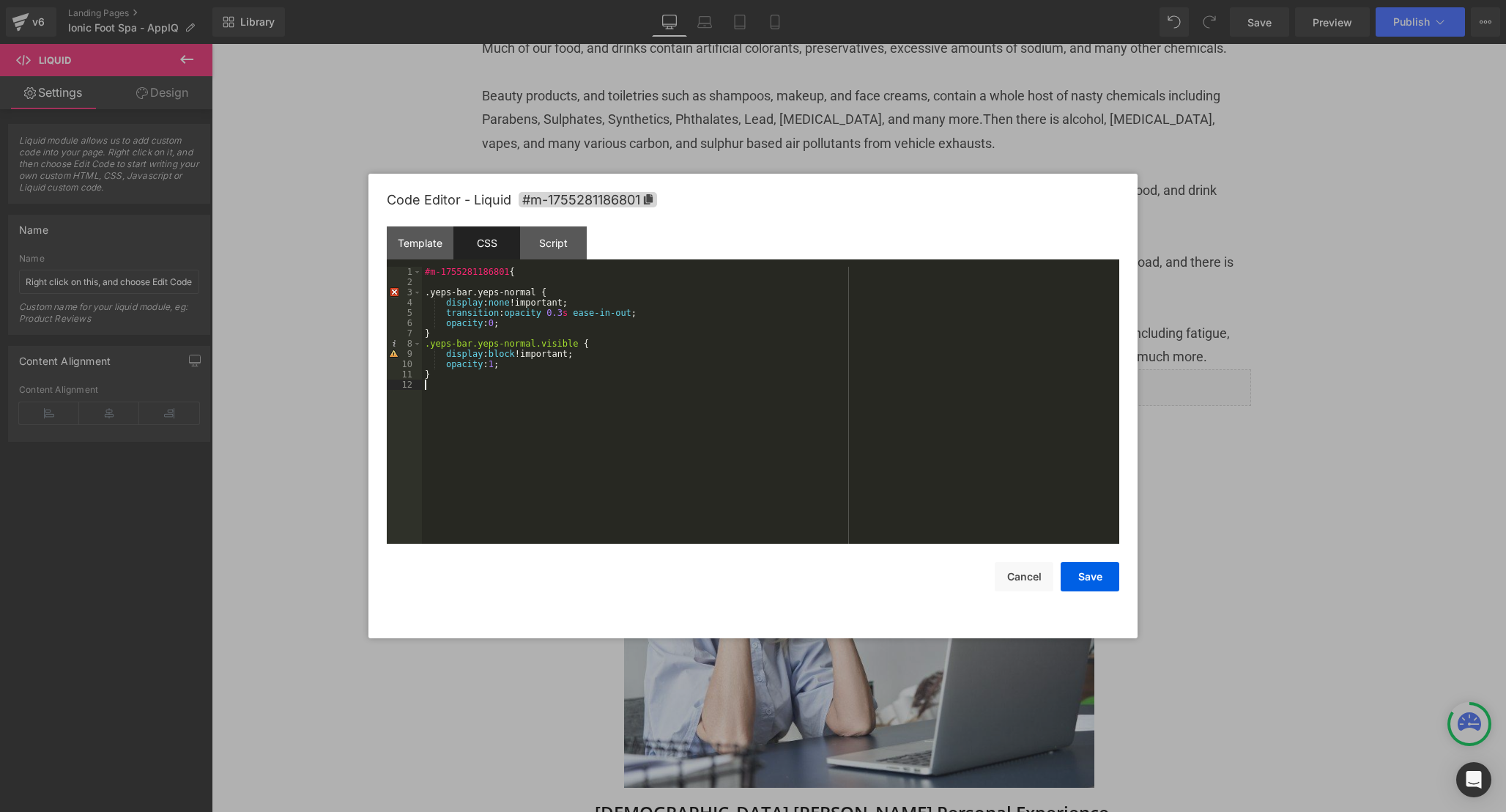
click at [466, 396] on div "#m-1755281186801 { .yeps-bar.yeps-normal { display : none !important; transitio…" at bounding box center [771, 415] width 697 height 297
click at [494, 336] on div "#m-1755281186801 { .yeps-bar.yeps-normal { display : none !important; transitio…" at bounding box center [771, 415] width 697 height 297
click at [453, 284] on div "#m-1755281186801 { .yeps-bar.yeps-normal { display : none !important; transitio…" at bounding box center [771, 415] width 697 height 297
click at [552, 393] on div "#m-1755281186801 { .yeps-bar.yeps-normal { display : none !important; transitio…" at bounding box center [771, 415] width 697 height 297
click at [433, 292] on div "#m-1755281186801 { .yeps-bar.yeps-normal { display : none !important; transitio…" at bounding box center [771, 415] width 697 height 297
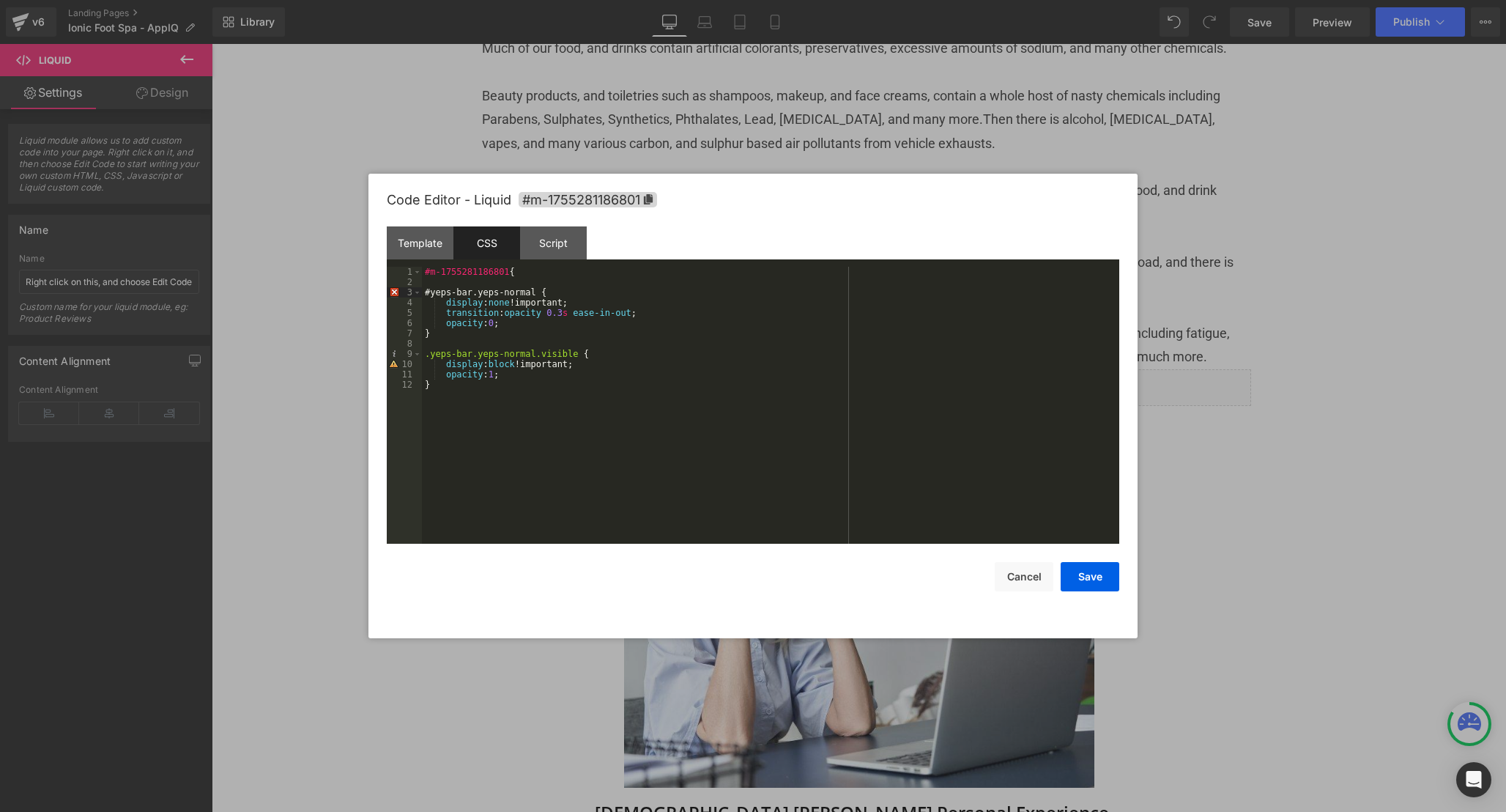
click at [515, 434] on div "#m-1755281186801 { #yeps-bar.yeps-normal { display : none !important; transitio…" at bounding box center [771, 415] width 697 height 297
click at [534, 376] on div ".yeps-bar.yeps-normal { display : none !important; transition : opacity 0.3 s e…" at bounding box center [771, 415] width 697 height 297
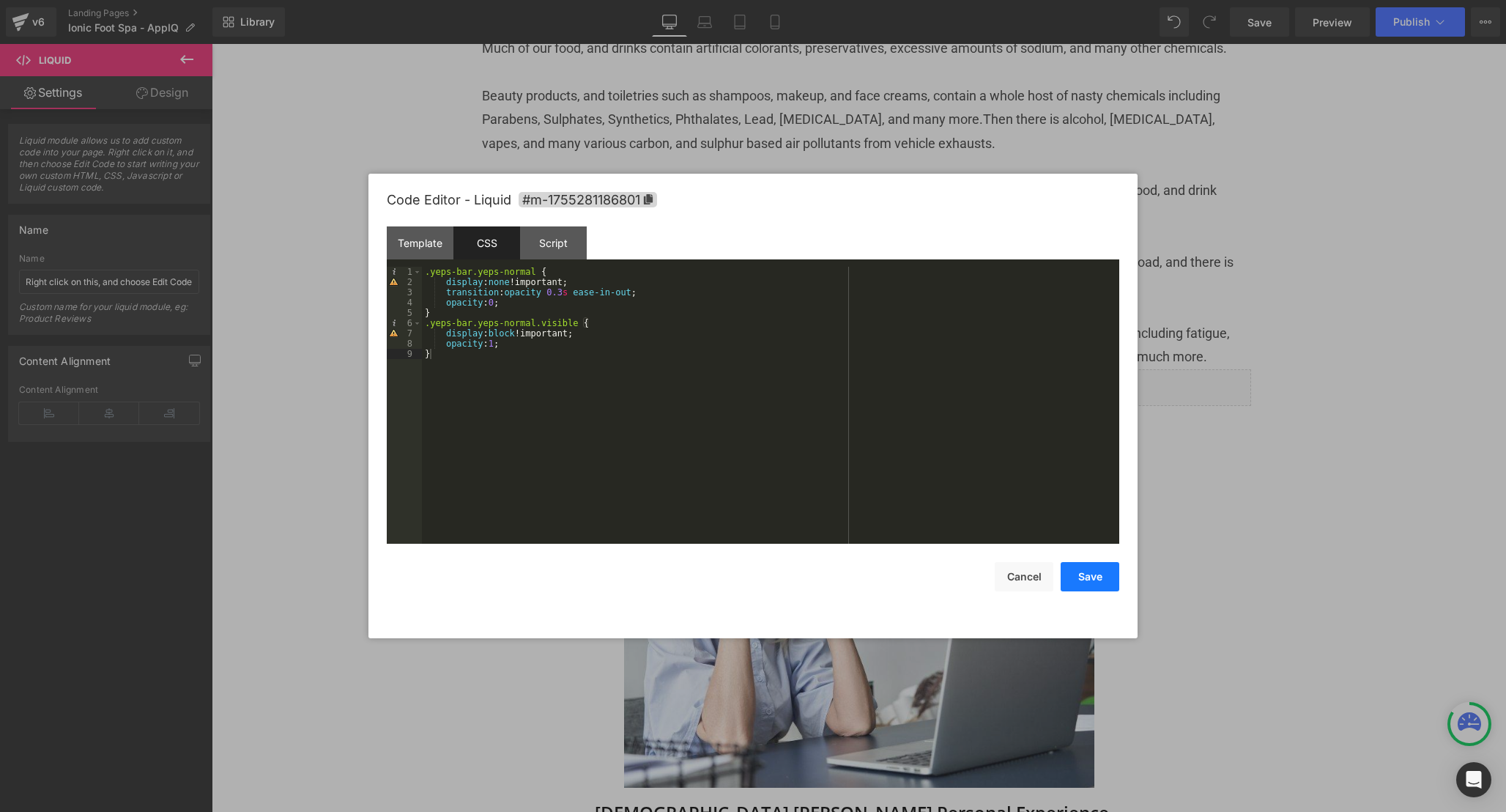
click at [1090, 576] on button "Save" at bounding box center [1090, 576] width 59 height 29
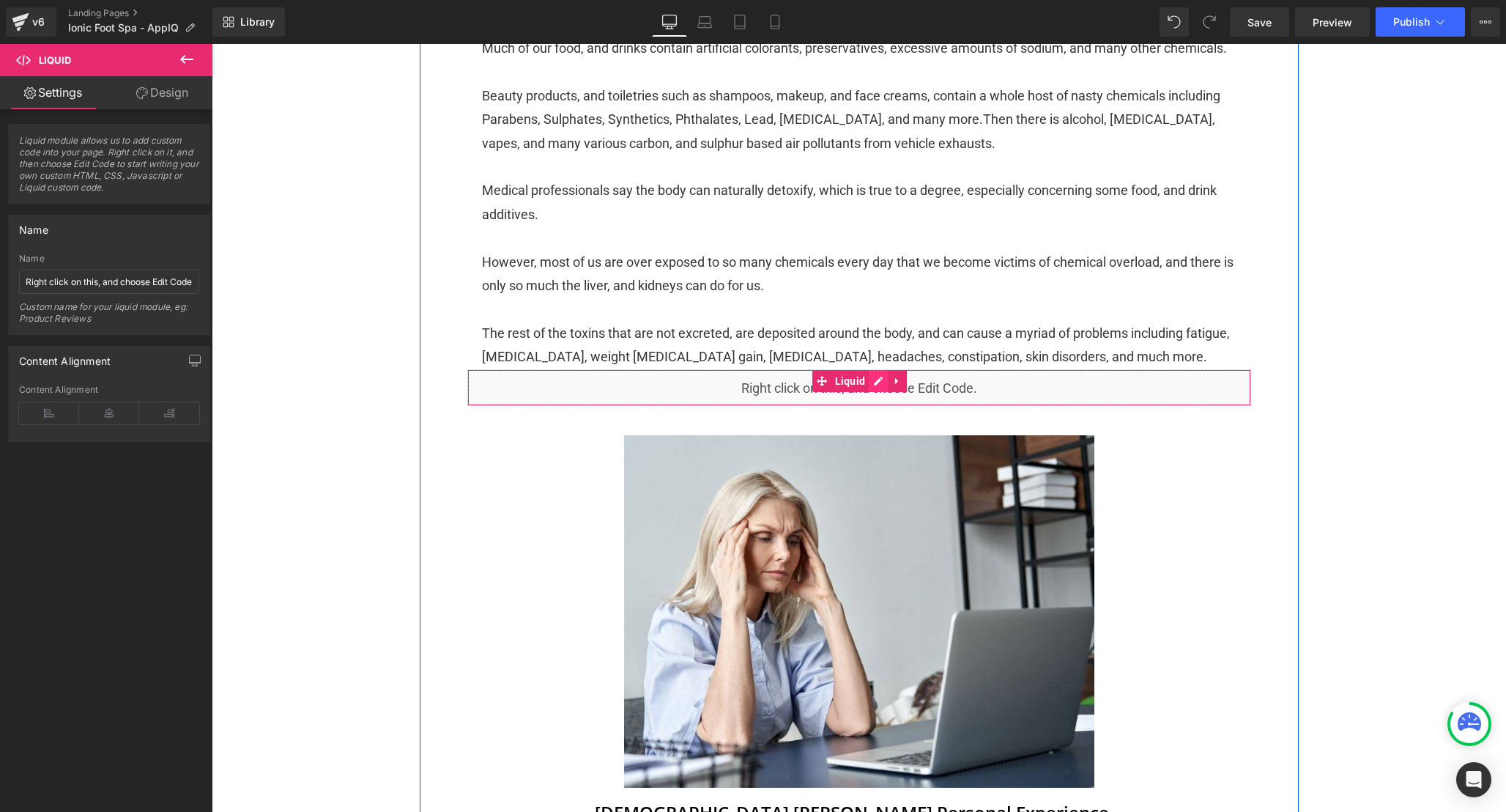
click at [882, 402] on div "Liquid" at bounding box center [860, 387] width 784 height 36
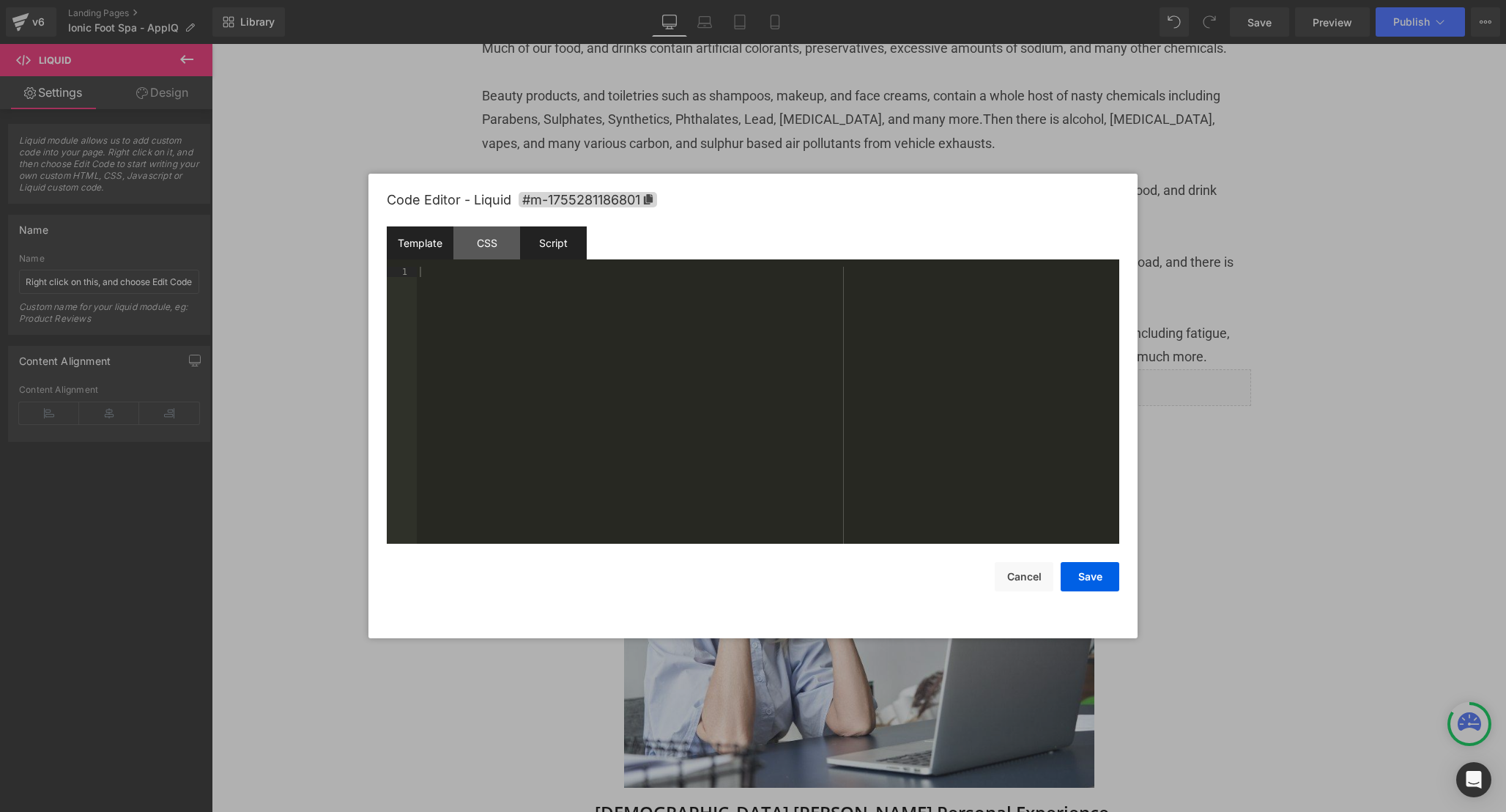
click at [570, 253] on div "Script" at bounding box center [554, 243] width 67 height 33
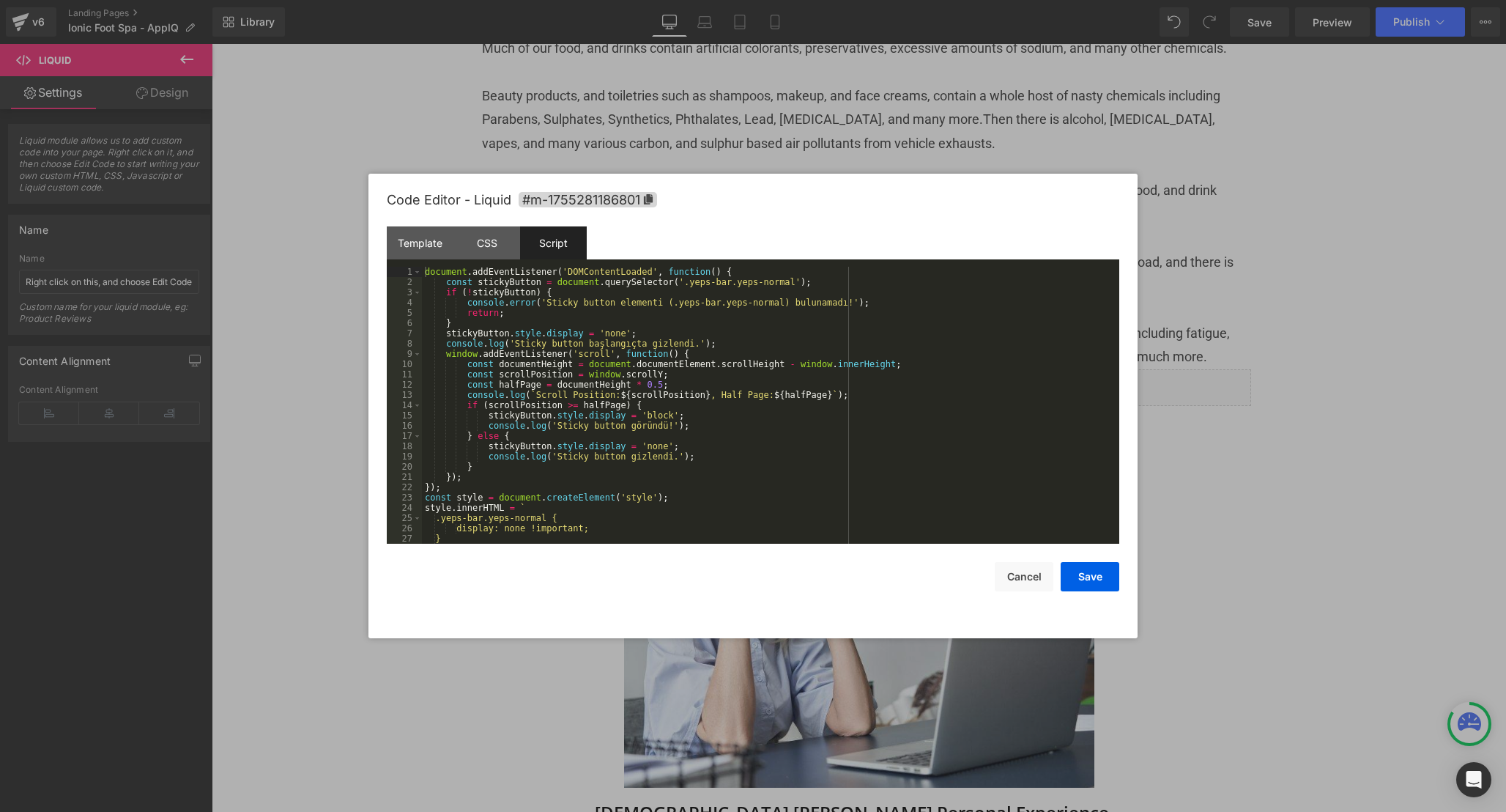
click at [922, 456] on div "document . addEventListener ( 'DOMContentLoaded' , function ( ) { const stickyB…" at bounding box center [768, 415] width 692 height 297
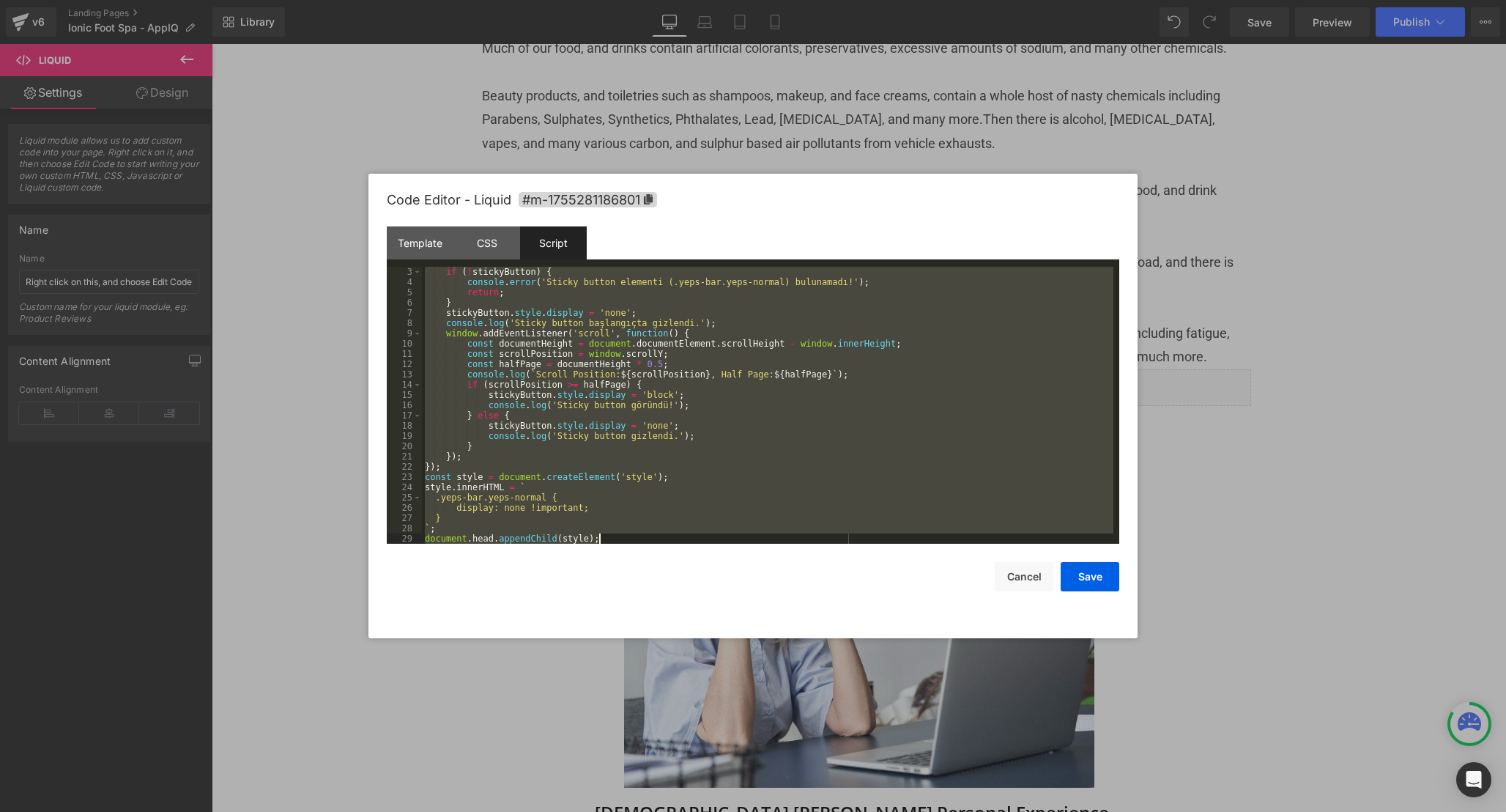
scroll to position [246, 0]
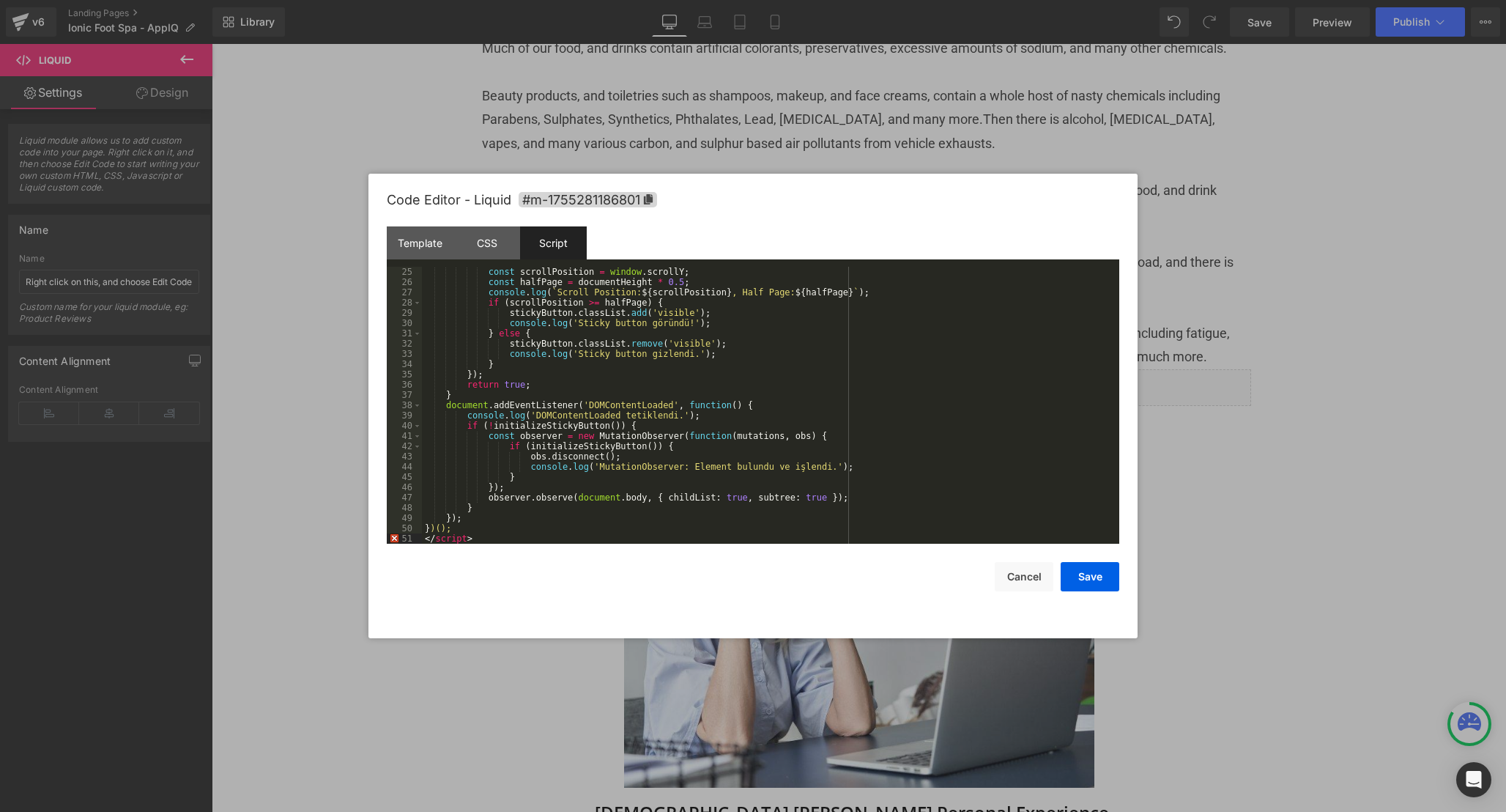
drag, startPoint x: 482, startPoint y: 538, endPoint x: 383, endPoint y: 538, distance: 99.0
click at [383, 538] on div "Code Editor - Liquid #m-1755281186801 Template CSS Script Data 1 XXXXXXXXXXXXXX…" at bounding box center [753, 406] width 769 height 464
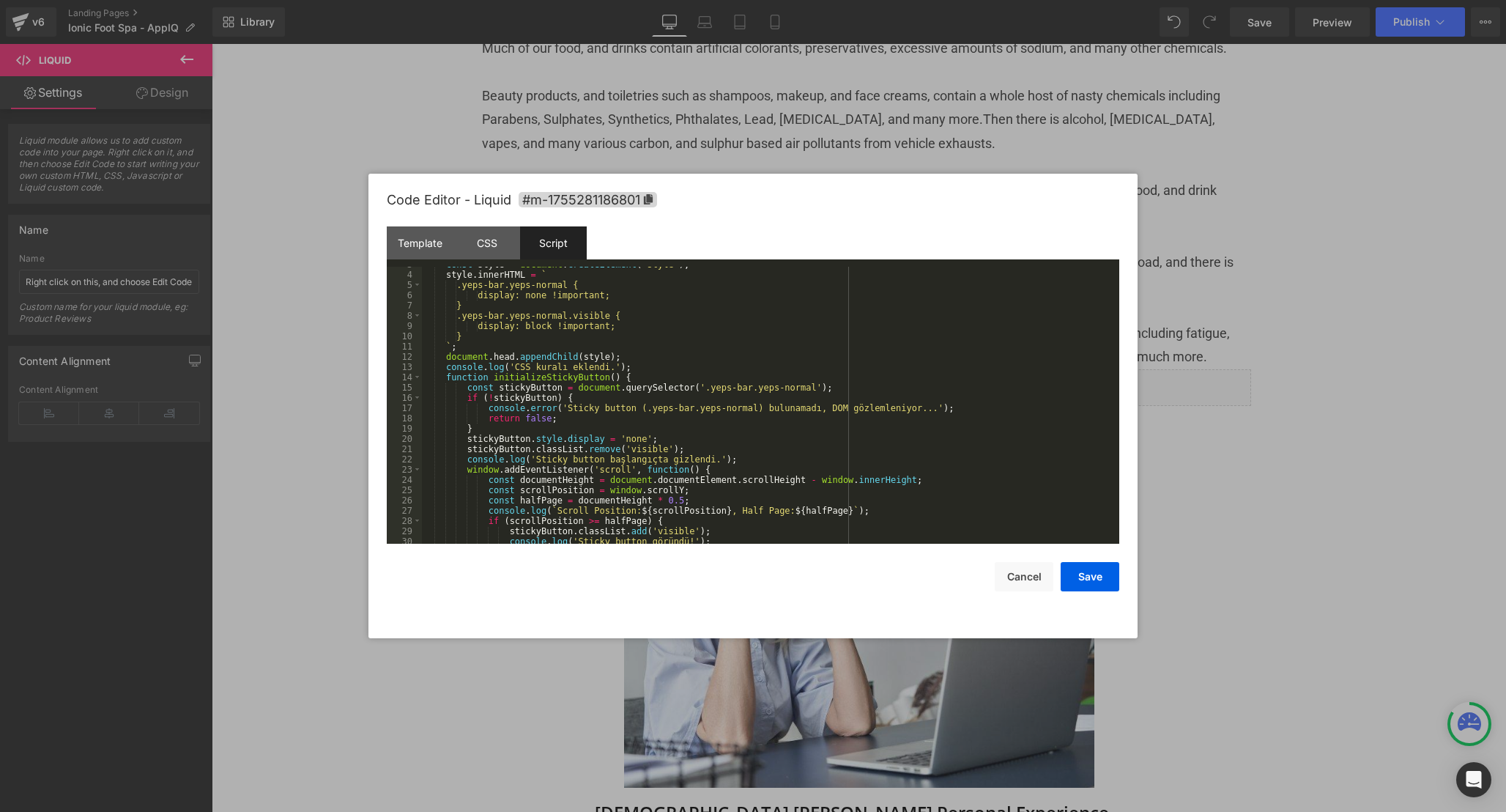
scroll to position [0, 0]
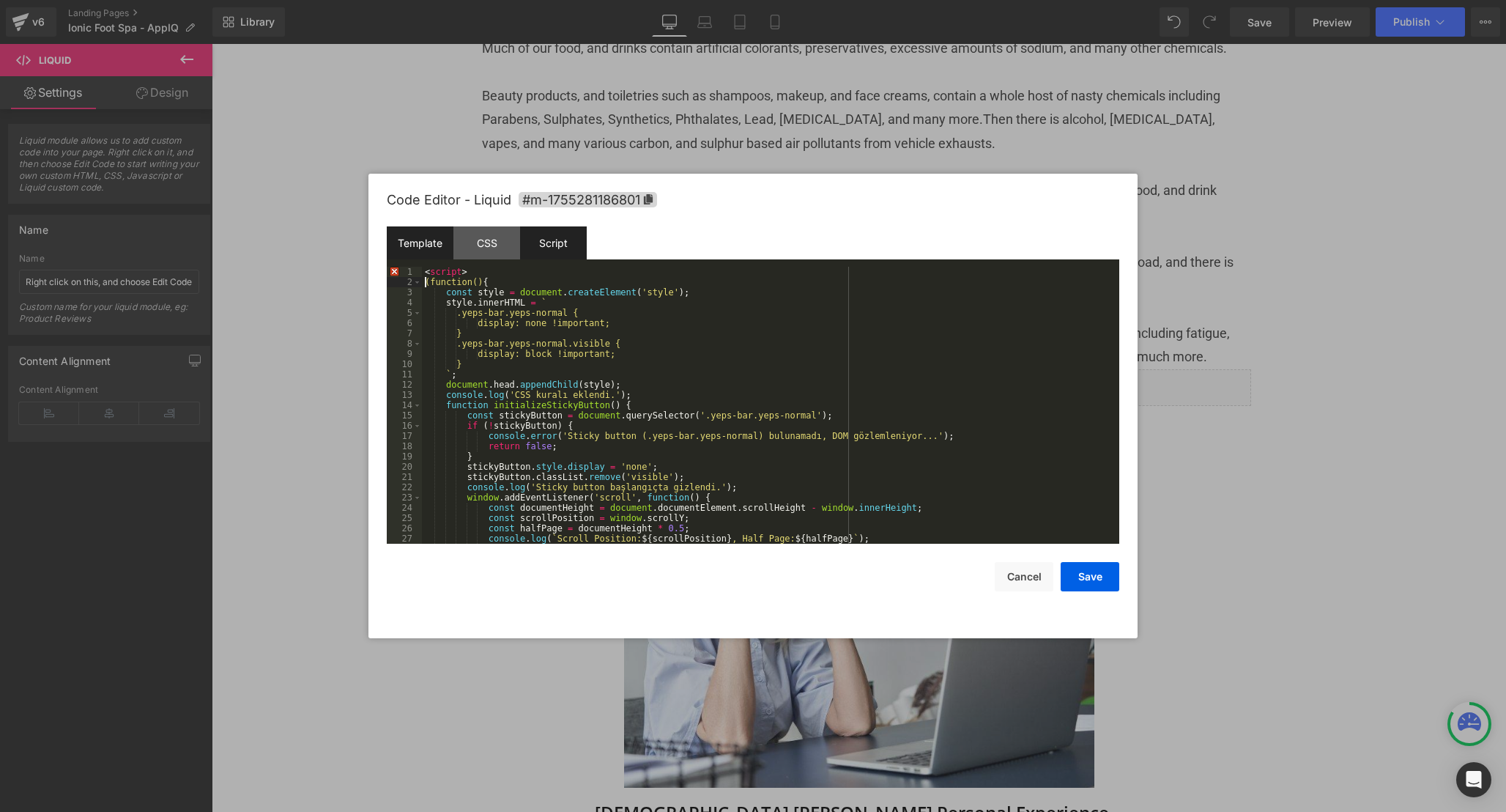
drag, startPoint x: 426, startPoint y: 282, endPoint x: 395, endPoint y: 250, distance: 44.6
click at [395, 254] on div "Template CSS Script Data 1 XXXXXXXXXXXXXXXXXXXXXXXXXXXXXXXXXXXXXXXXXXXXXXXXXX .…" at bounding box center [753, 385] width 733 height 317
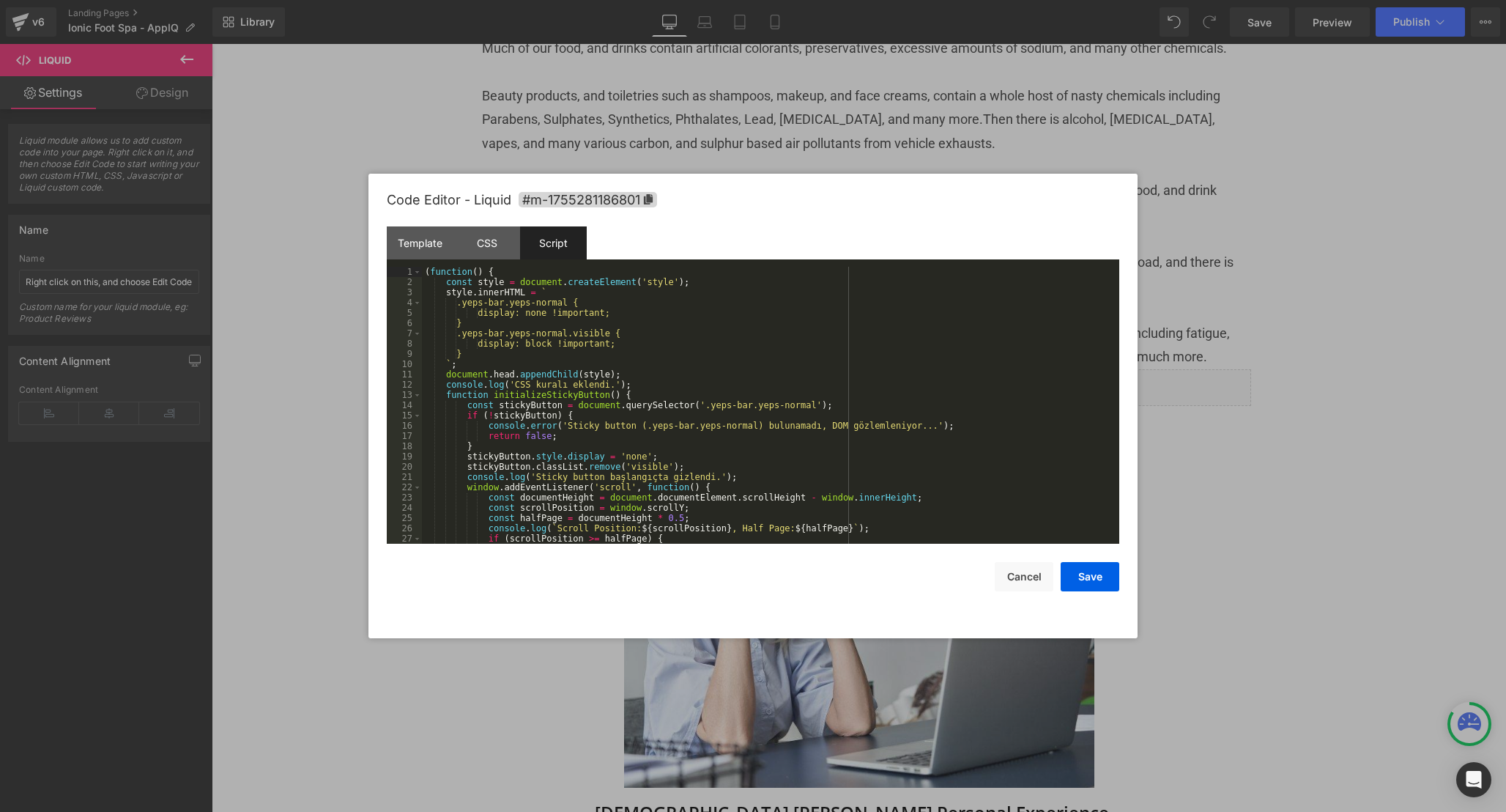
scroll to position [226, 0]
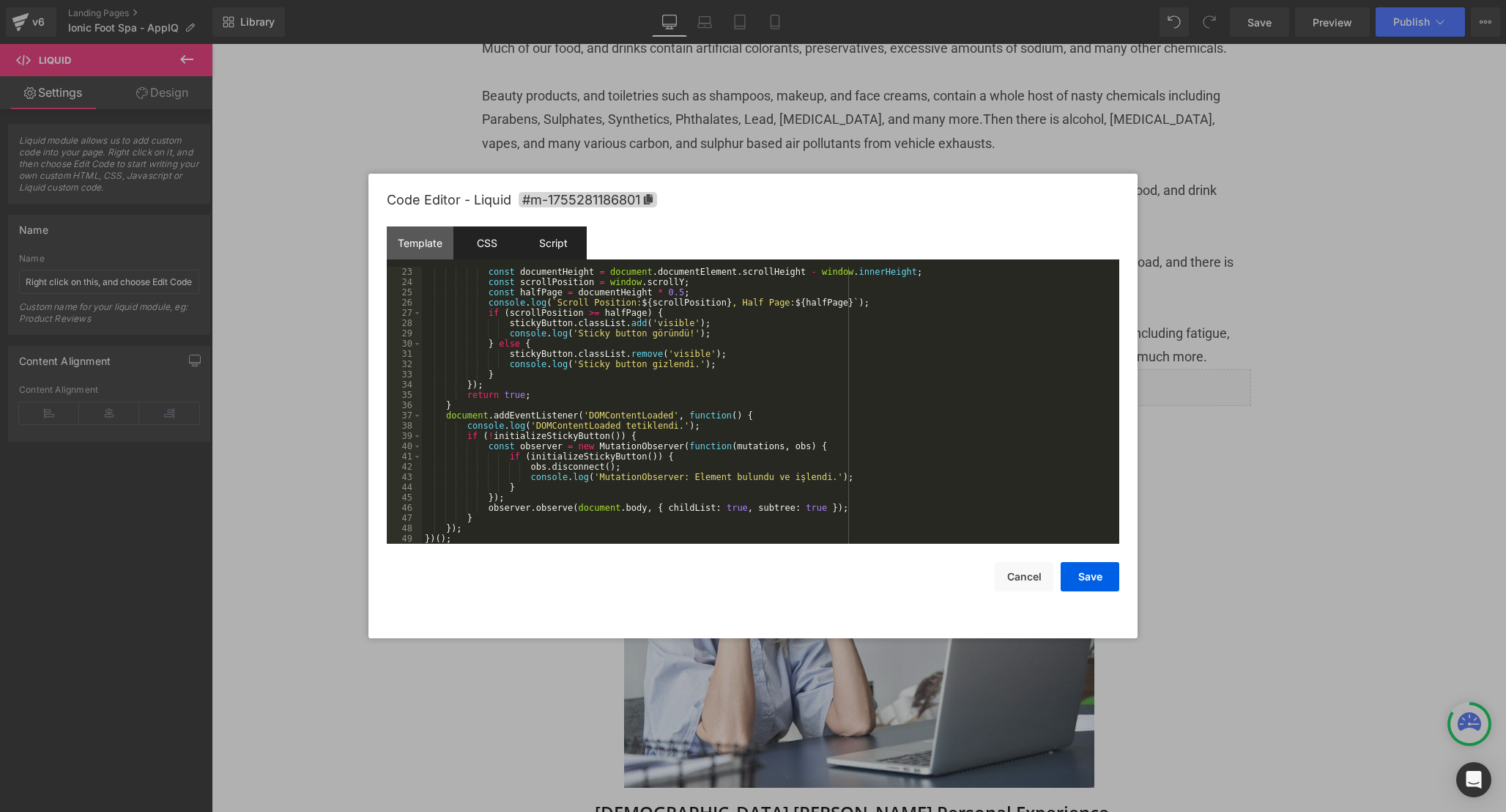
click at [486, 248] on div "CSS" at bounding box center [486, 243] width 67 height 33
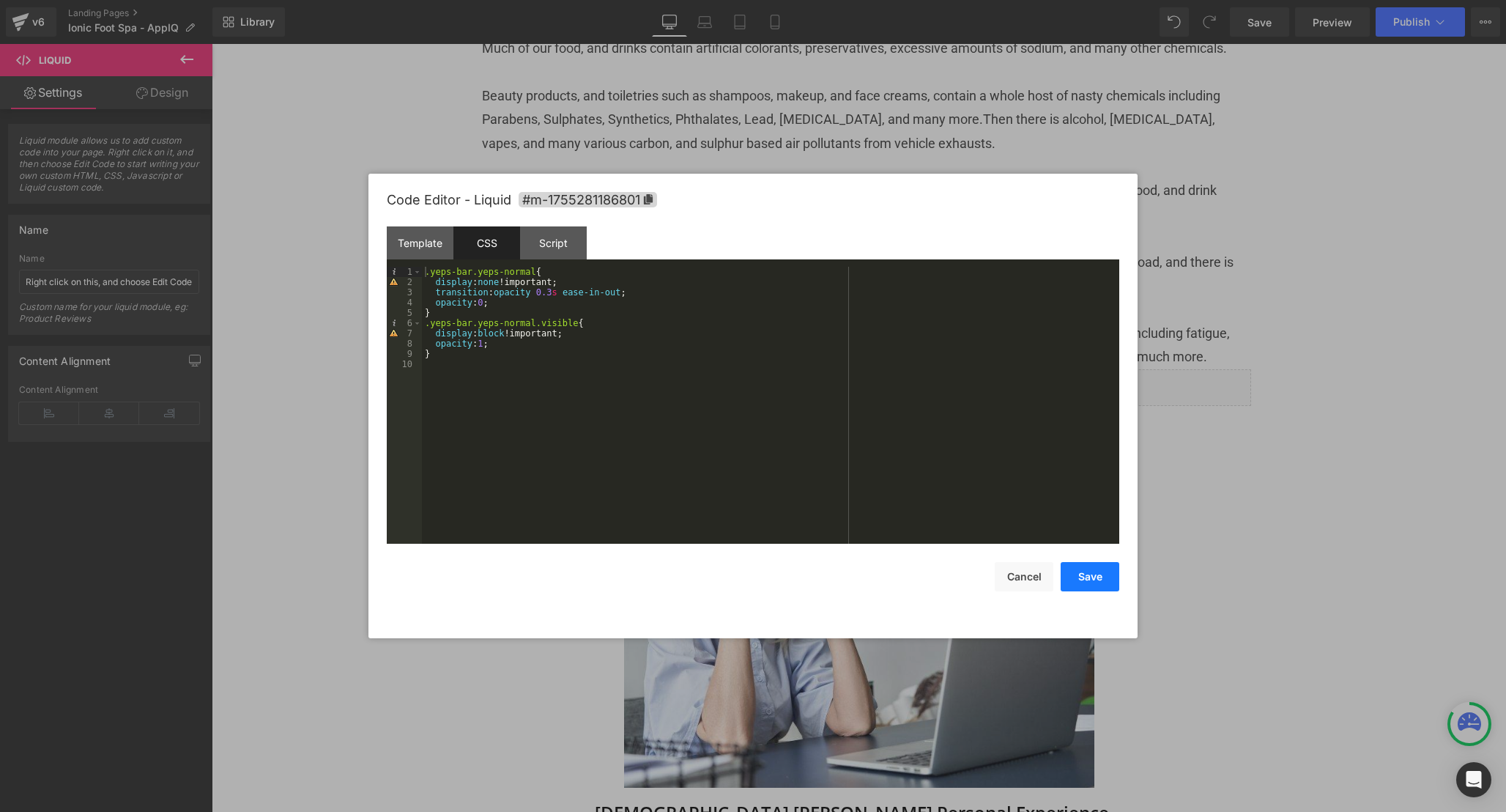
click at [1100, 584] on button "Save" at bounding box center [1090, 576] width 59 height 29
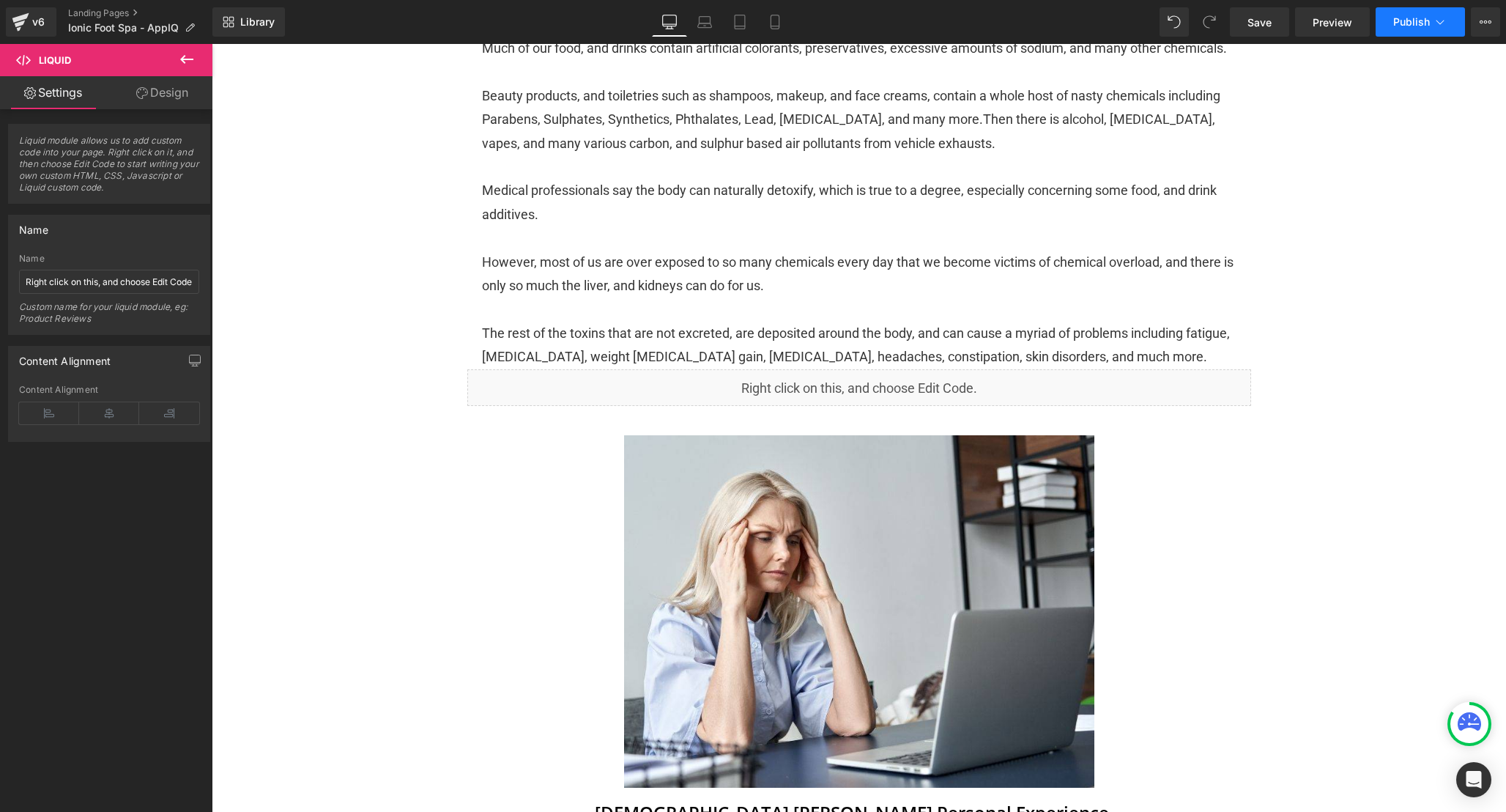
click at [1420, 18] on span "Publish" at bounding box center [1412, 21] width 36 height 12
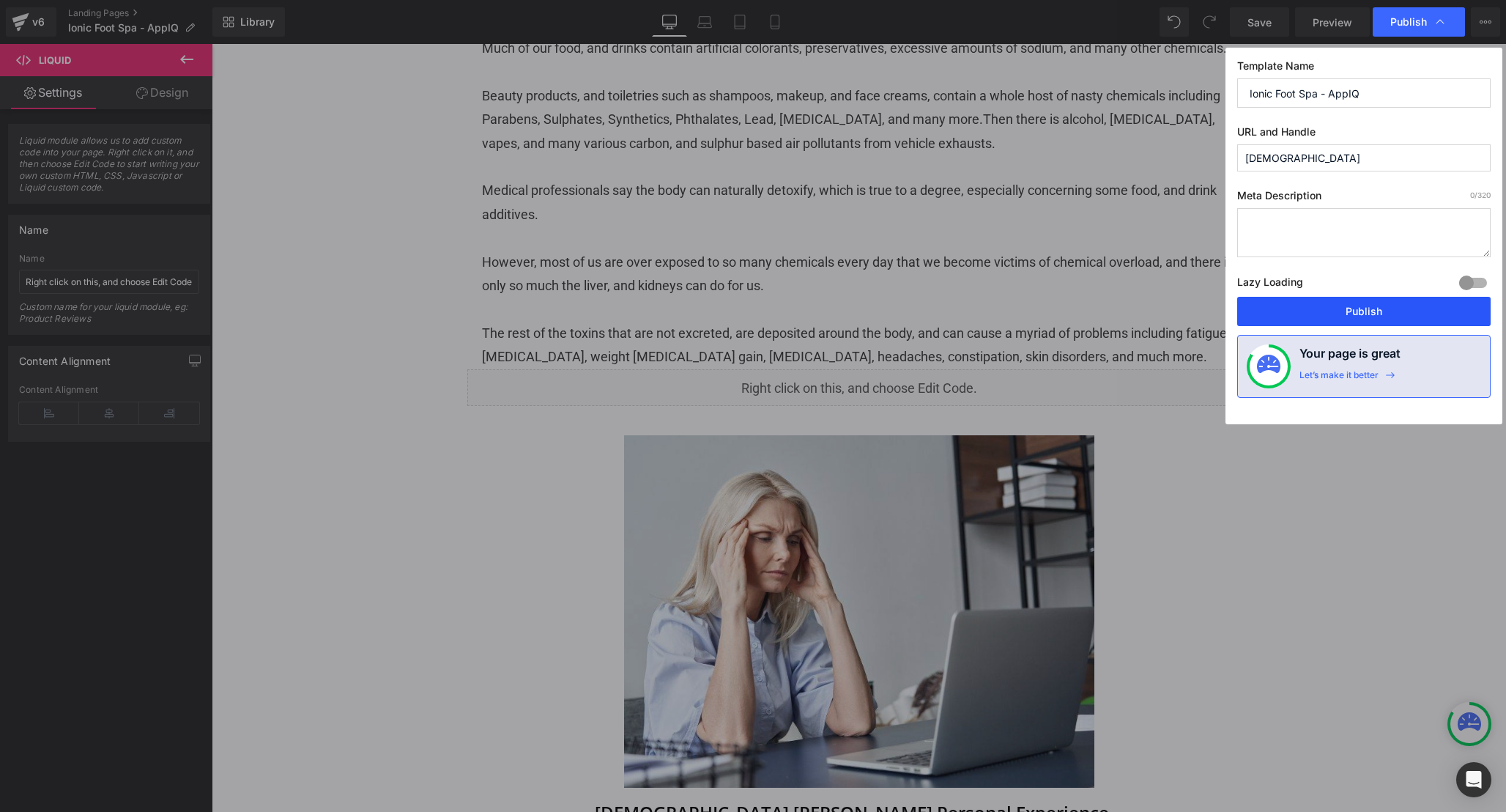
click at [1373, 307] on button "Publish" at bounding box center [1364, 311] width 254 height 29
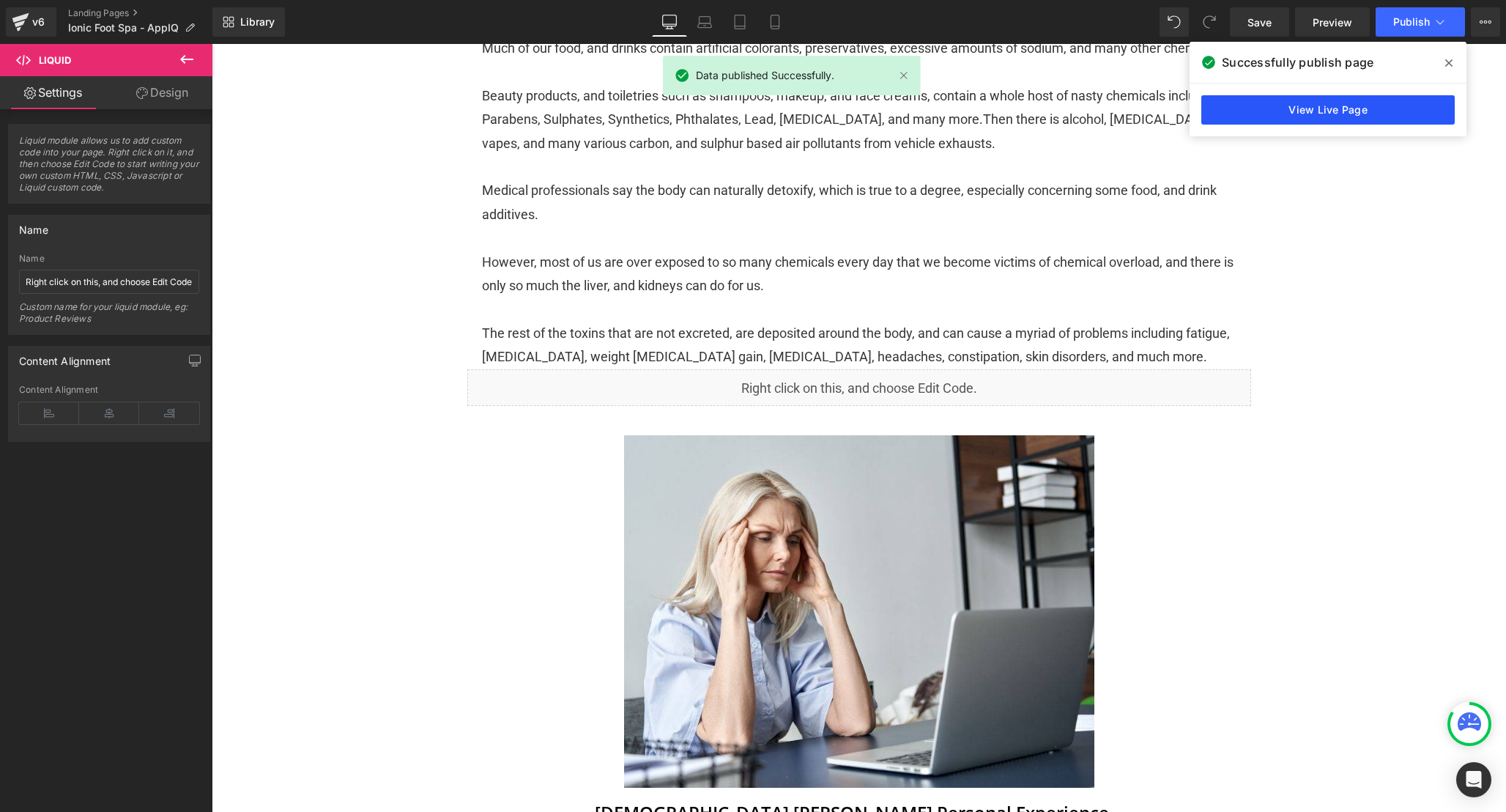
click at [1262, 115] on link "View Live Page" at bounding box center [1329, 109] width 254 height 29
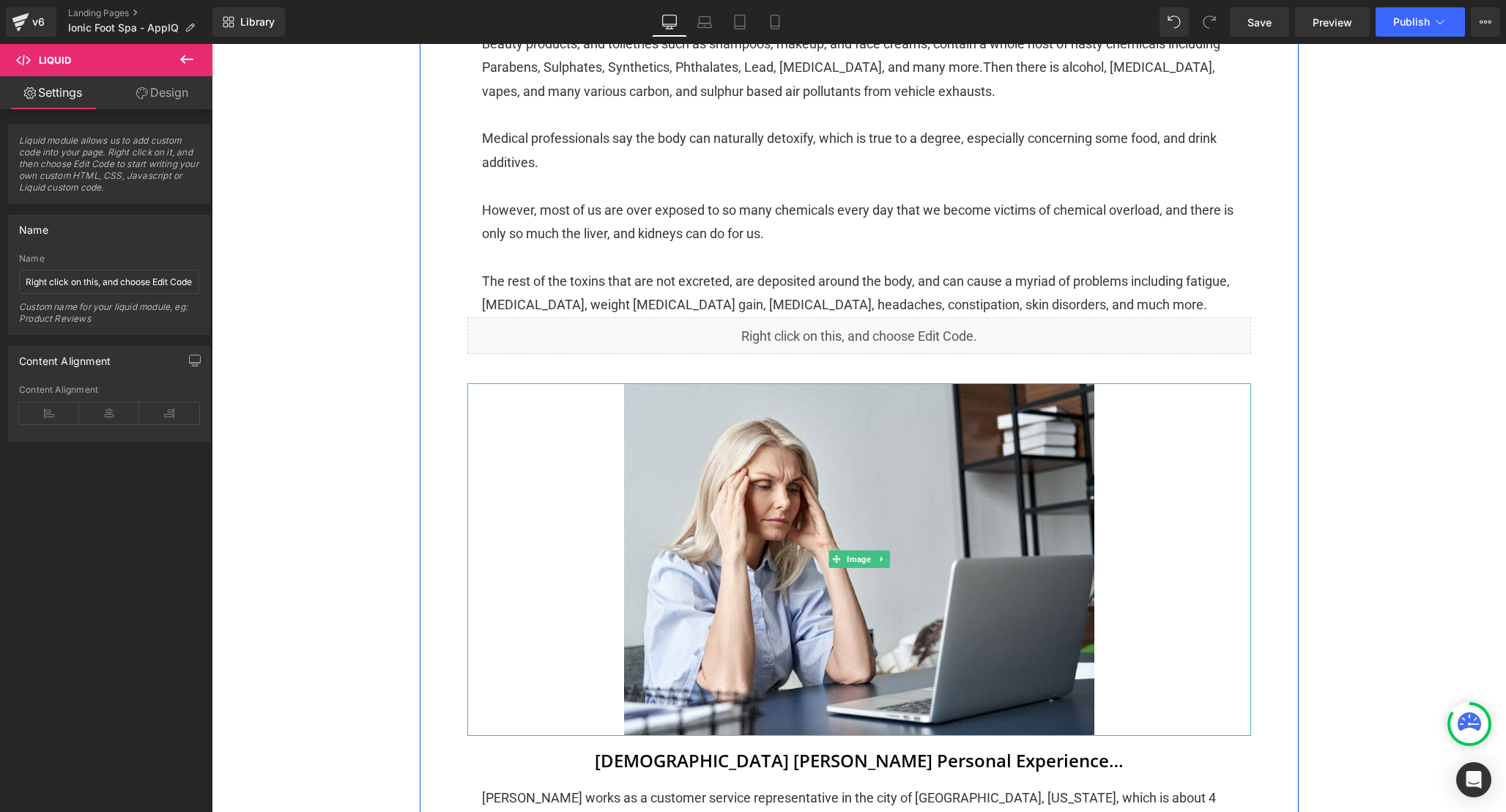
scroll to position [728, 0]
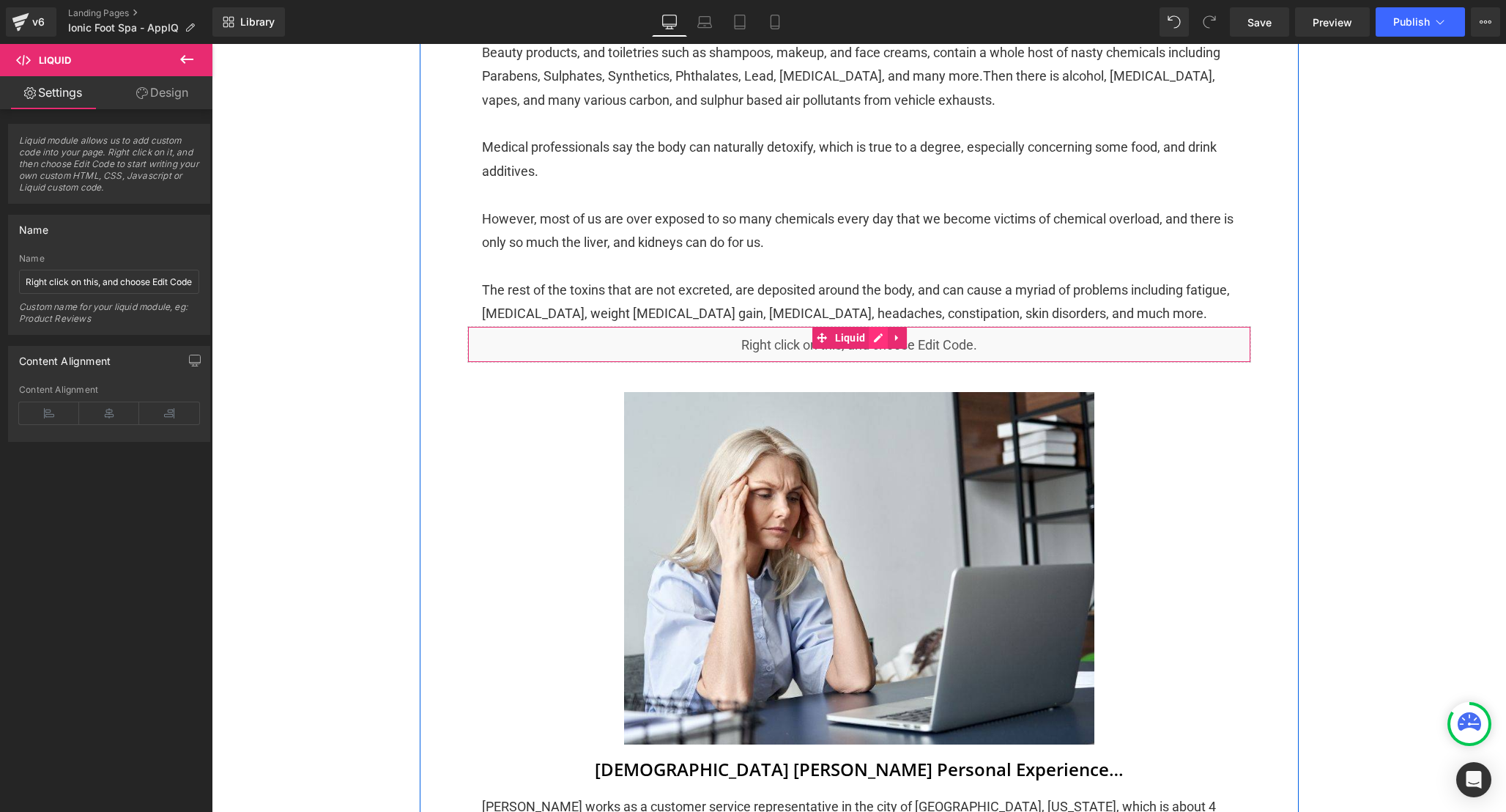
click at [877, 358] on div "Liquid" at bounding box center [860, 345] width 784 height 36
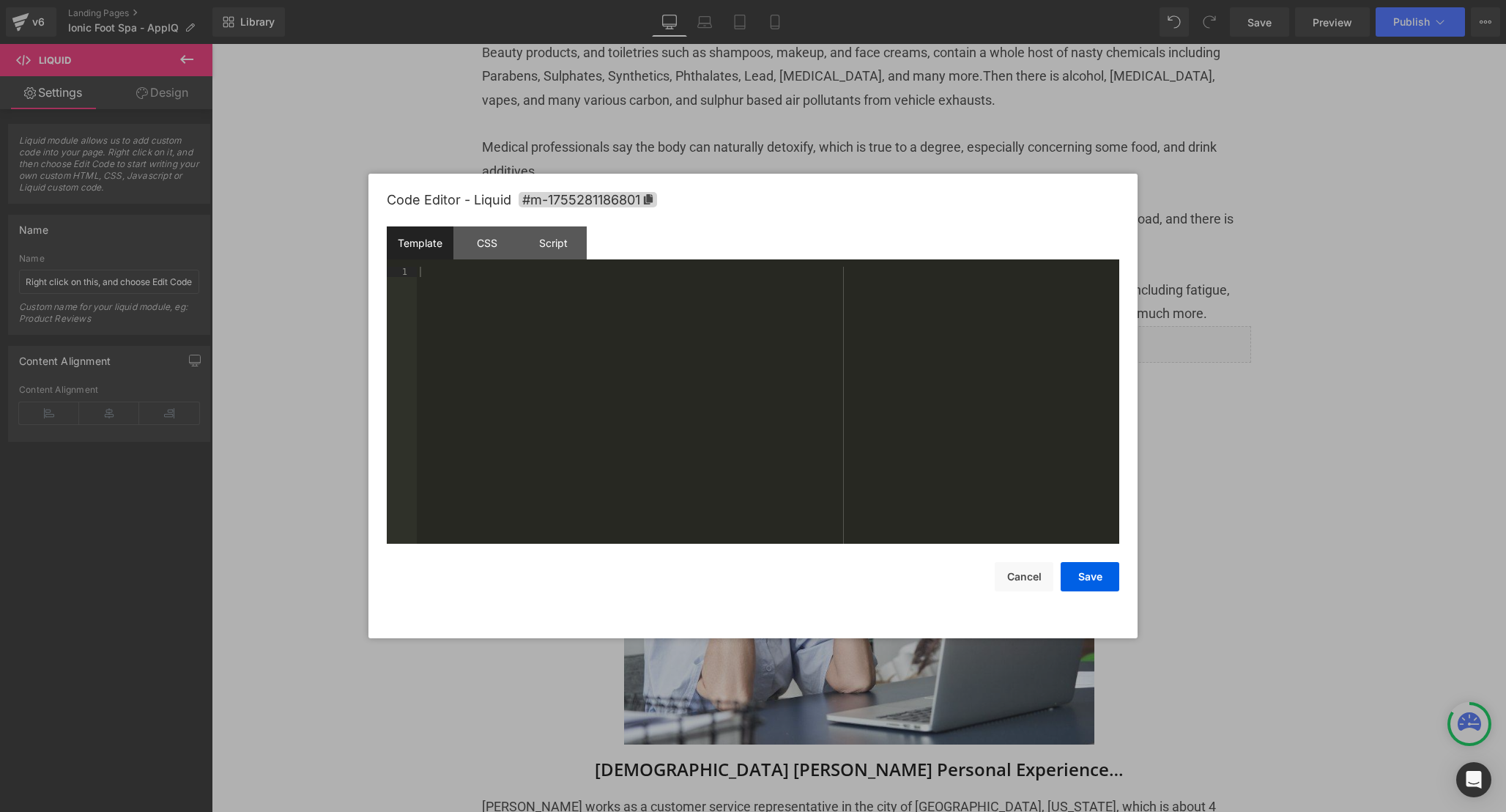
click at [506, 261] on div "Template CSS Script Data" at bounding box center [753, 246] width 733 height 40
click at [500, 254] on div "CSS" at bounding box center [486, 243] width 67 height 33
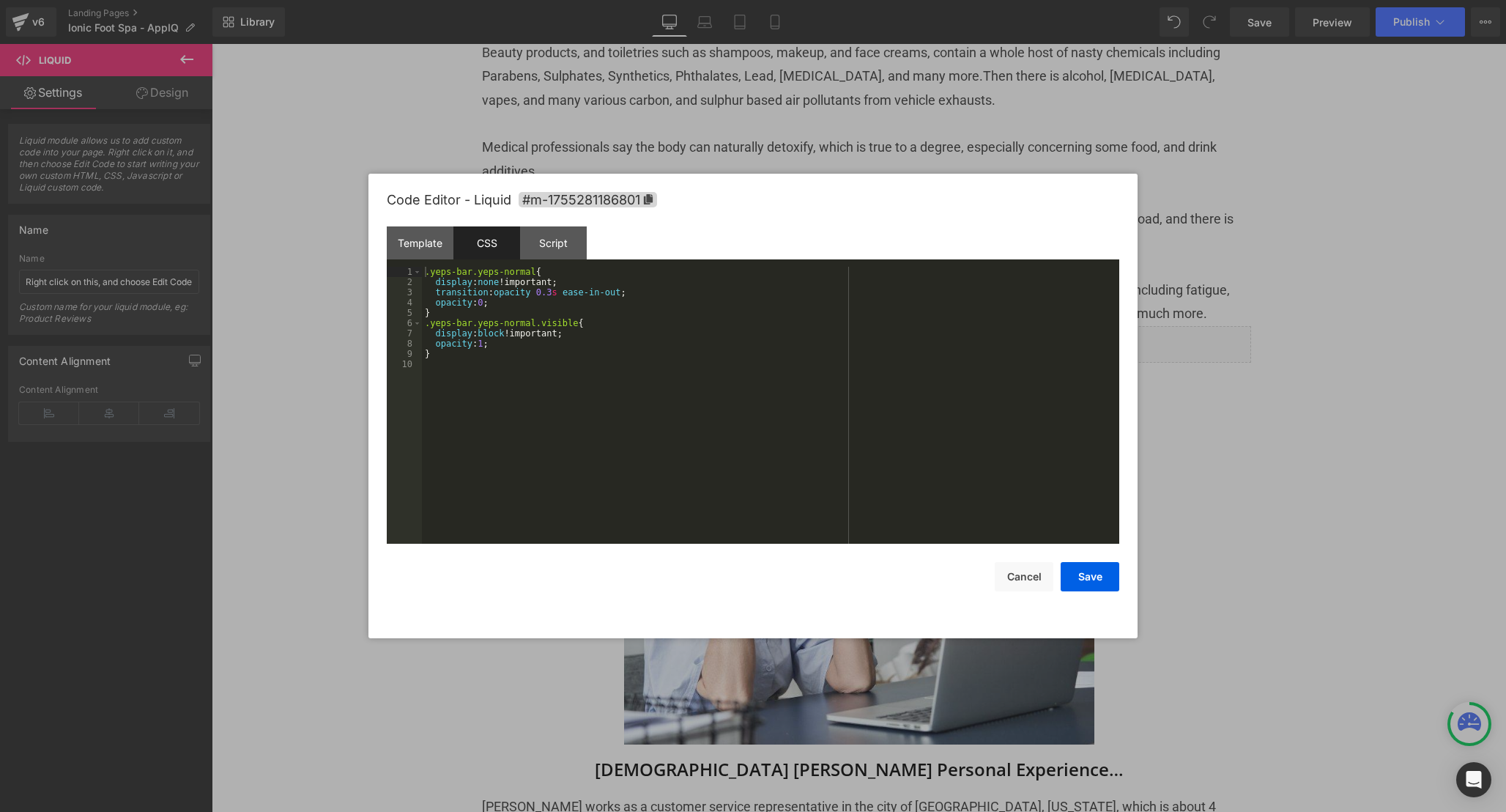
click at [601, 421] on div ".yeps-bar.yeps-normal { display : none !important; transition : opacity 0.3 s e…" at bounding box center [771, 415] width 697 height 297
click at [548, 249] on div "Script" at bounding box center [554, 243] width 67 height 33
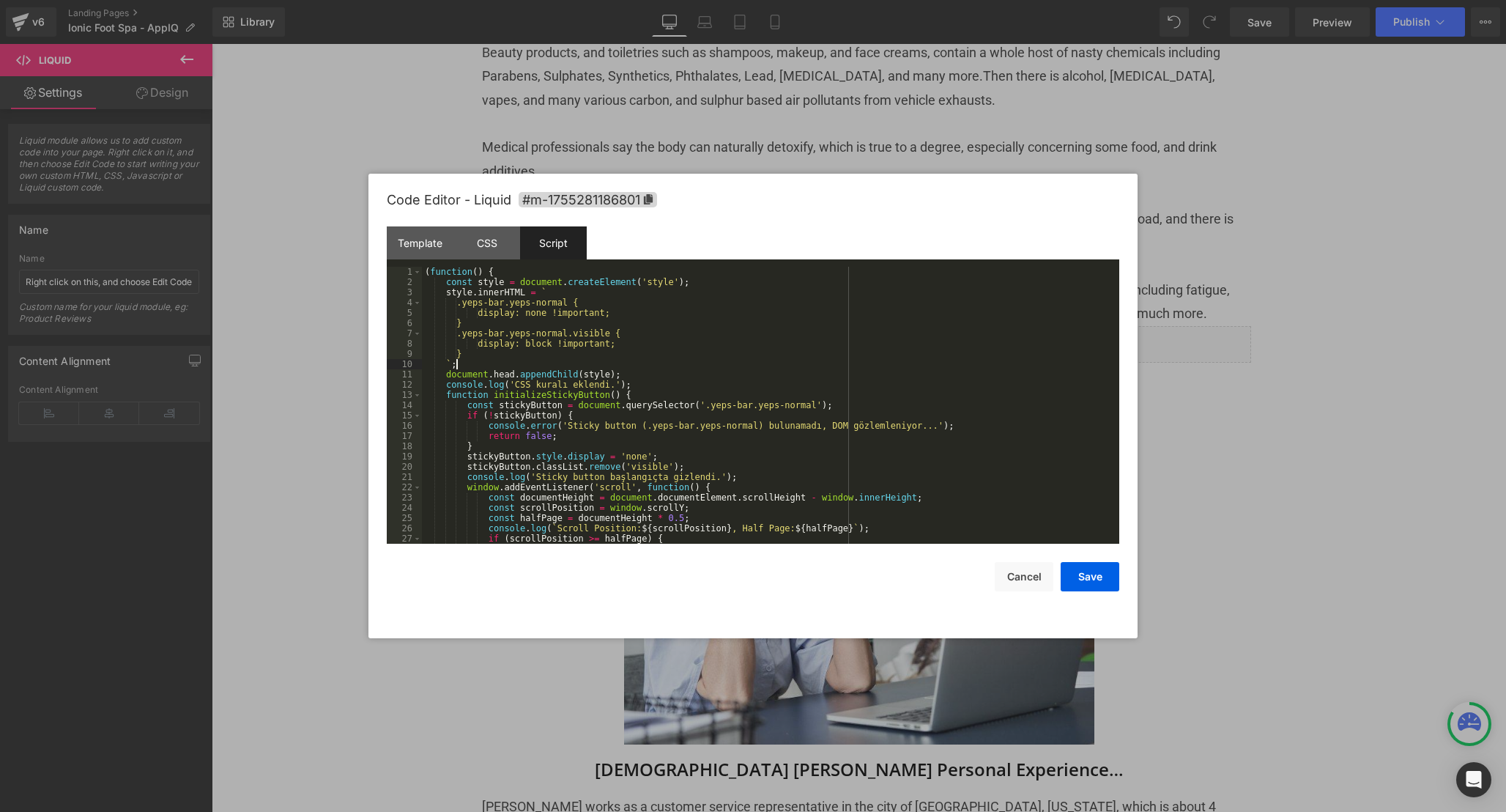
click at [764, 366] on div "( function ( ) { const style = document . createElement ( 'style' ) ; style . i…" at bounding box center [768, 415] width 692 height 297
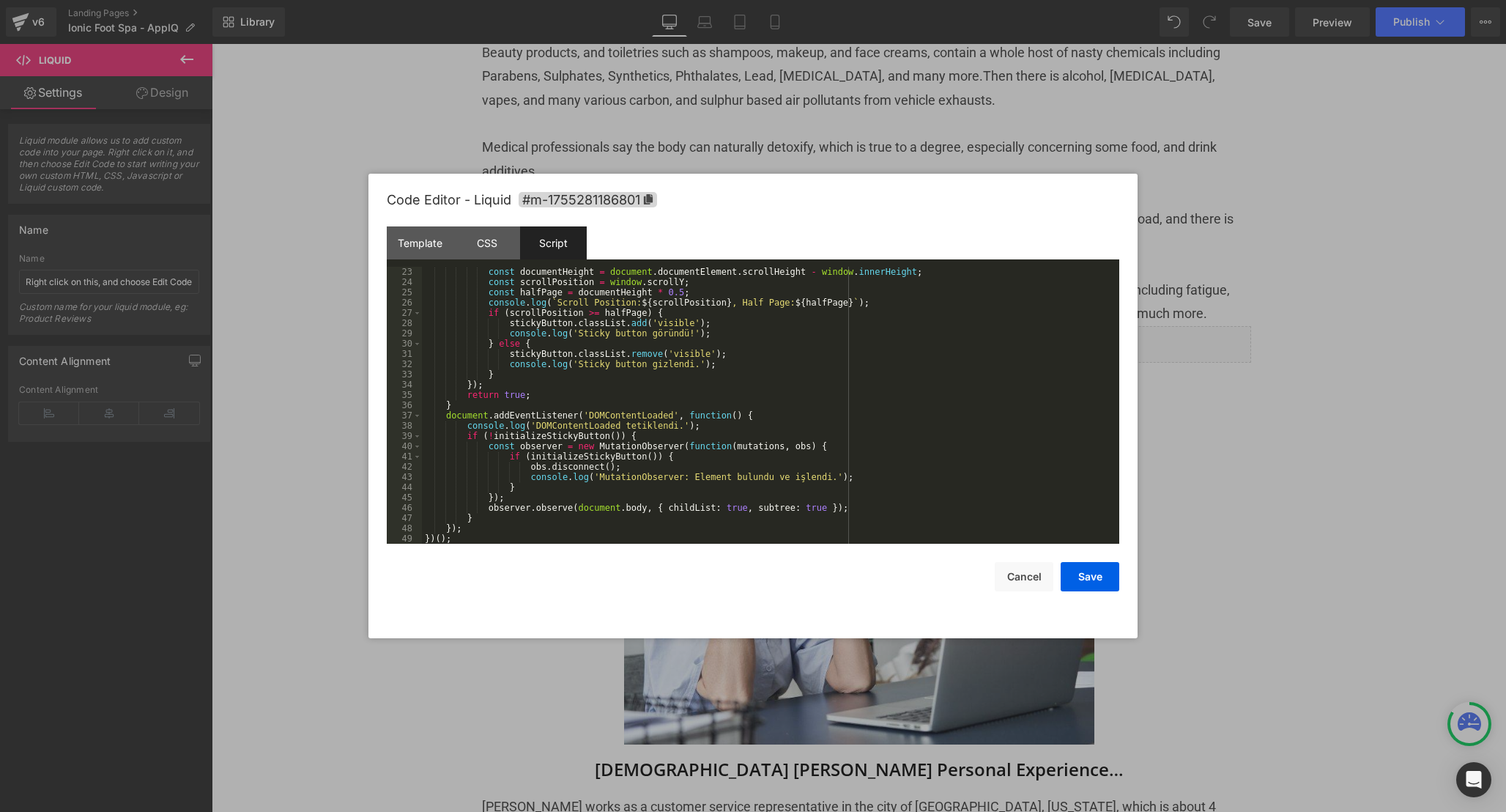
scroll to position [0, 0]
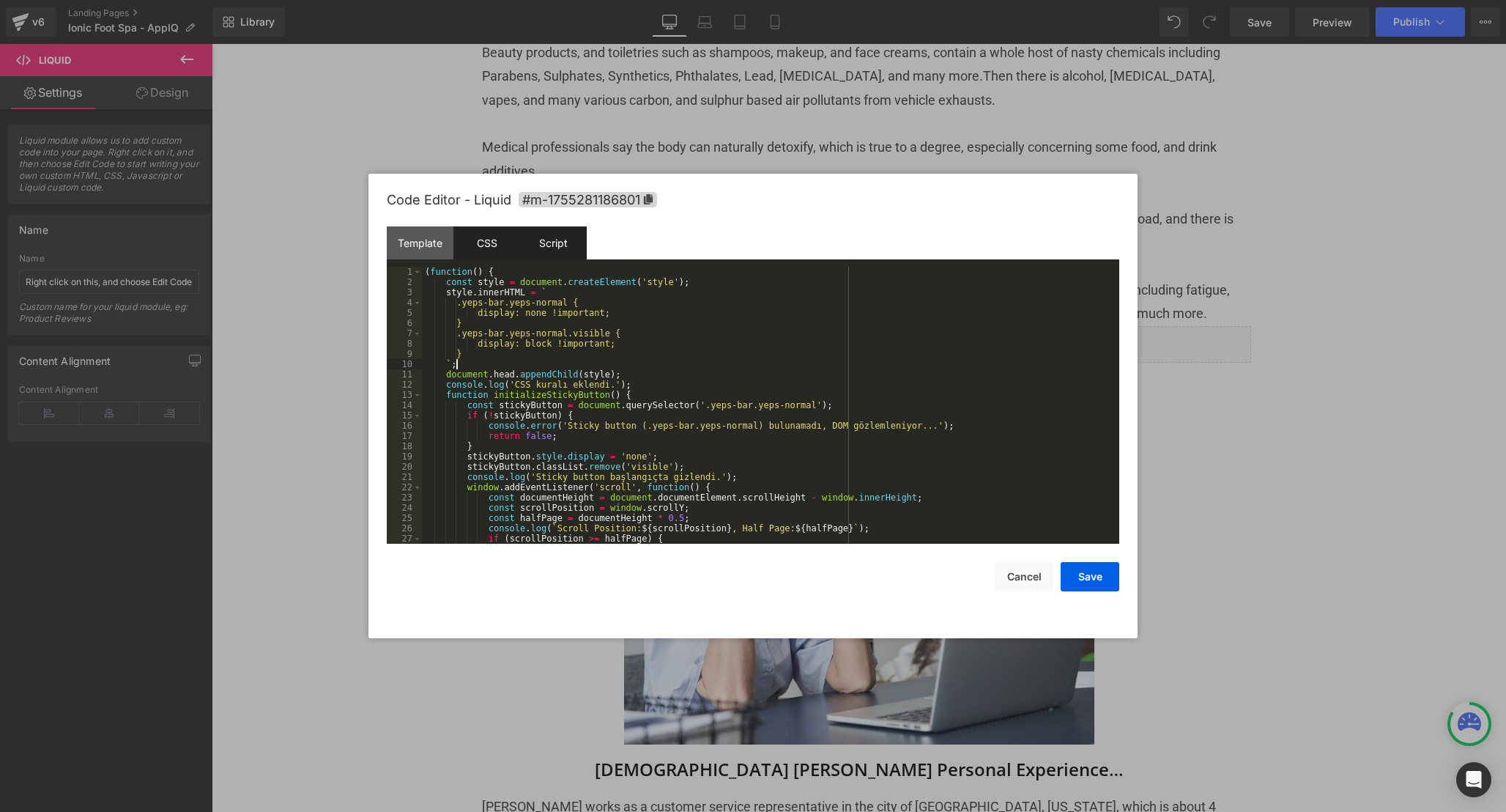
click at [506, 238] on div "CSS" at bounding box center [486, 243] width 67 height 33
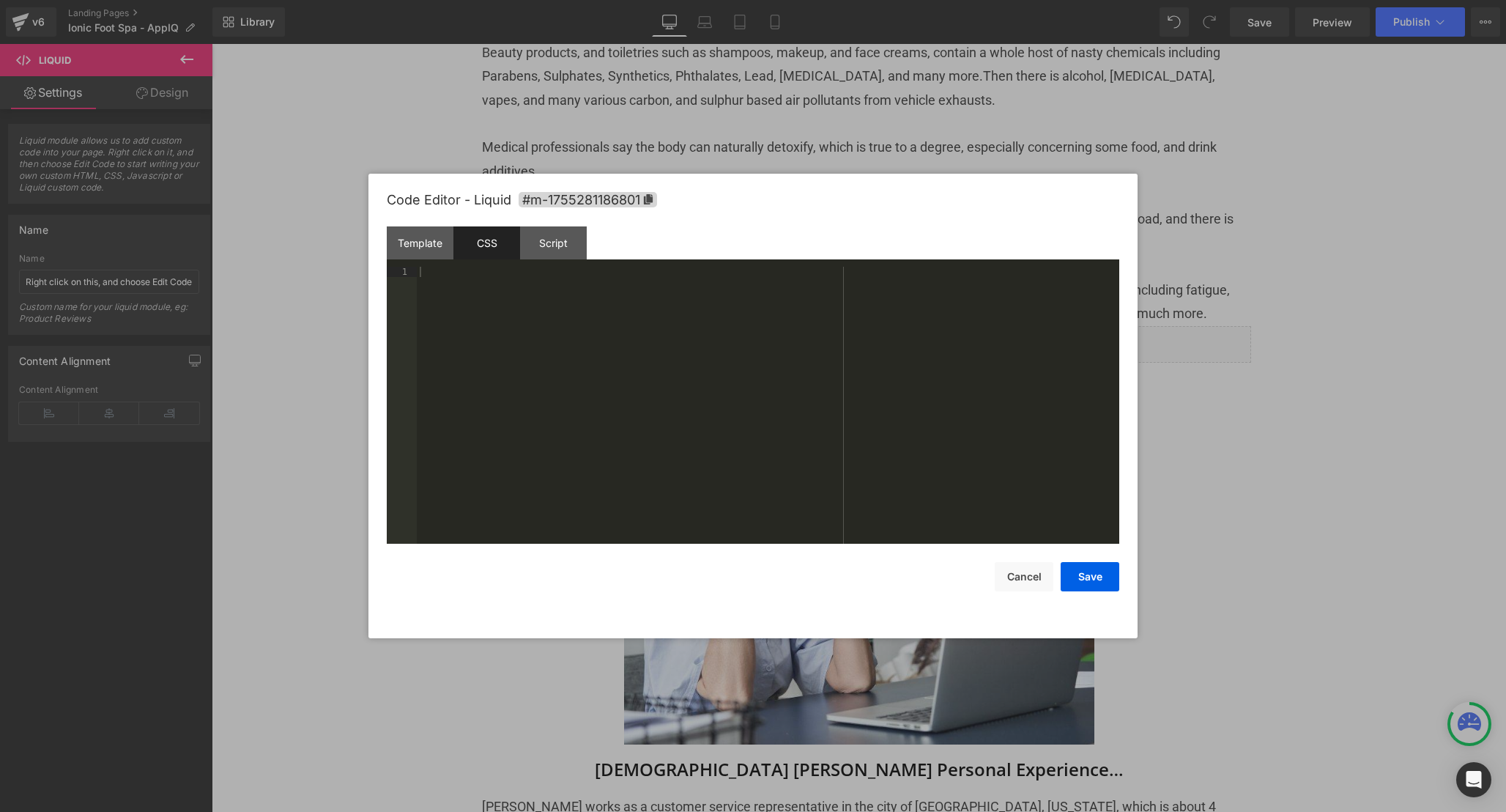
click at [668, 400] on div at bounding box center [768, 415] width 703 height 297
click at [580, 260] on div "Template CSS Script Data" at bounding box center [753, 246] width 733 height 40
click at [574, 250] on div "Script" at bounding box center [554, 243] width 67 height 33
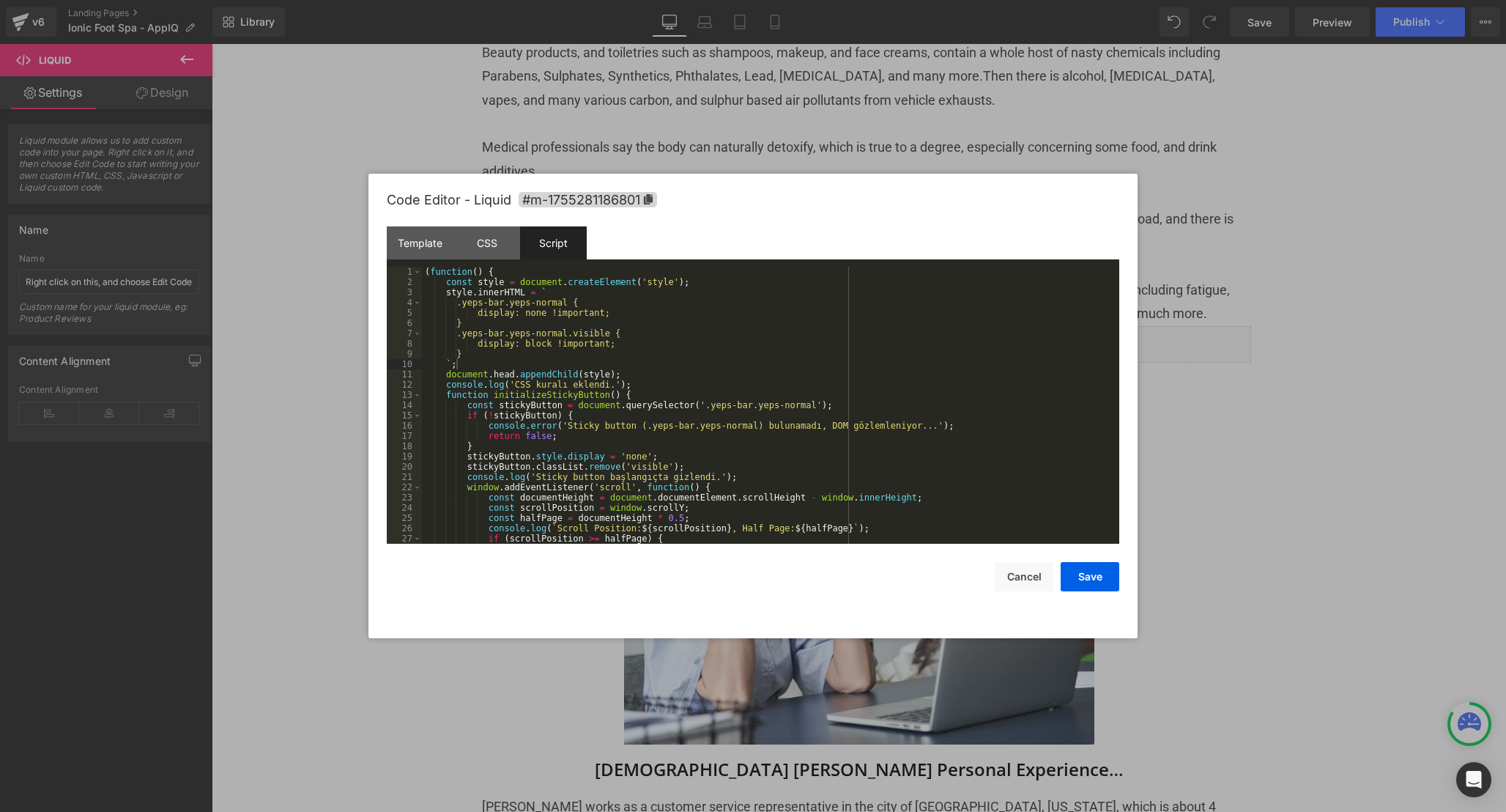
click at [744, 437] on div "( function ( ) { const style = document . createElement ( 'style' ) ; style . i…" at bounding box center [768, 415] width 692 height 297
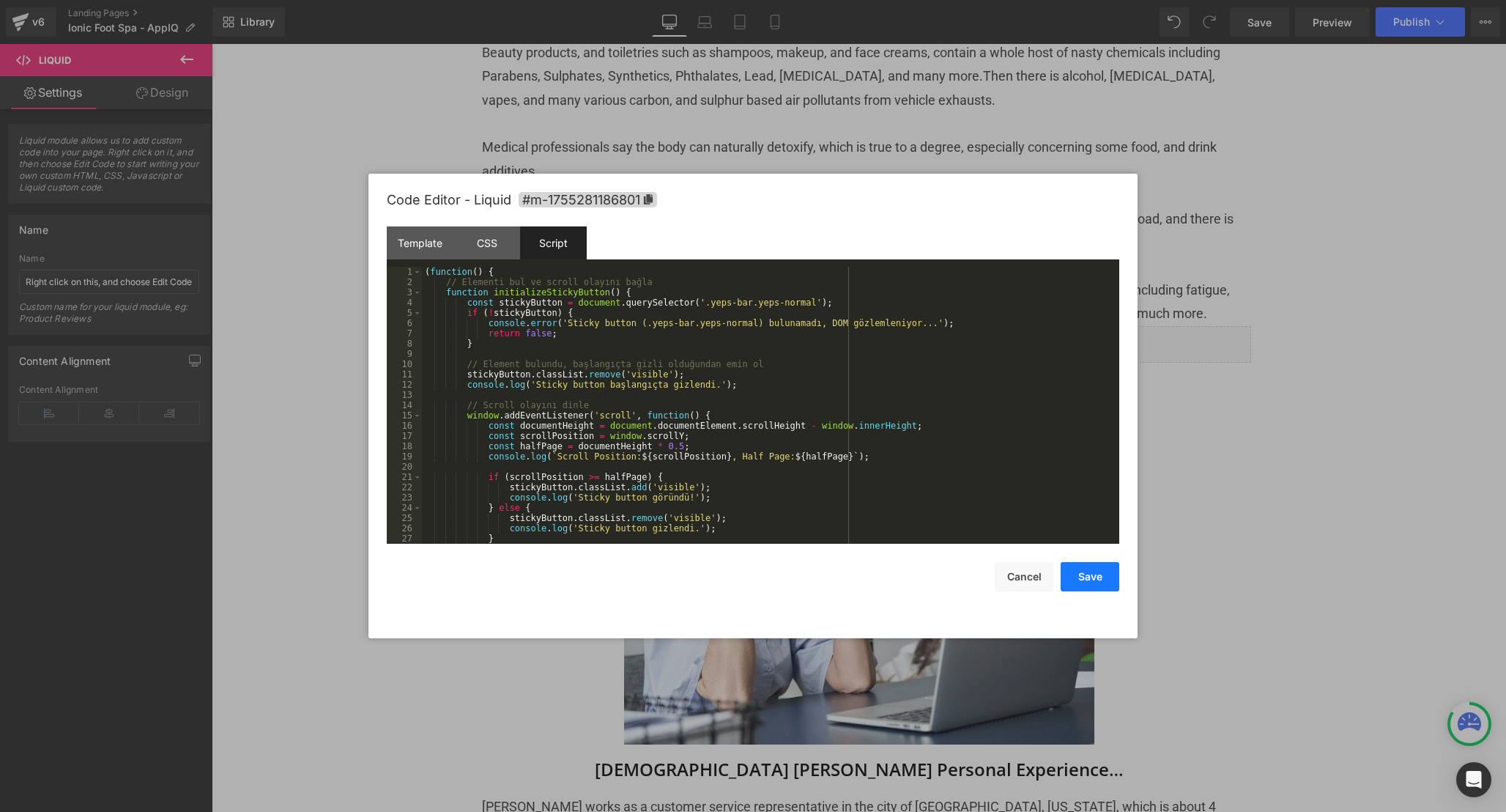
click at [1111, 571] on button "Save" at bounding box center [1090, 576] width 59 height 29
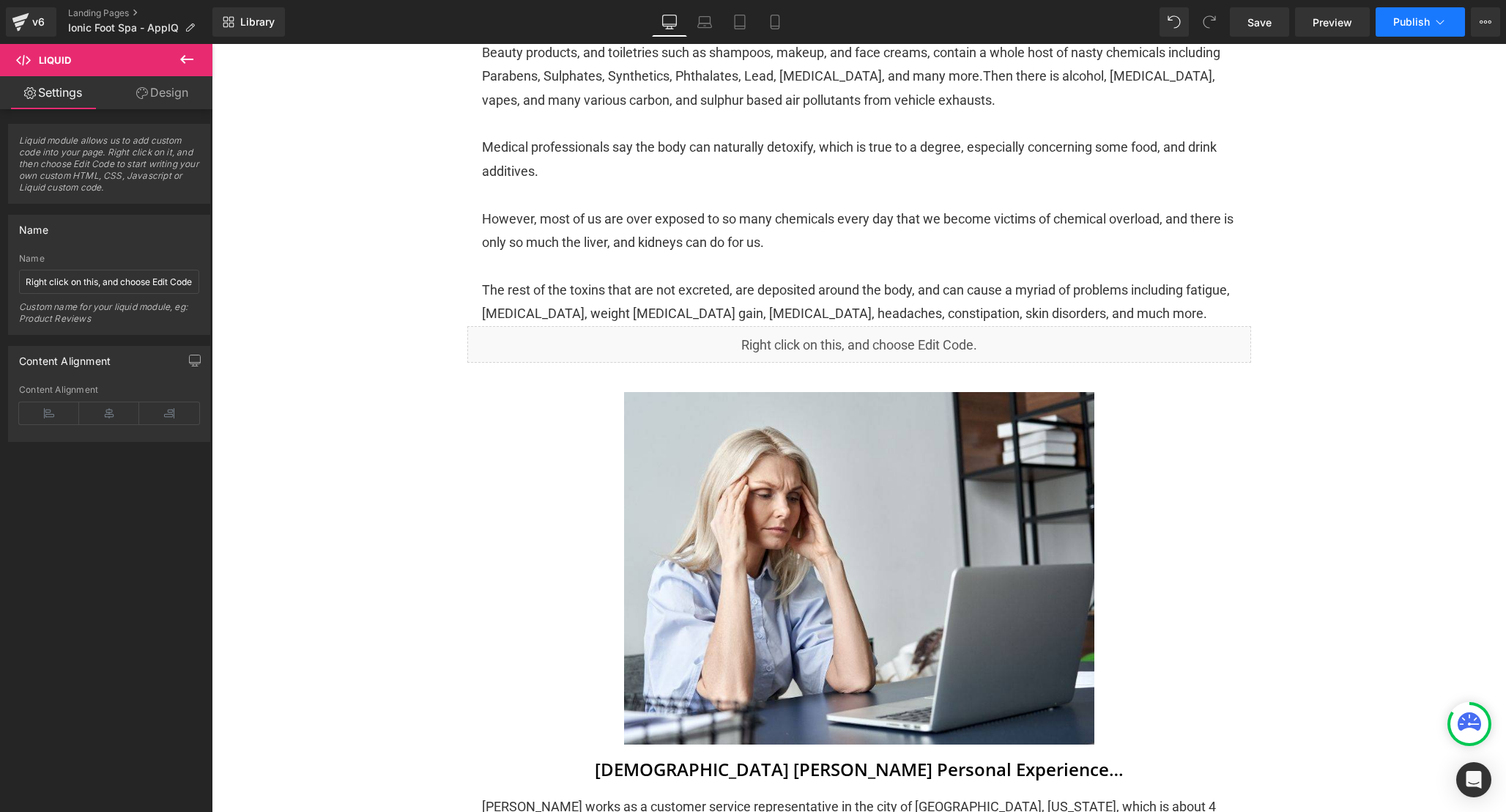
click at [1413, 19] on span "Publish" at bounding box center [1412, 21] width 36 height 12
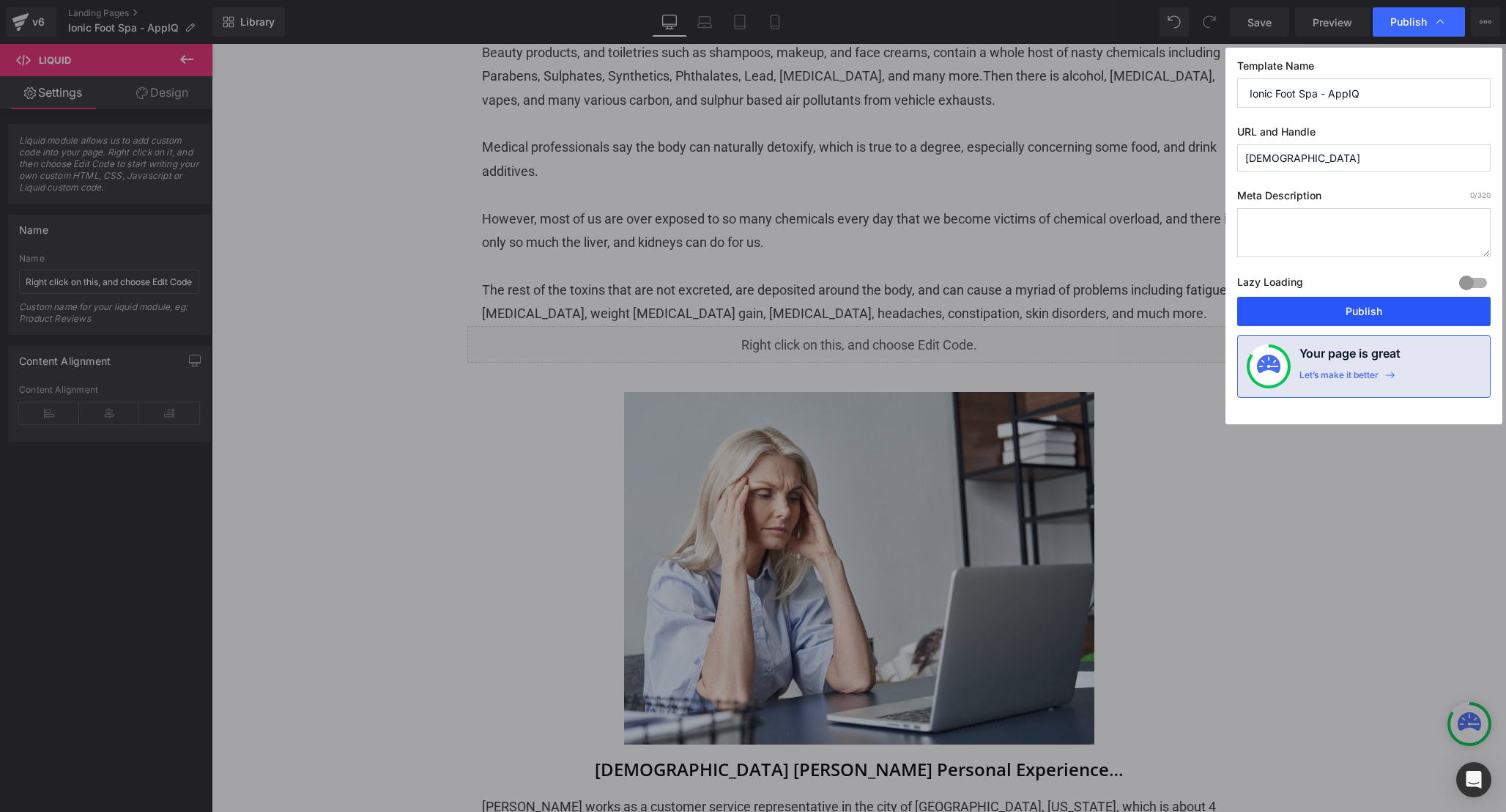
click at [1354, 314] on button "Publish" at bounding box center [1364, 311] width 254 height 29
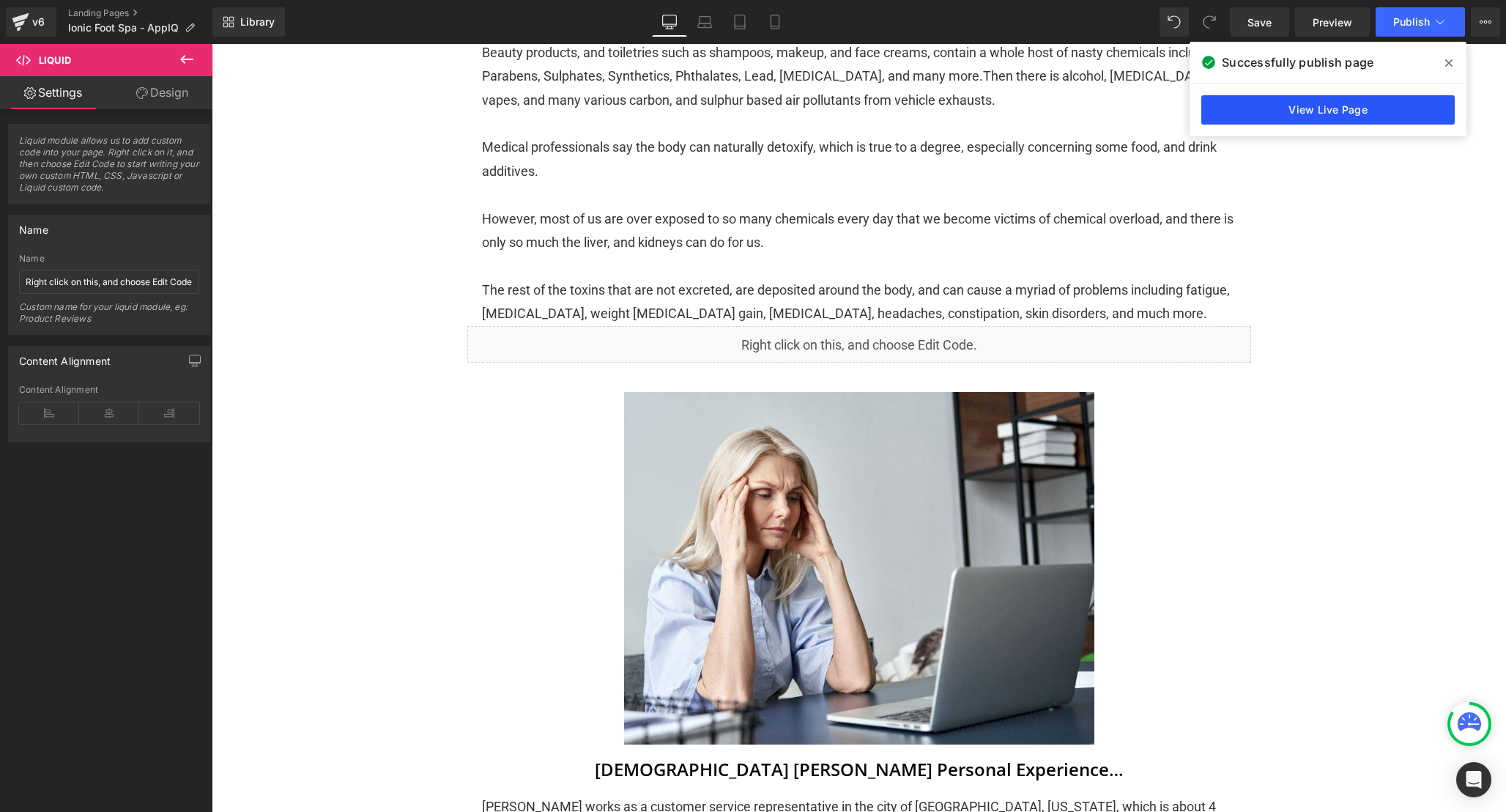
click at [1399, 112] on link "View Live Page" at bounding box center [1329, 109] width 254 height 29
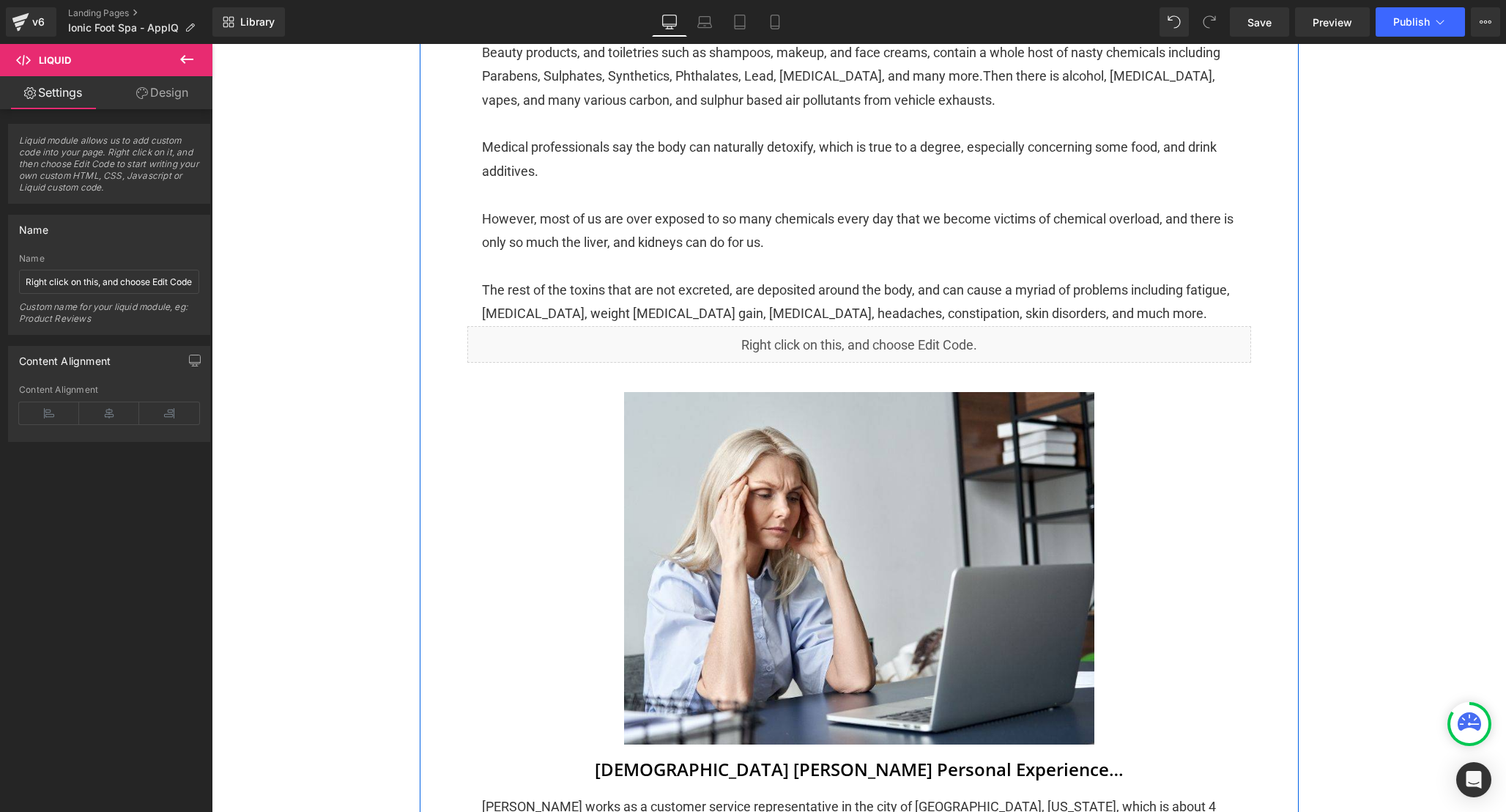
click at [863, 363] on div "Liquid" at bounding box center [860, 345] width 784 height 36
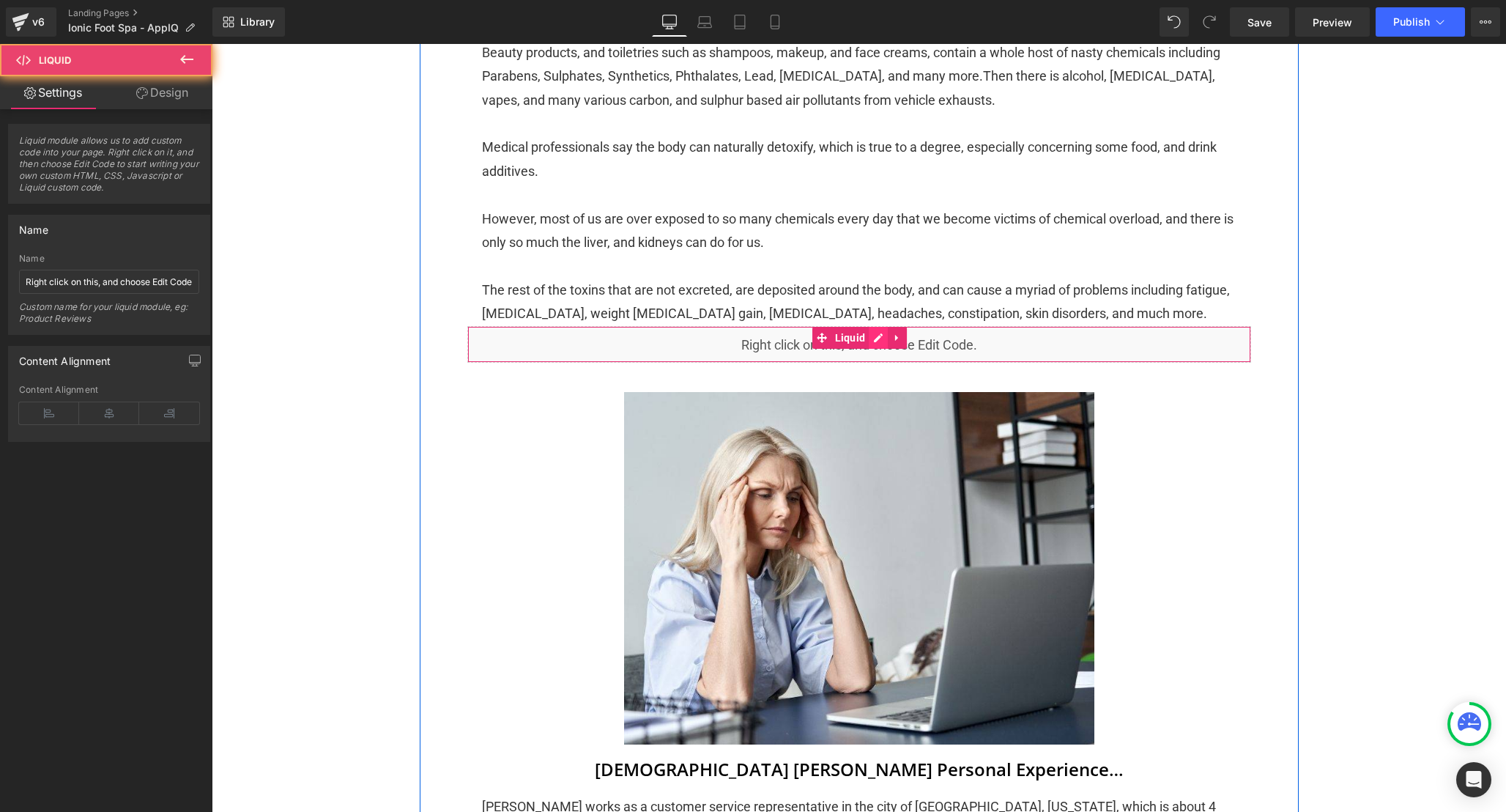
click at [875, 343] on icon at bounding box center [878, 337] width 10 height 11
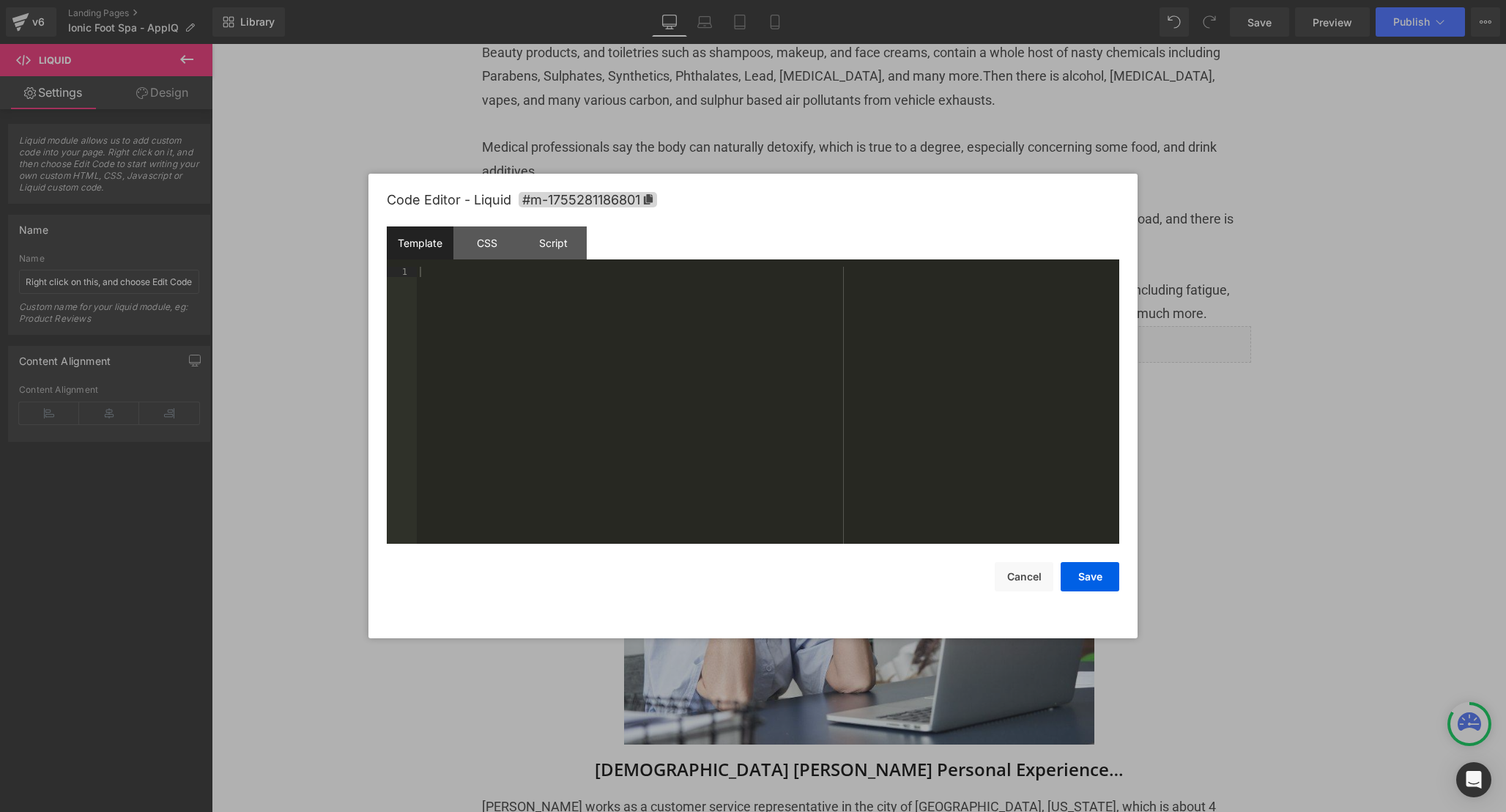
click at [809, 405] on div at bounding box center [768, 415] width 703 height 297
click at [482, 256] on div "CSS" at bounding box center [486, 243] width 67 height 33
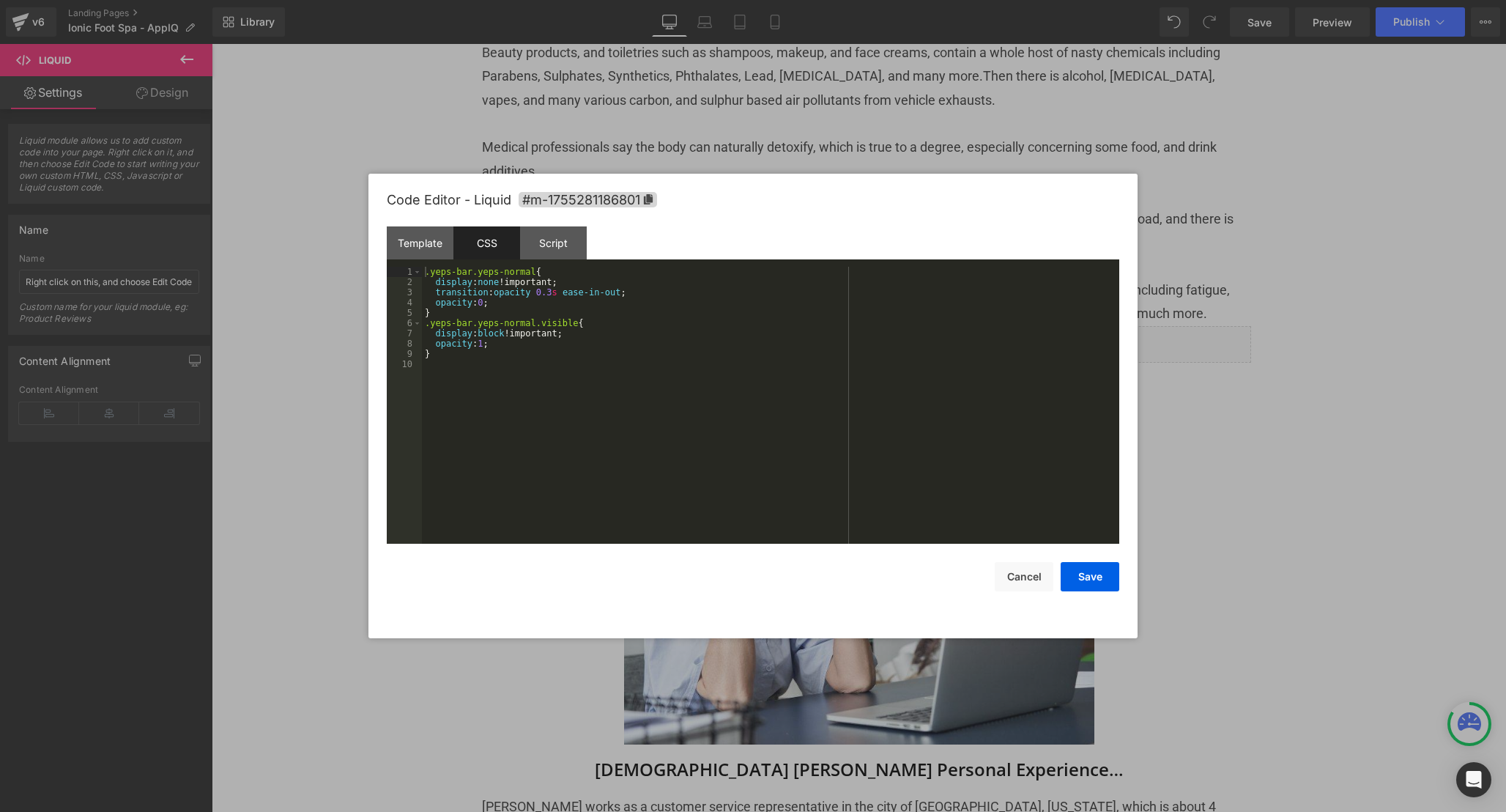
click at [675, 440] on div ".yeps-bar.yeps-normal { display : none !important; transition : opacity 0.3 s e…" at bounding box center [771, 415] width 697 height 297
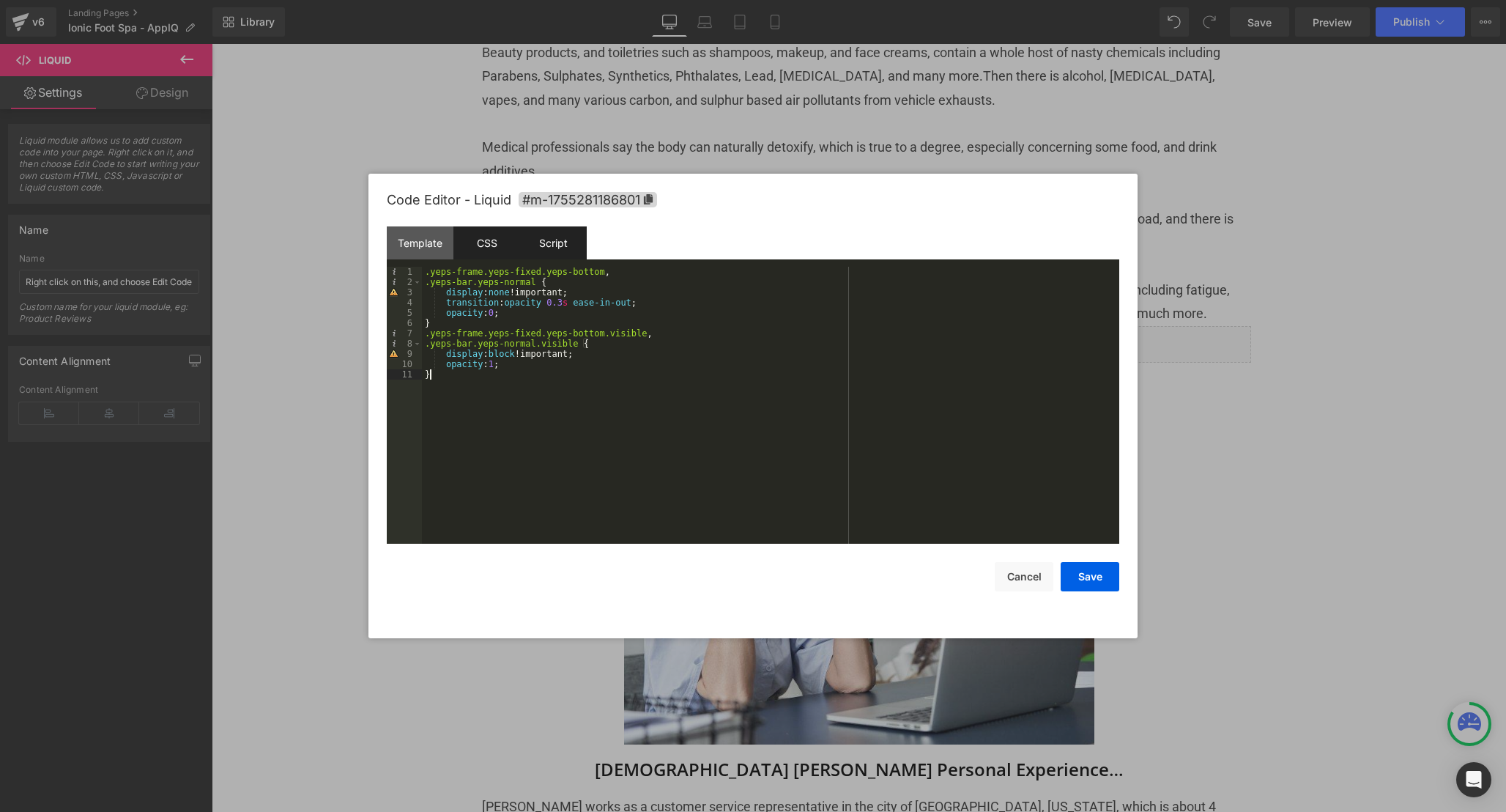
click at [566, 256] on div "Script" at bounding box center [554, 243] width 67 height 33
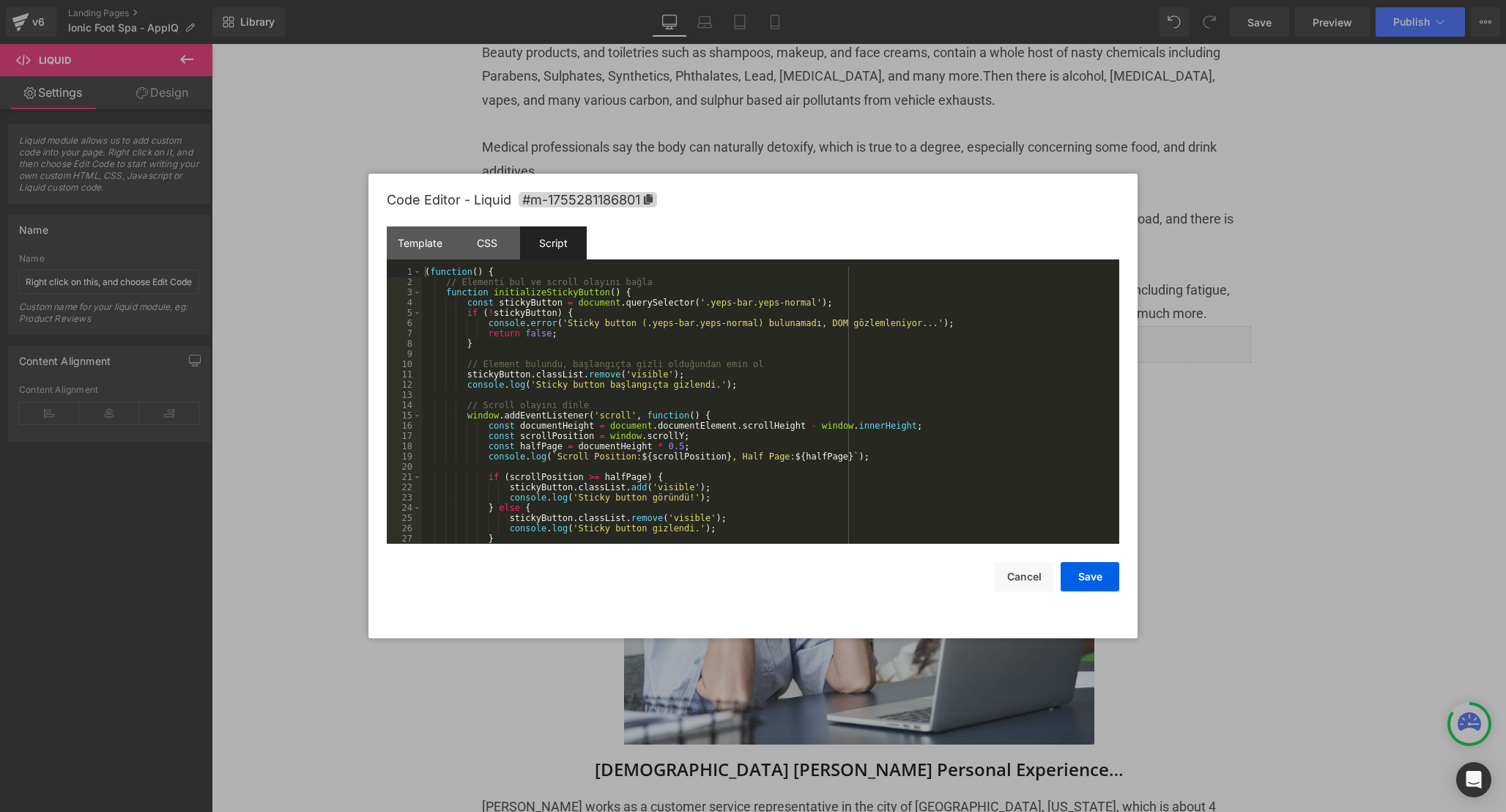
click at [771, 372] on div "( function ( ) { // Elementi bul ve scroll olayını bağla function initializeSti…" at bounding box center [768, 415] width 692 height 297
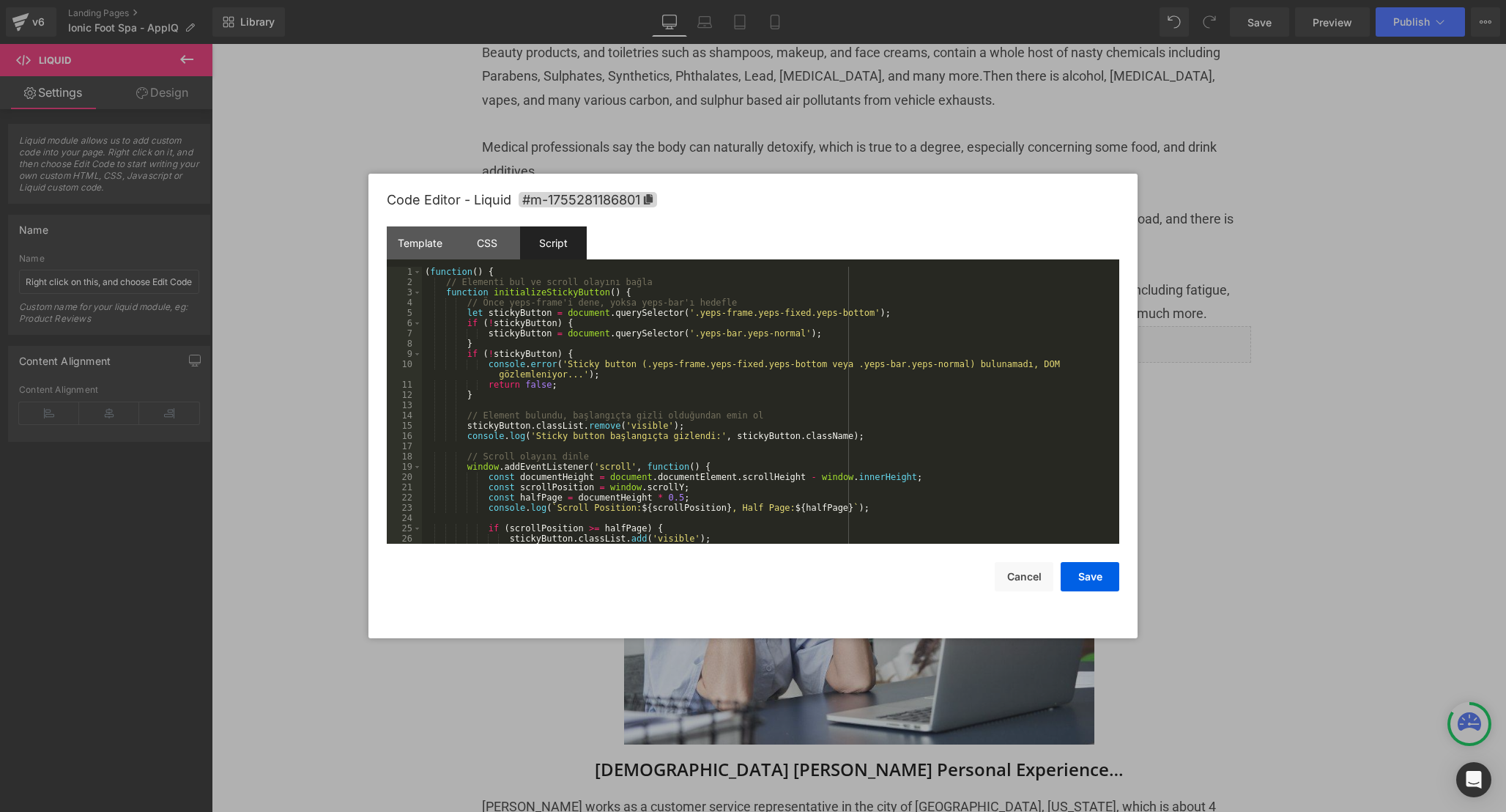
scroll to position [390, 0]
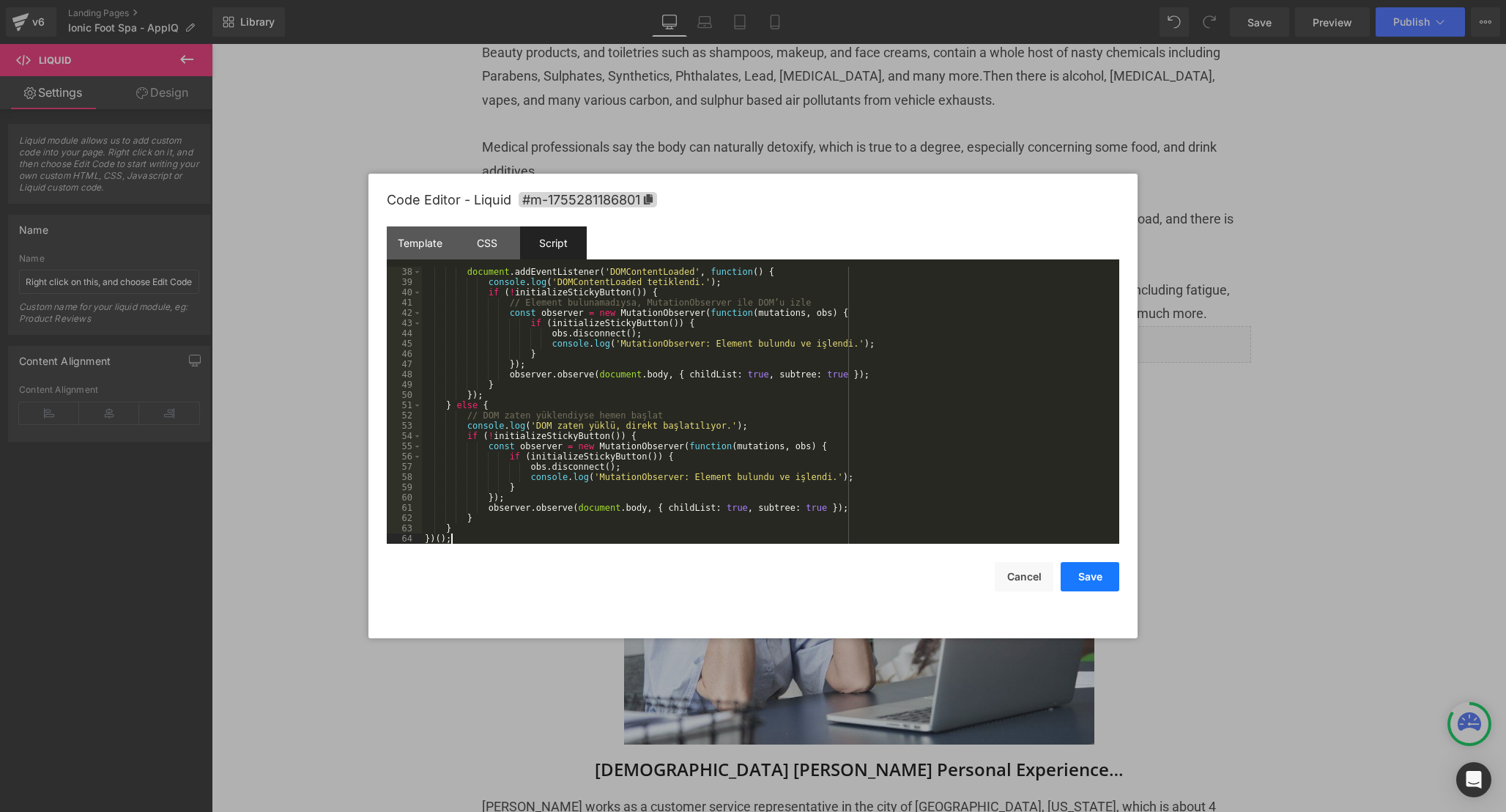
click at [1078, 570] on button "Save" at bounding box center [1090, 576] width 59 height 29
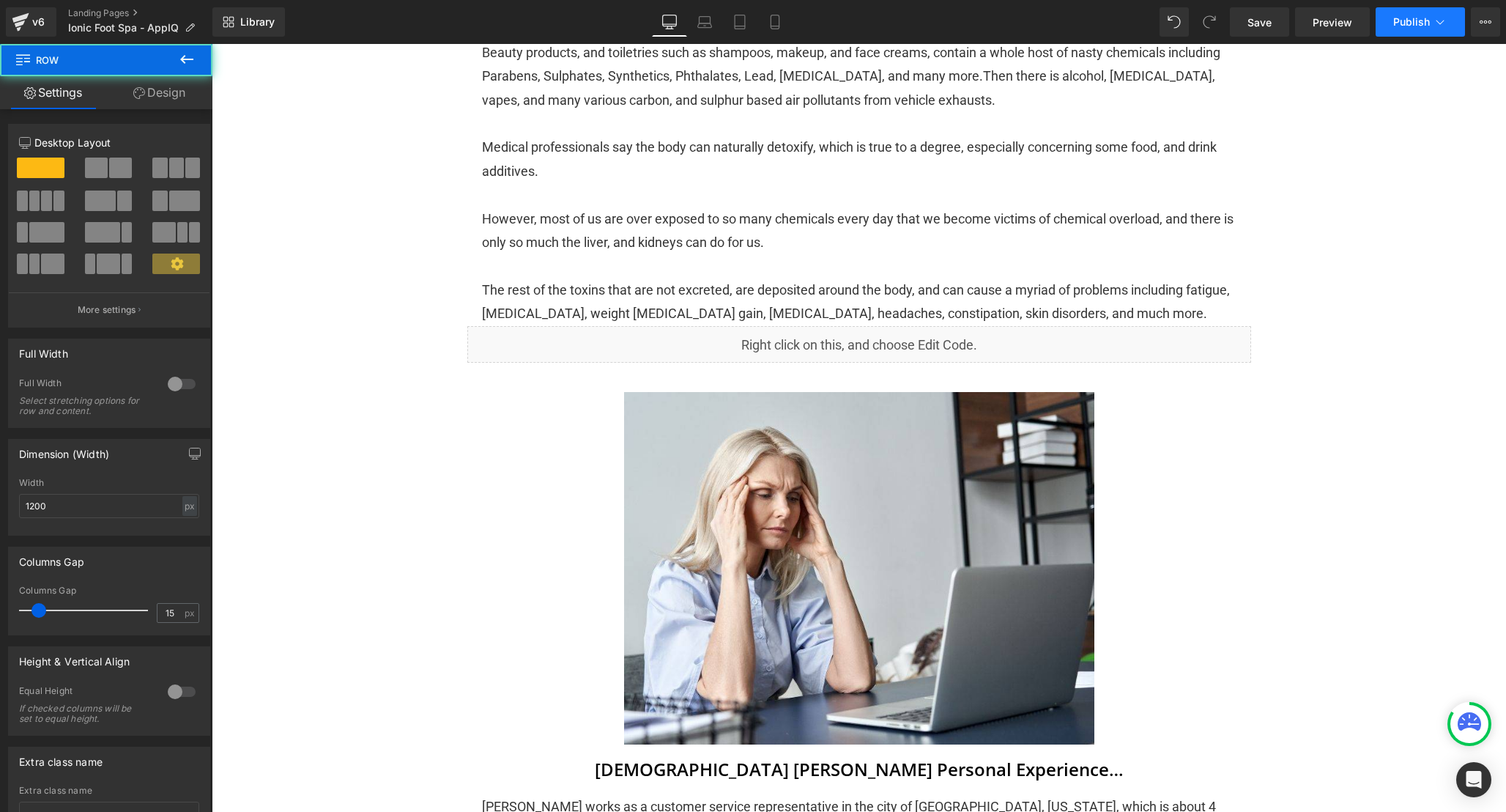
click at [1413, 24] on span "Publish" at bounding box center [1412, 21] width 36 height 12
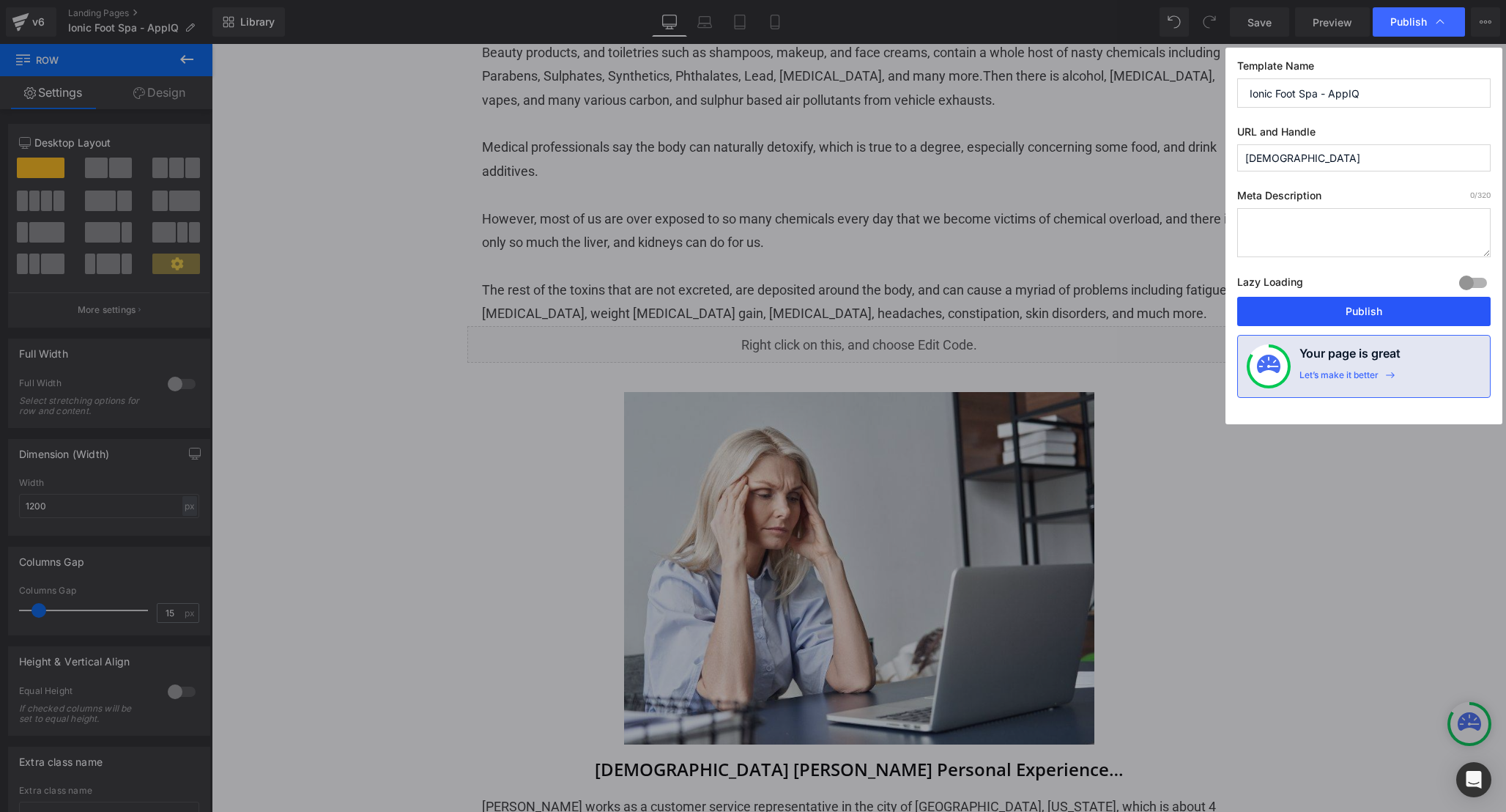
click at [1364, 298] on button "Publish" at bounding box center [1364, 311] width 254 height 29
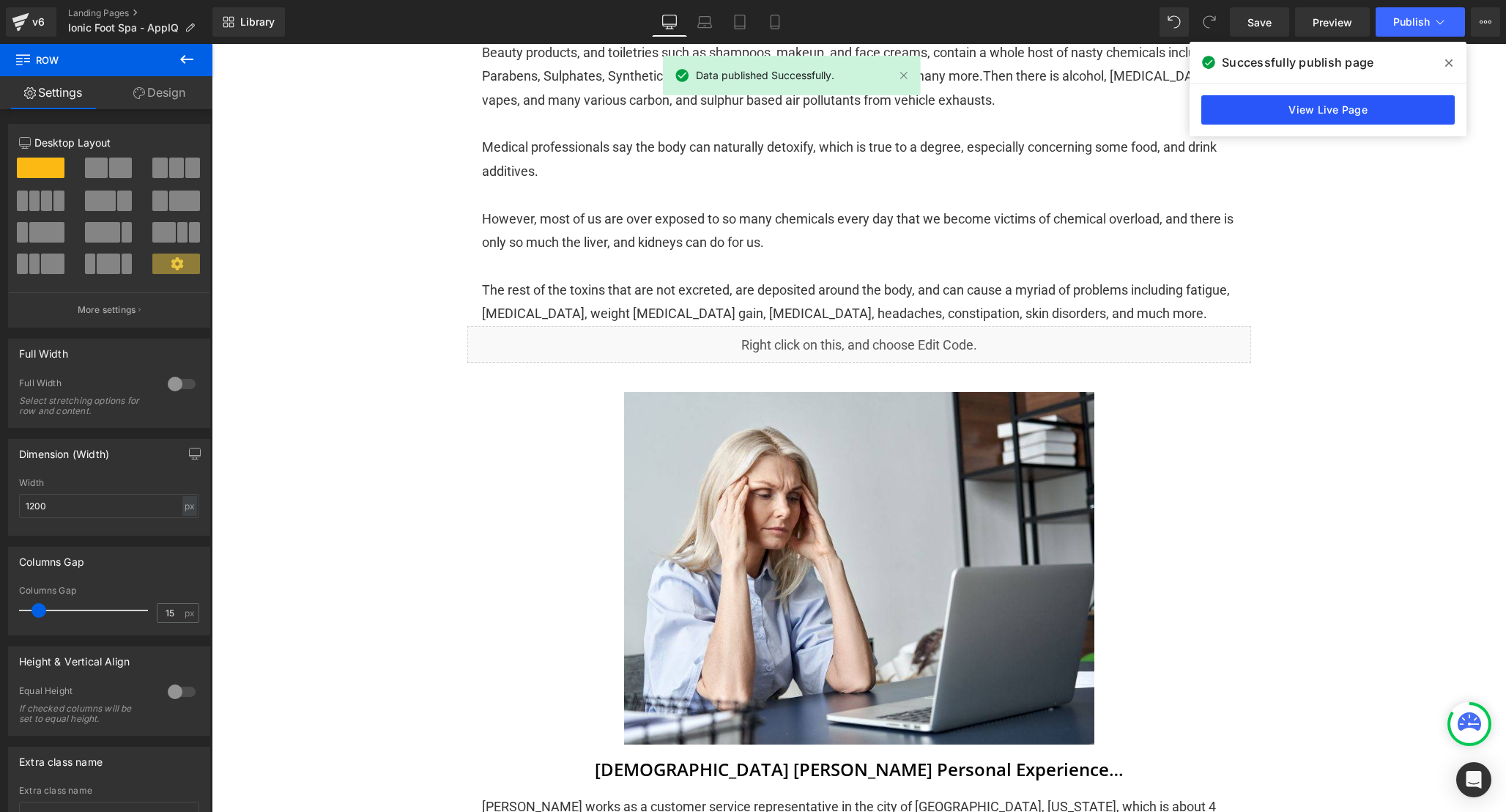
click at [1304, 101] on link "View Live Page" at bounding box center [1329, 109] width 254 height 29
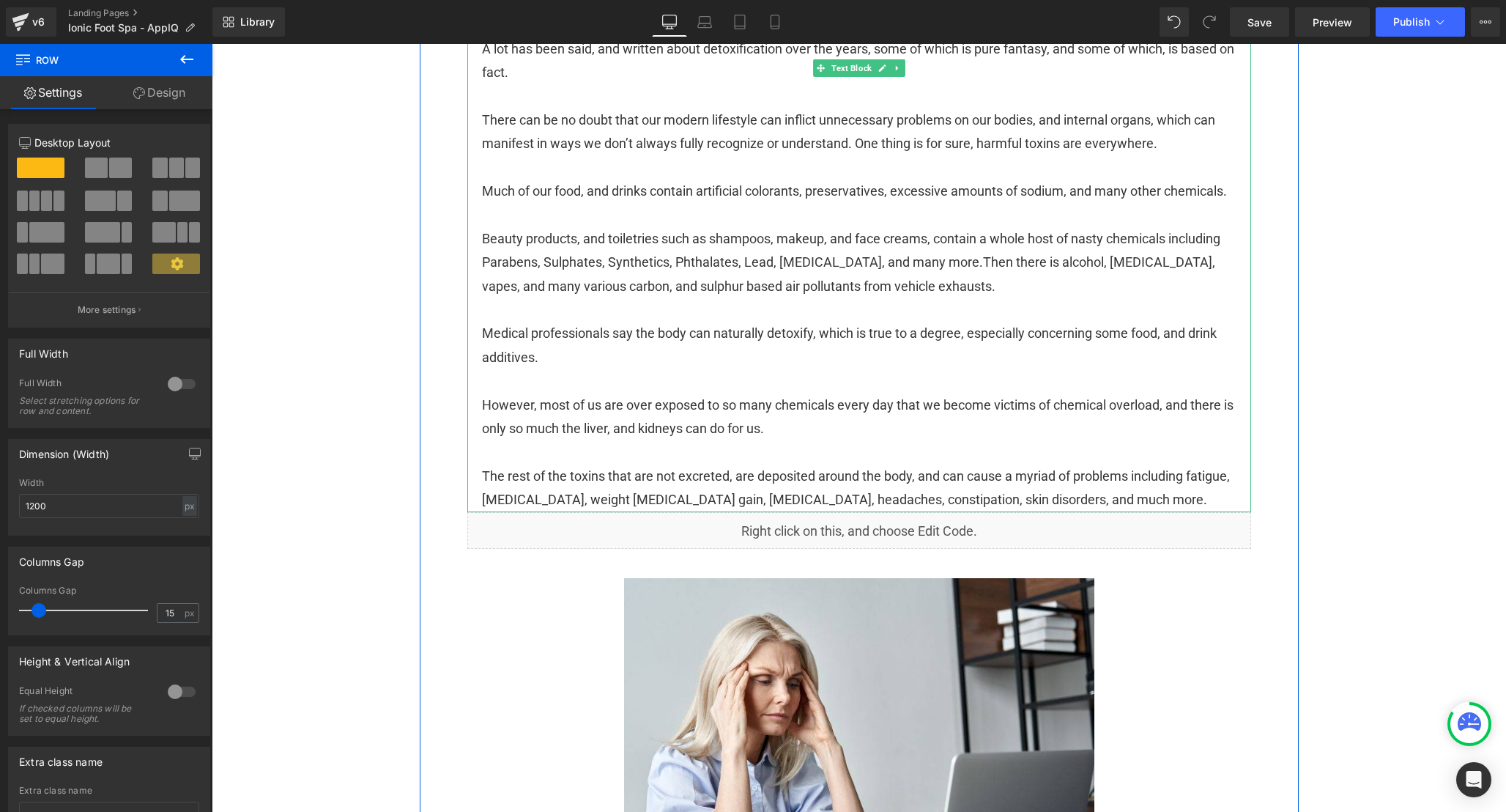
scroll to position [532, 0]
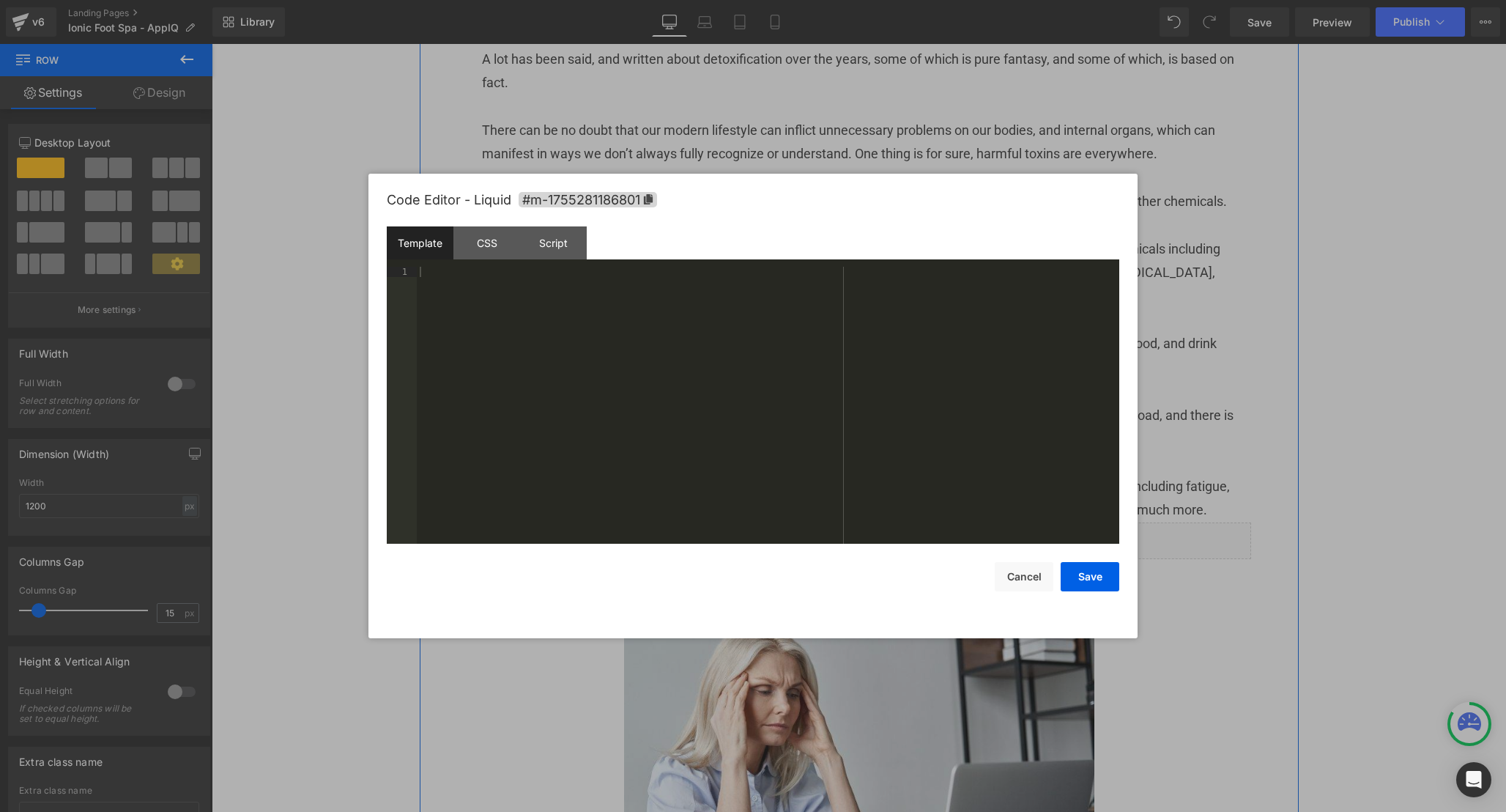
click at [883, 559] on div "Liquid" at bounding box center [860, 540] width 784 height 36
click at [486, 247] on div "CSS" at bounding box center [486, 243] width 67 height 33
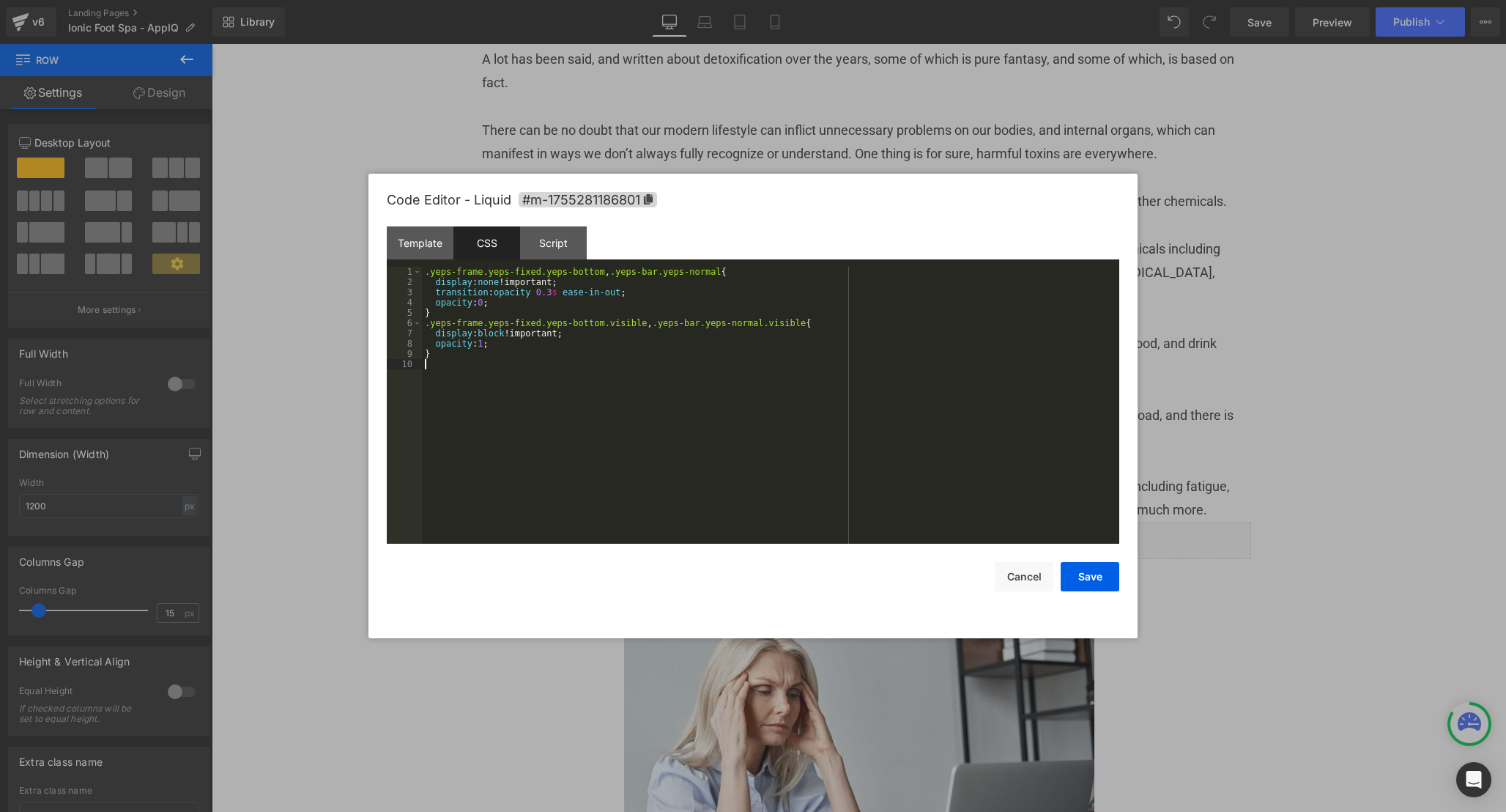
click at [706, 445] on div ".yeps-frame.yeps-fixed.yeps-bottom , .yeps-bar.yeps-normal { display : none !im…" at bounding box center [771, 415] width 697 height 297
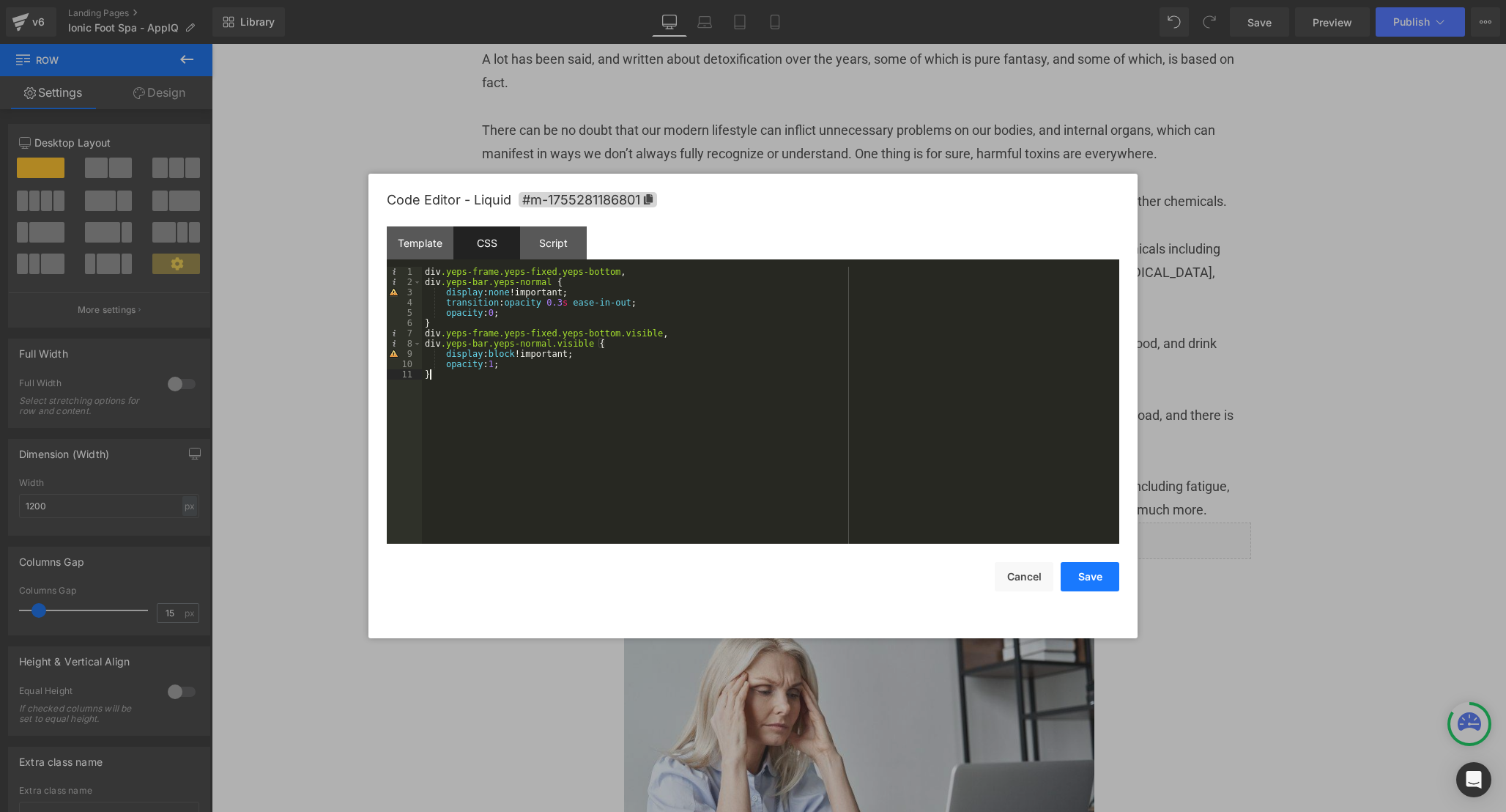
click at [1084, 572] on button "Save" at bounding box center [1090, 576] width 59 height 29
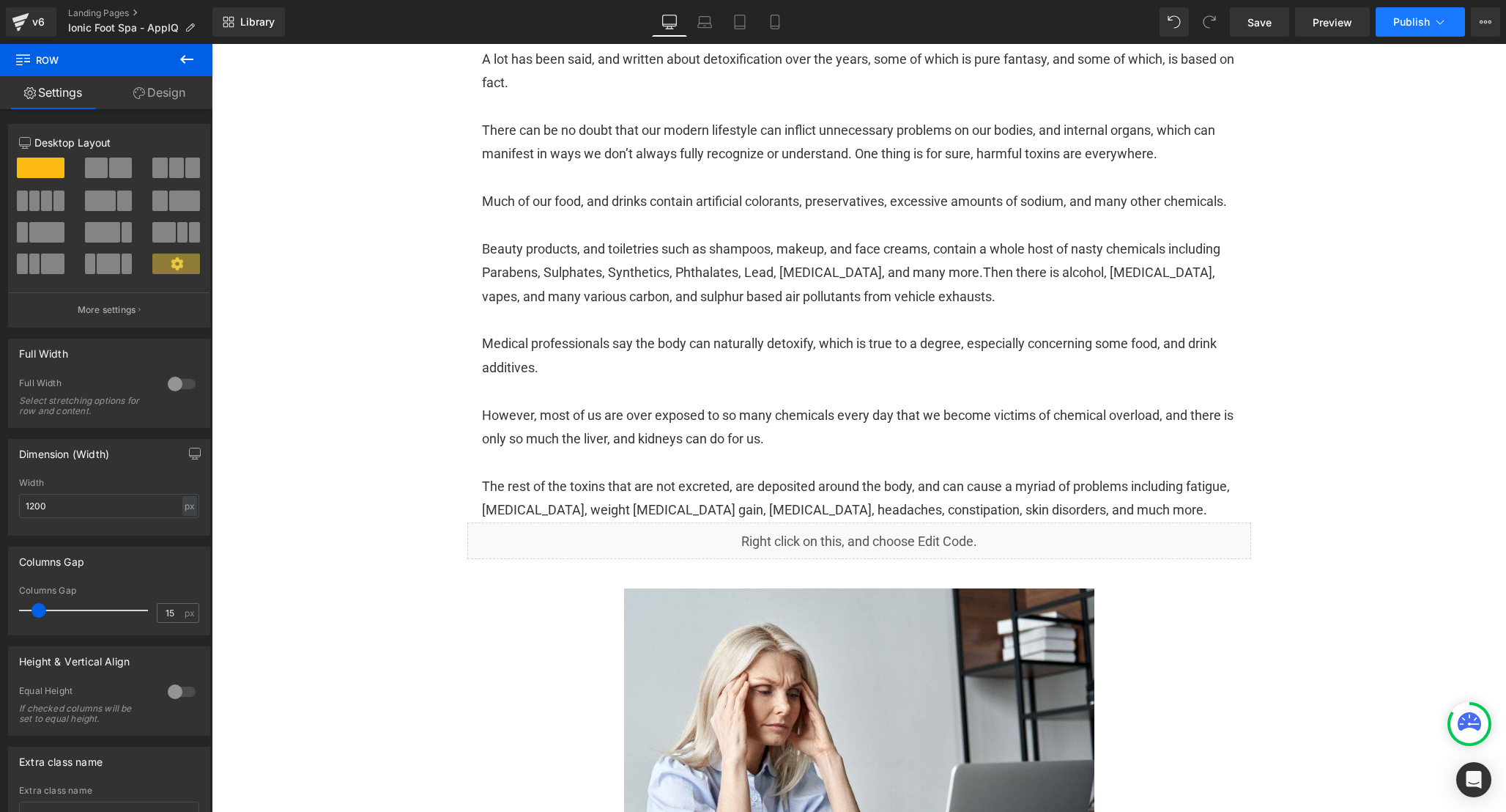
click at [1404, 20] on span "Publish" at bounding box center [1412, 21] width 36 height 12
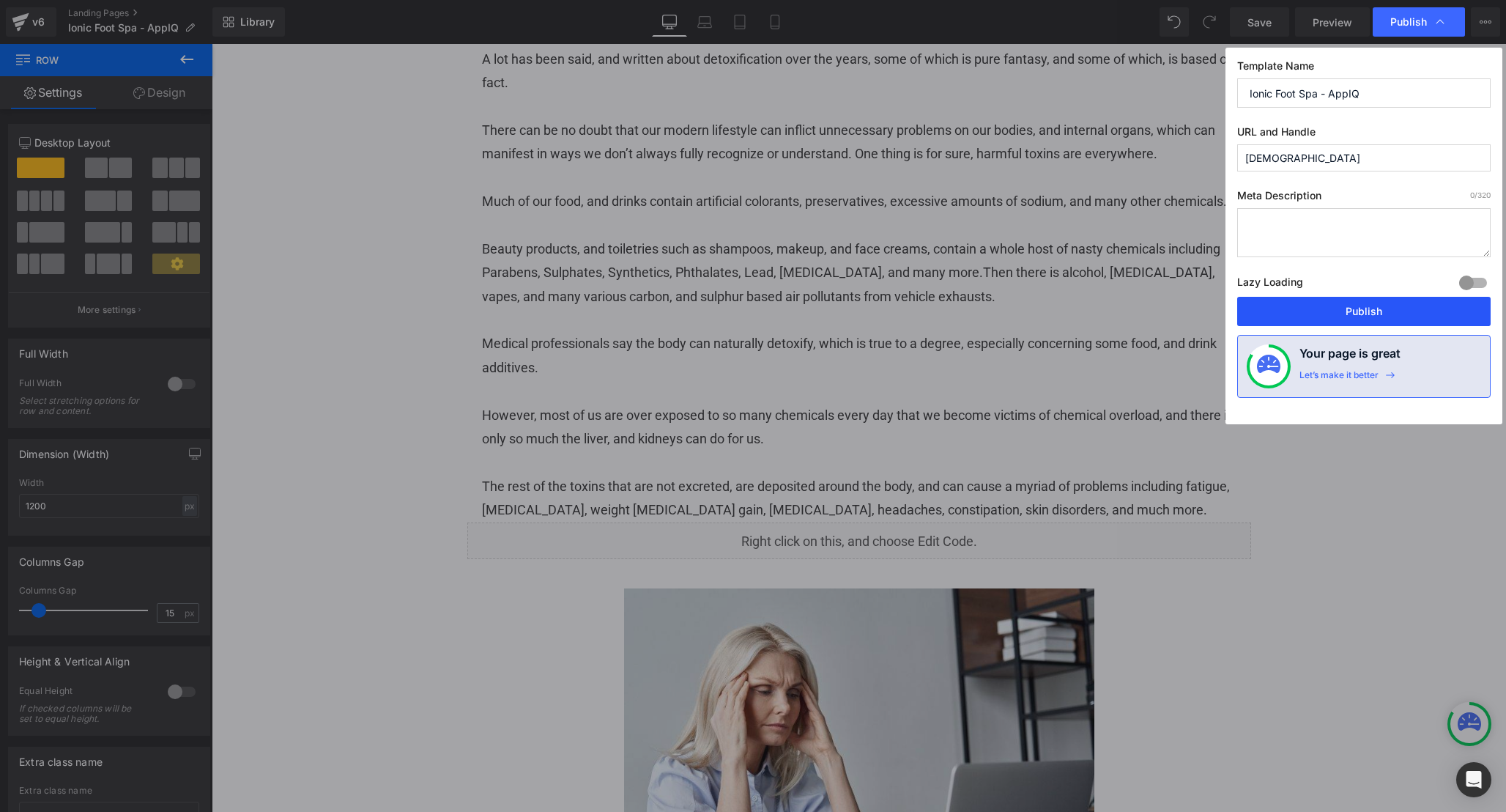
click at [1355, 321] on button "Publish" at bounding box center [1364, 311] width 254 height 29
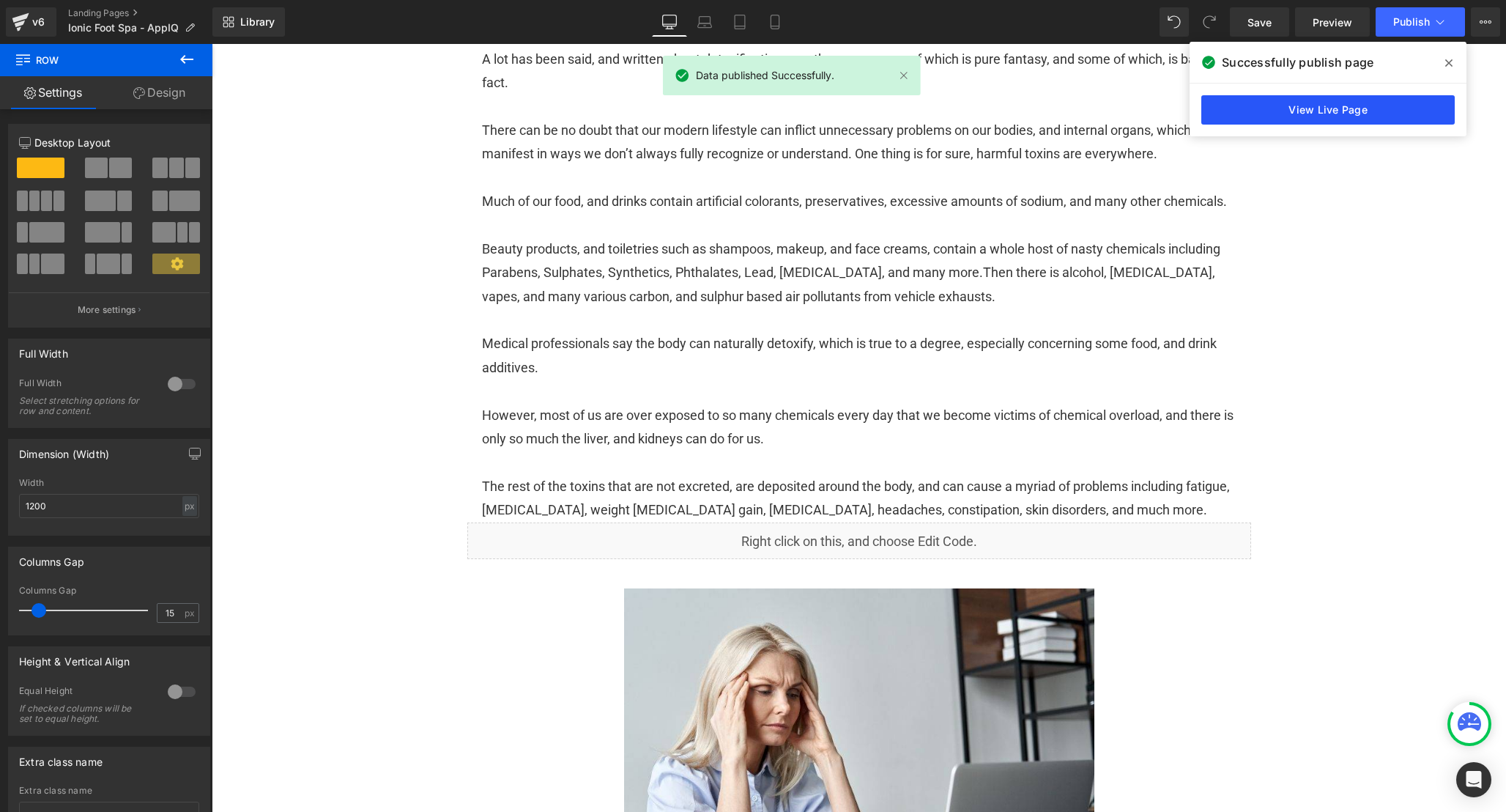
click at [1302, 111] on link "View Live Page" at bounding box center [1329, 109] width 254 height 29
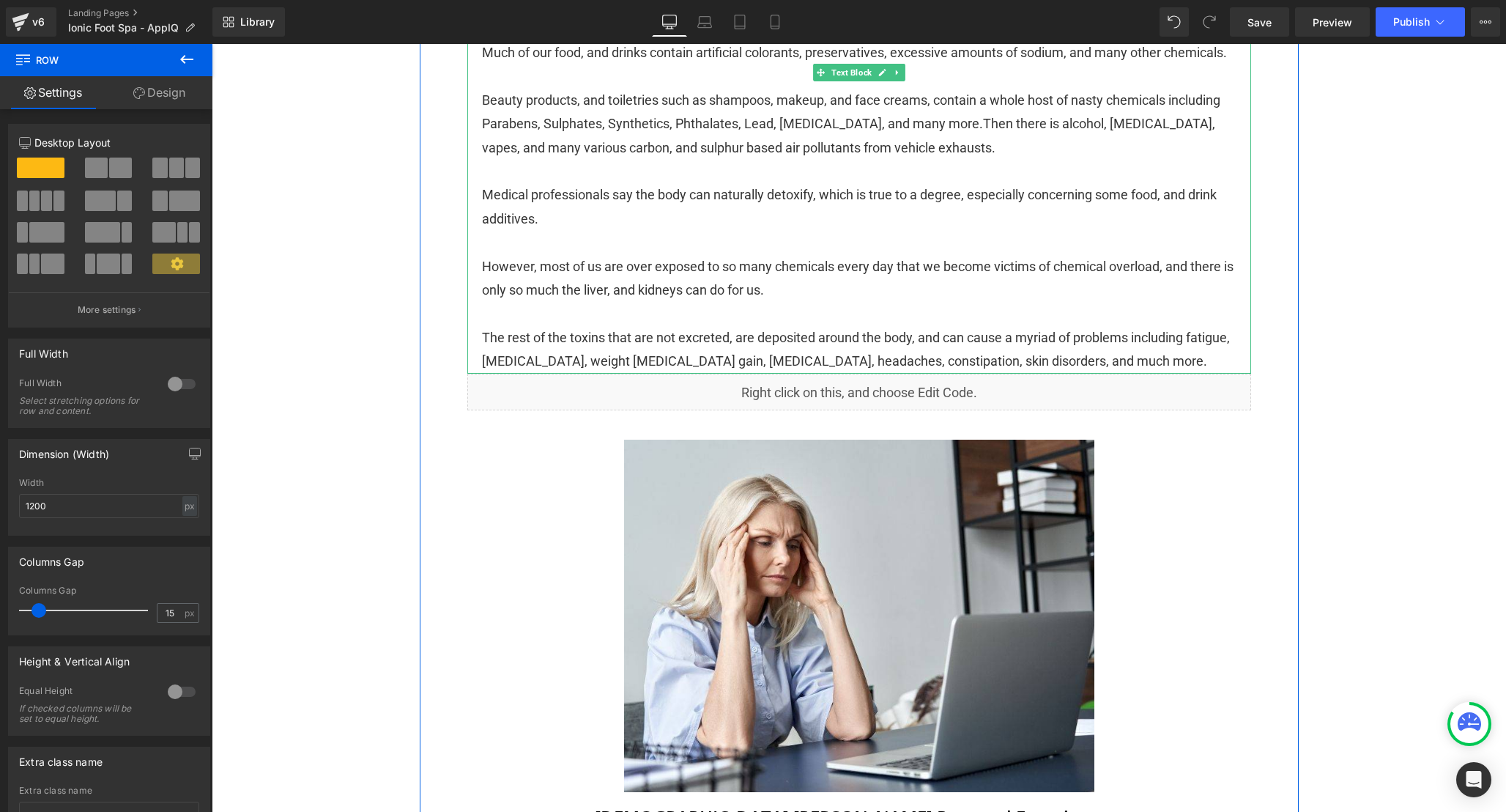
scroll to position [651, 0]
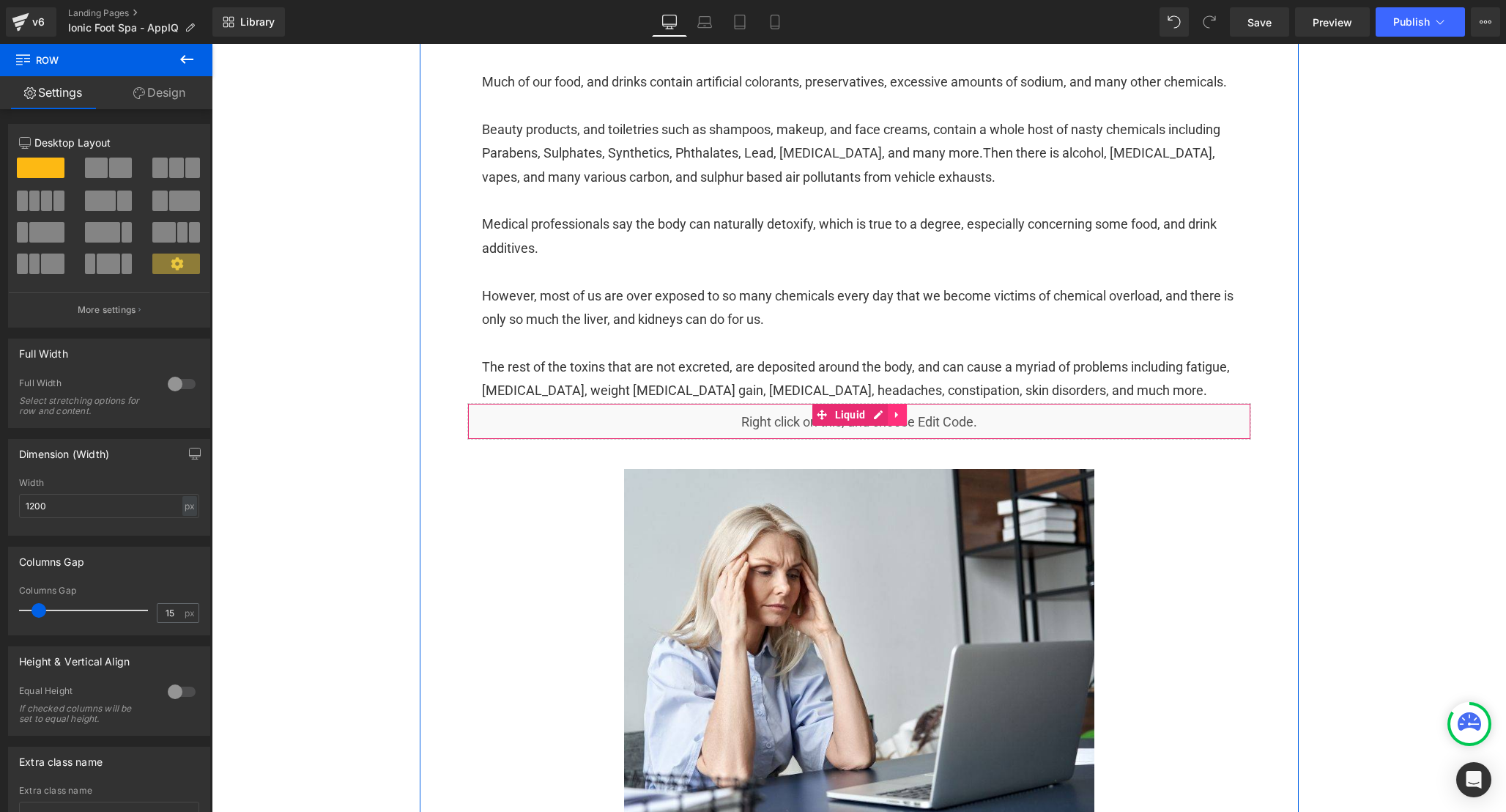
click at [898, 420] on icon at bounding box center [897, 414] width 10 height 11
click at [909, 425] on link at bounding box center [907, 415] width 19 height 22
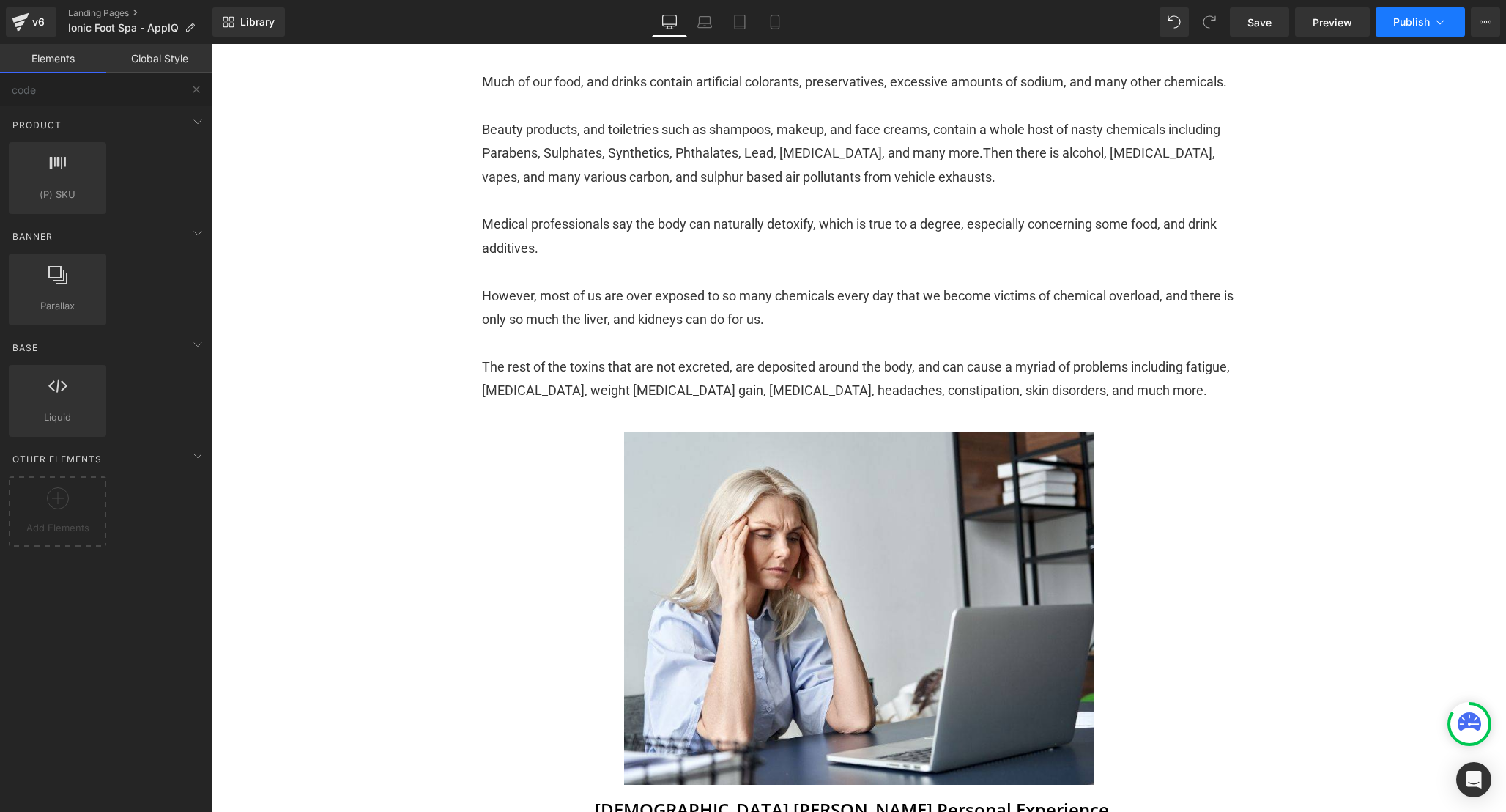
click at [1414, 17] on span "Publish" at bounding box center [1412, 21] width 36 height 12
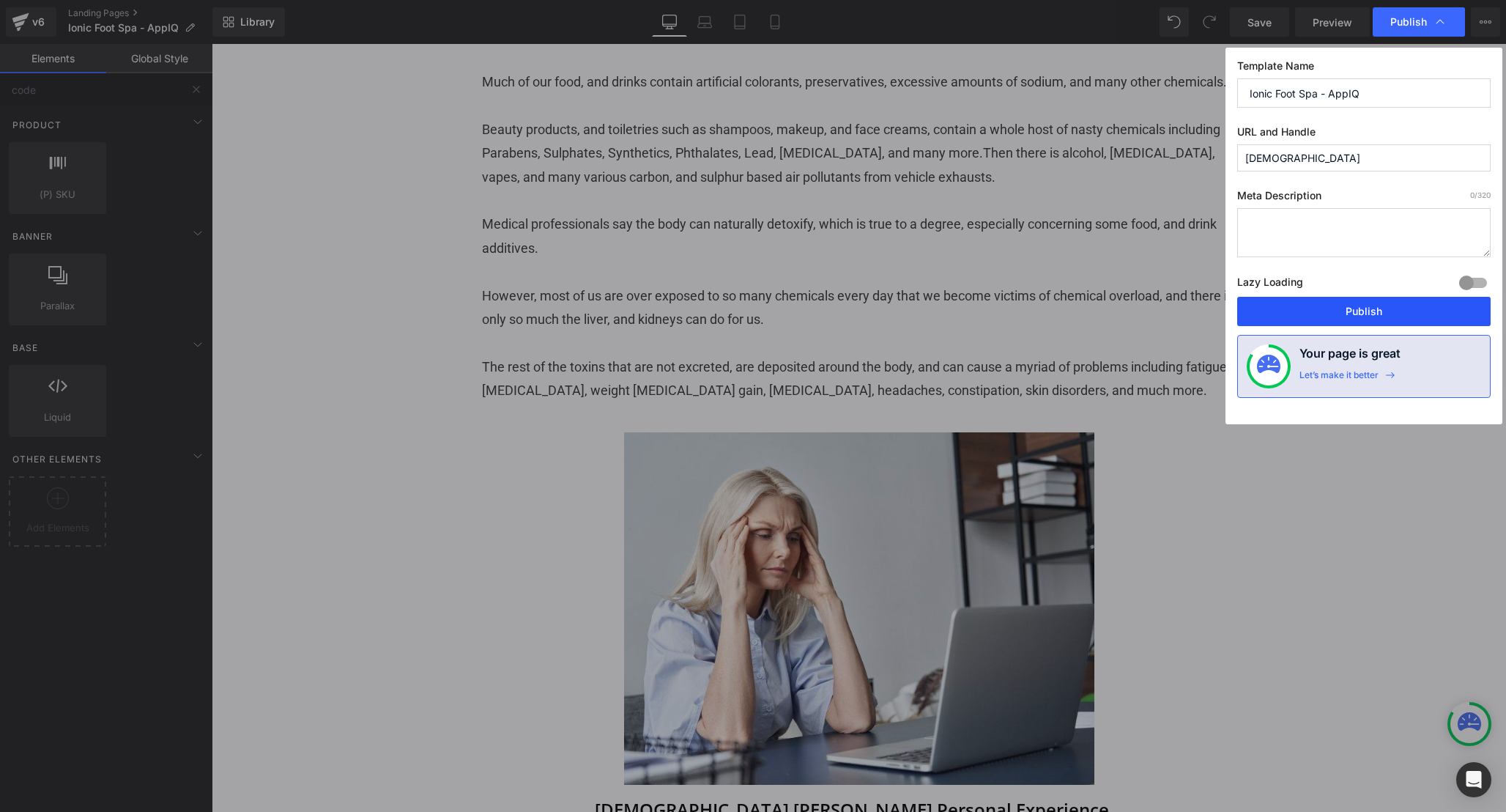
click at [1327, 322] on button "Publish" at bounding box center [1364, 311] width 254 height 29
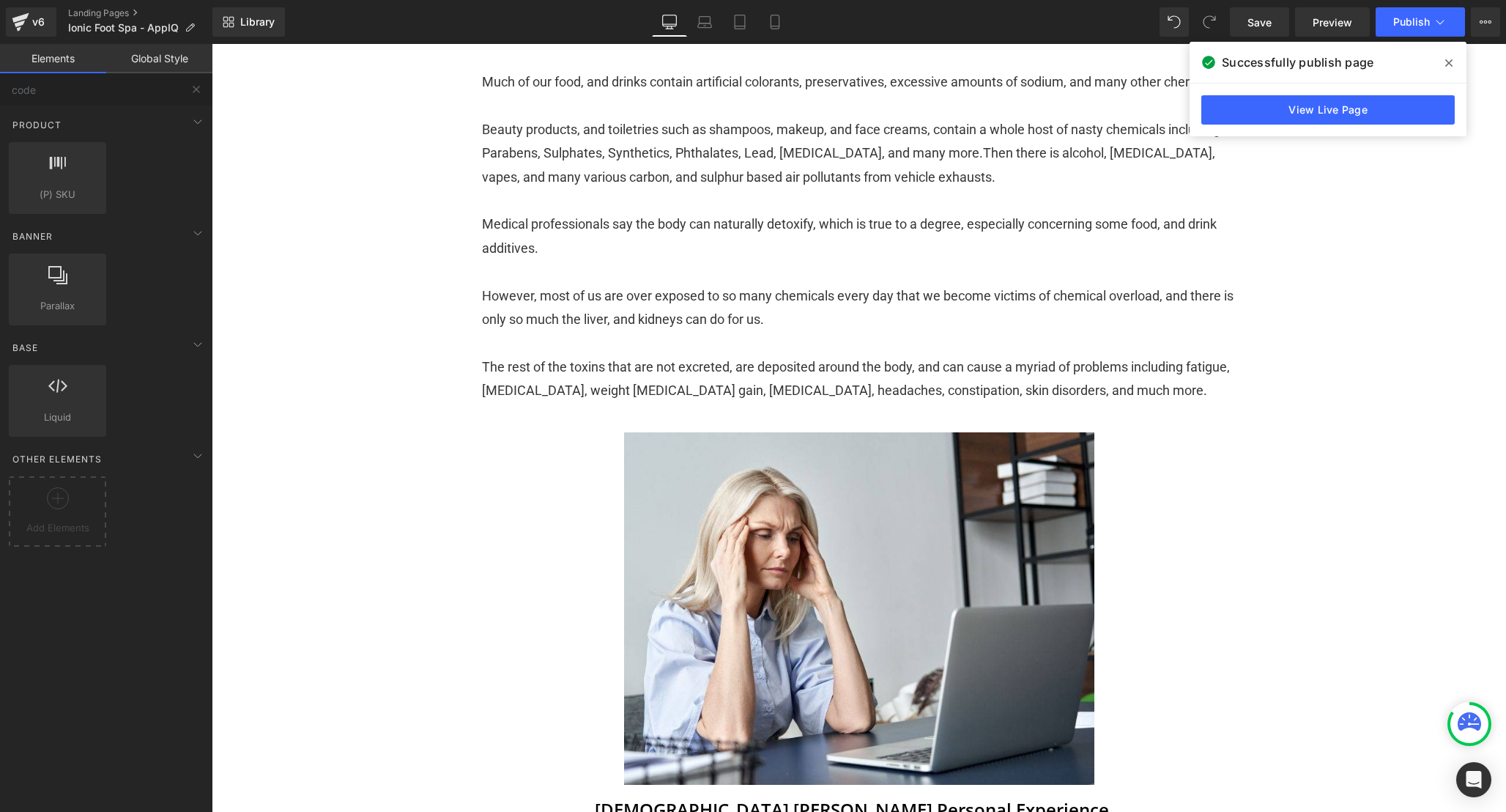
click at [1454, 64] on span at bounding box center [1449, 63] width 24 height 24
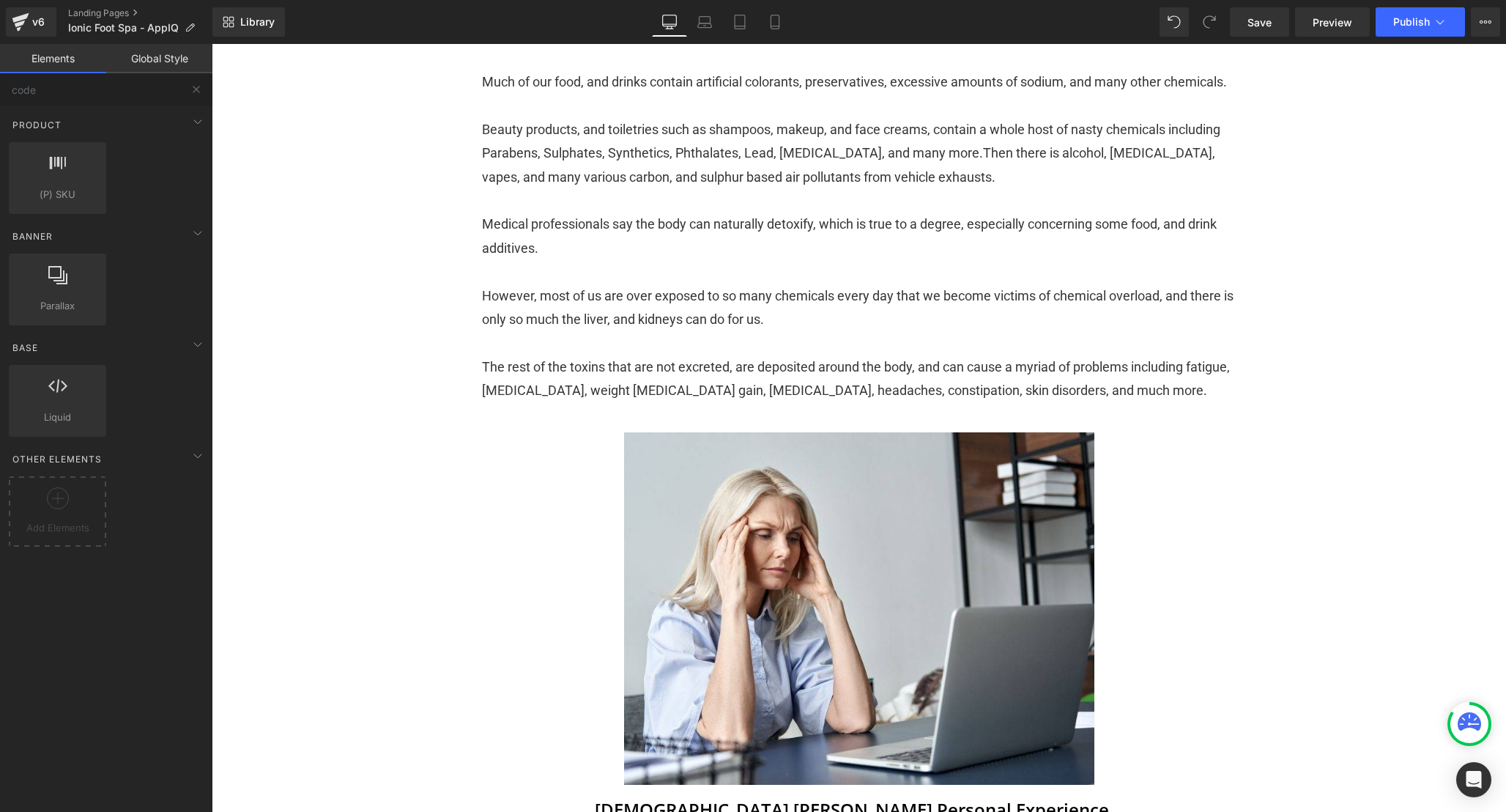
click at [1471, 39] on div "Library Desktop Desktop Laptop Tablet Mobile Save Preview Publish Scheduled Vie…" at bounding box center [859, 21] width 1294 height 44
click at [1489, 21] on icon at bounding box center [1485, 21] width 12 height 12
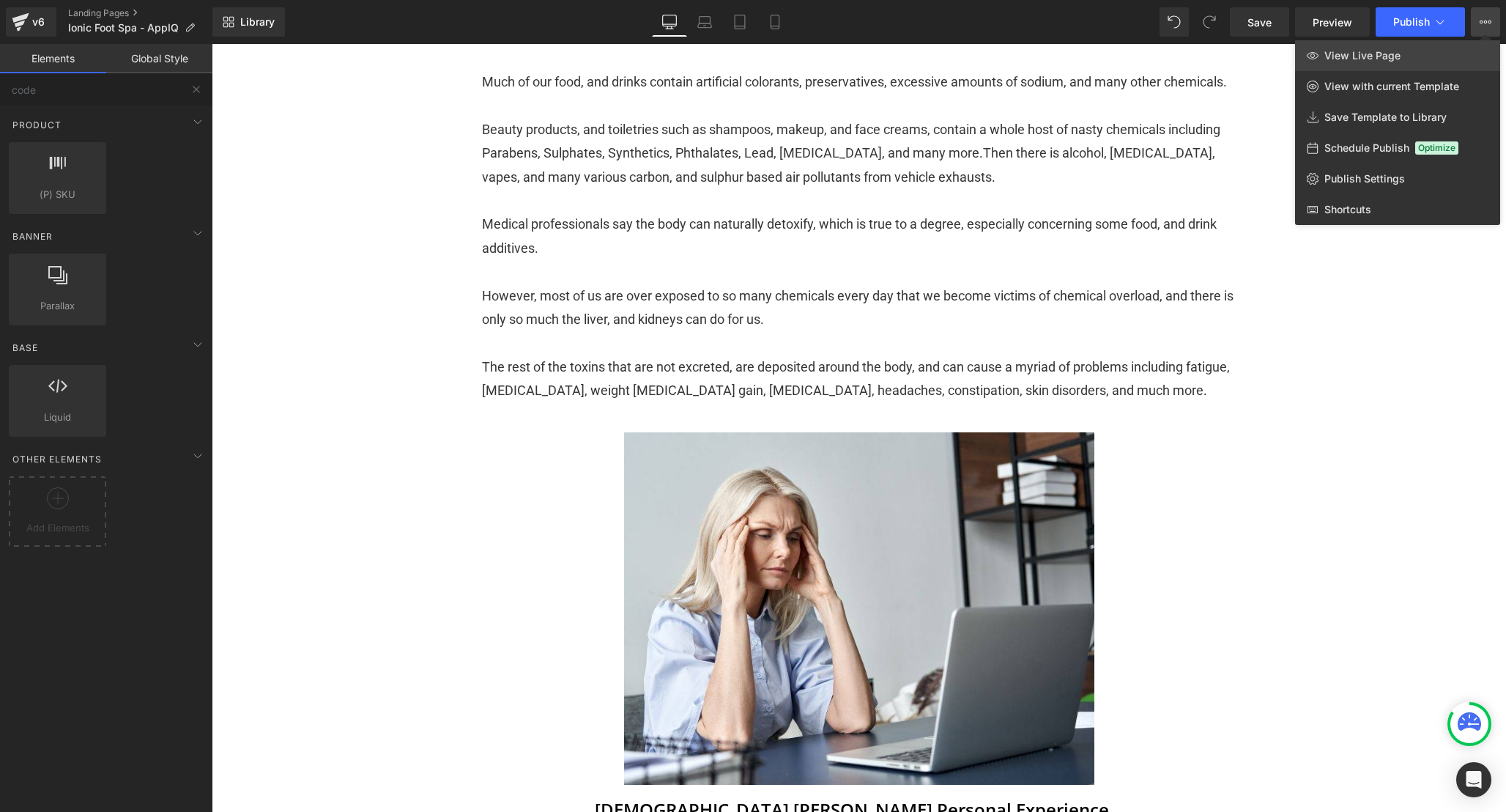
click at [1405, 59] on link "View Live Page" at bounding box center [1397, 55] width 205 height 31
